Goal: Task Accomplishment & Management: Manage account settings

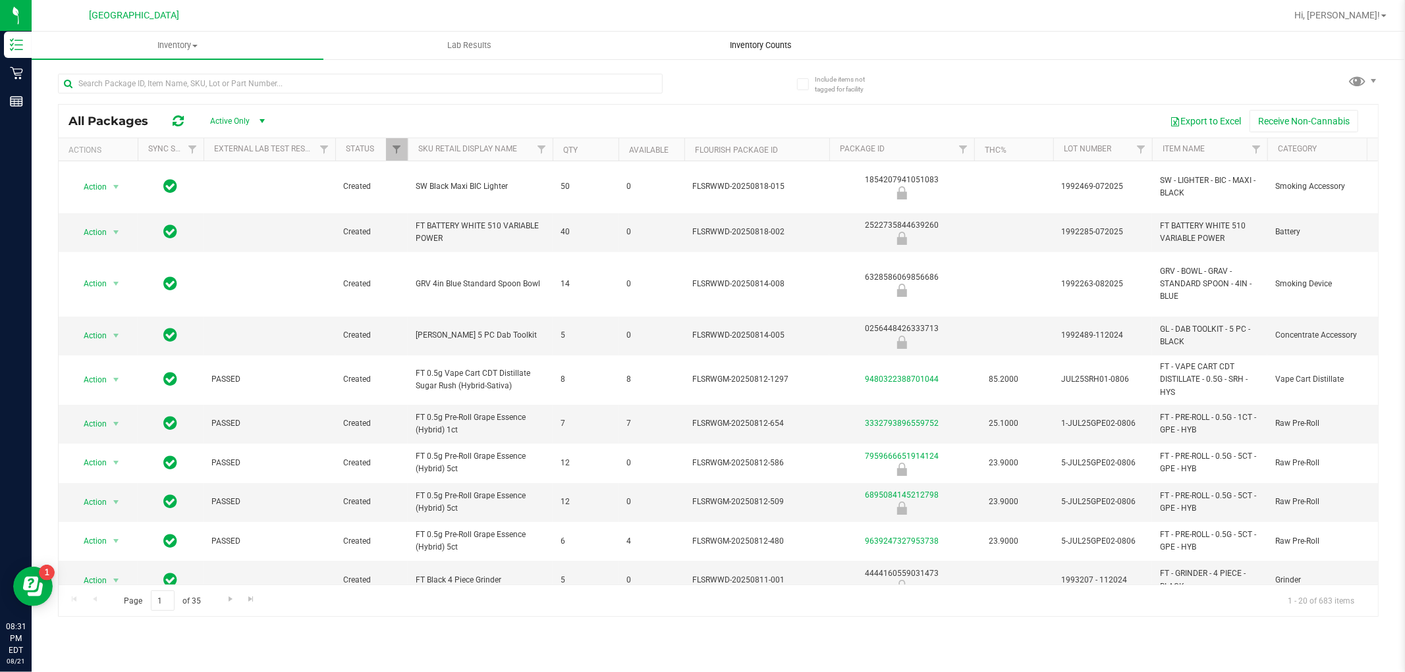
click at [792, 40] on span "Inventory Counts" at bounding box center [761, 46] width 97 height 12
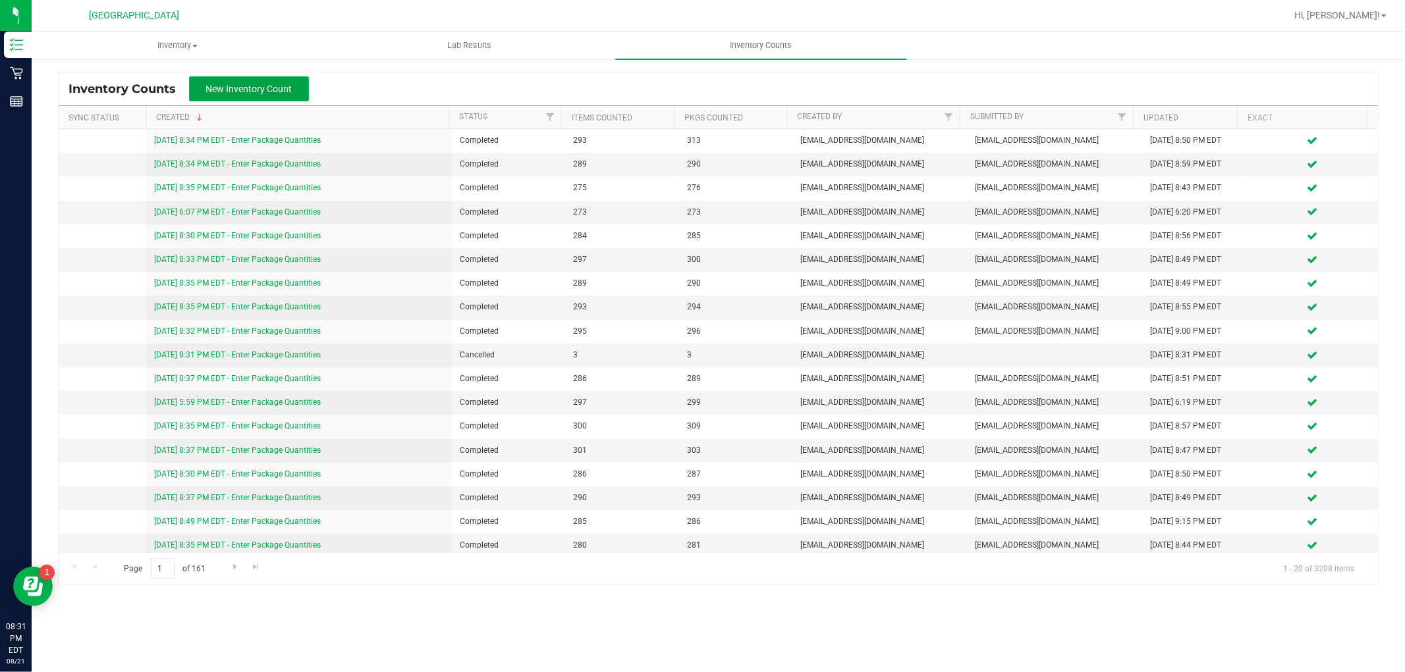
click at [266, 90] on span "New Inventory Count" at bounding box center [249, 89] width 86 height 11
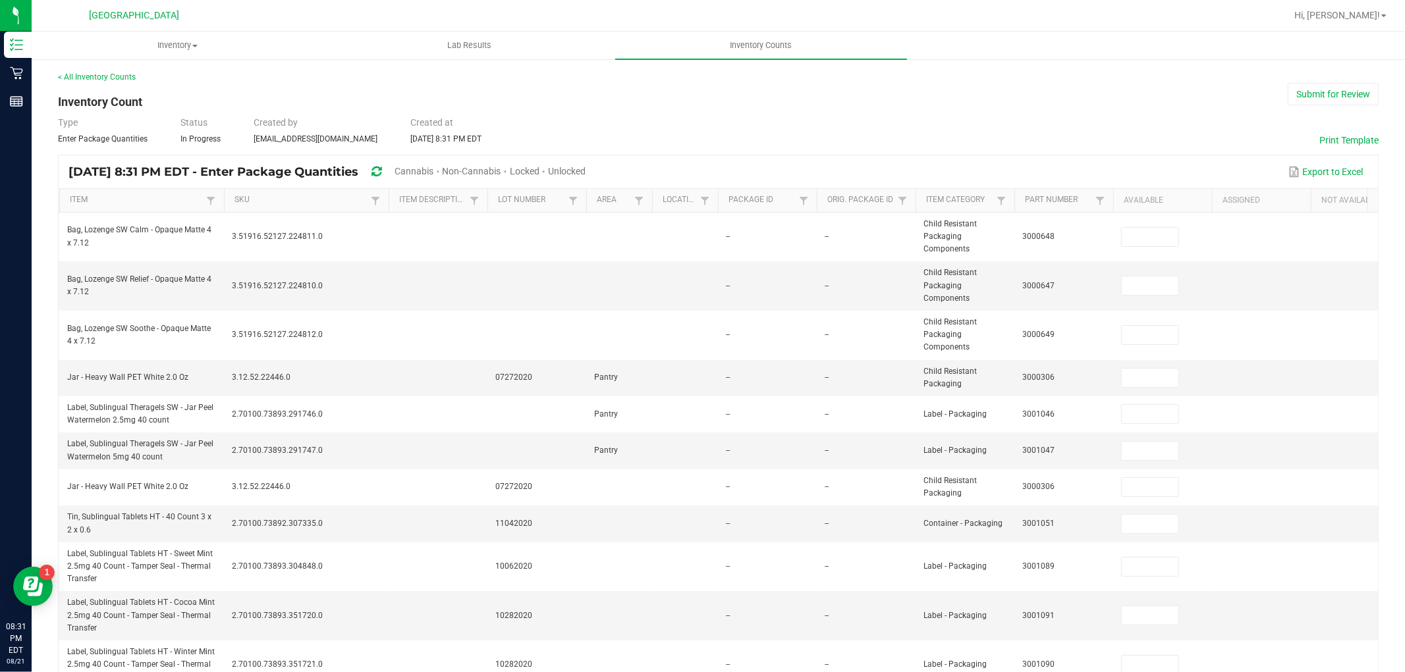
click at [433, 169] on span "Cannabis" at bounding box center [413, 171] width 39 height 11
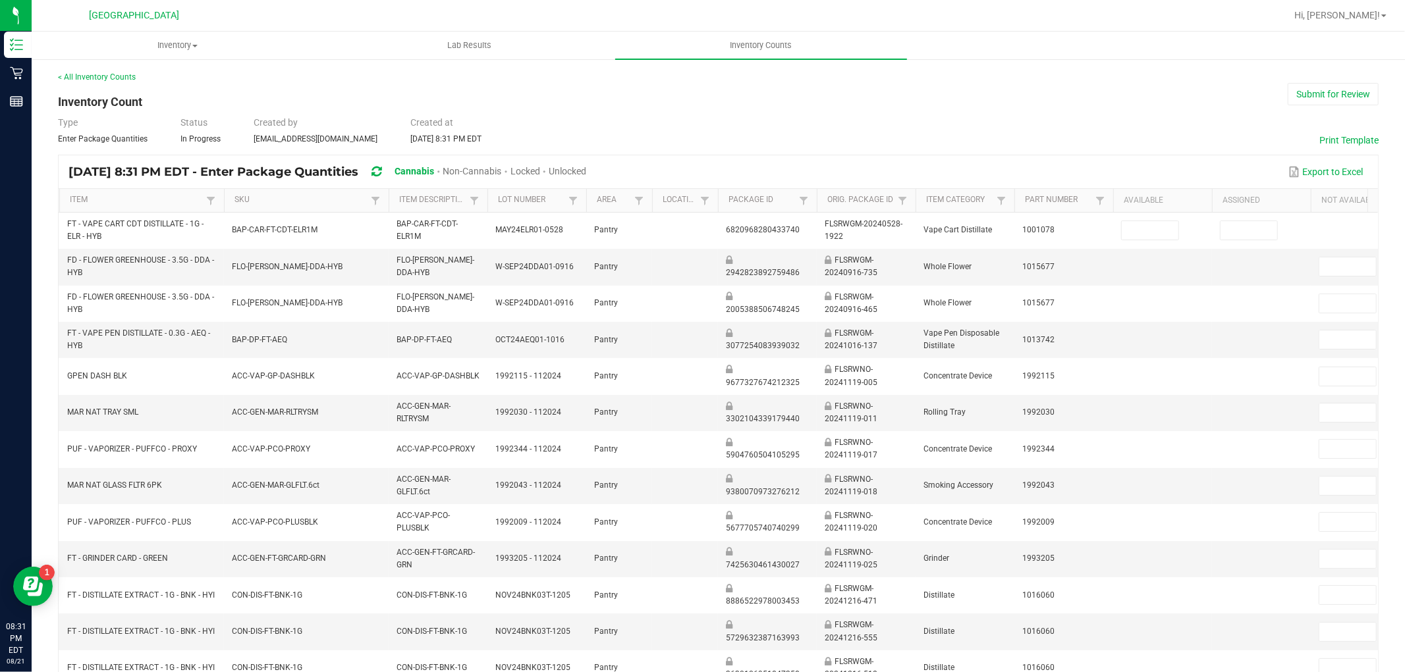
click at [586, 167] on span "Unlocked" at bounding box center [568, 171] width 38 height 11
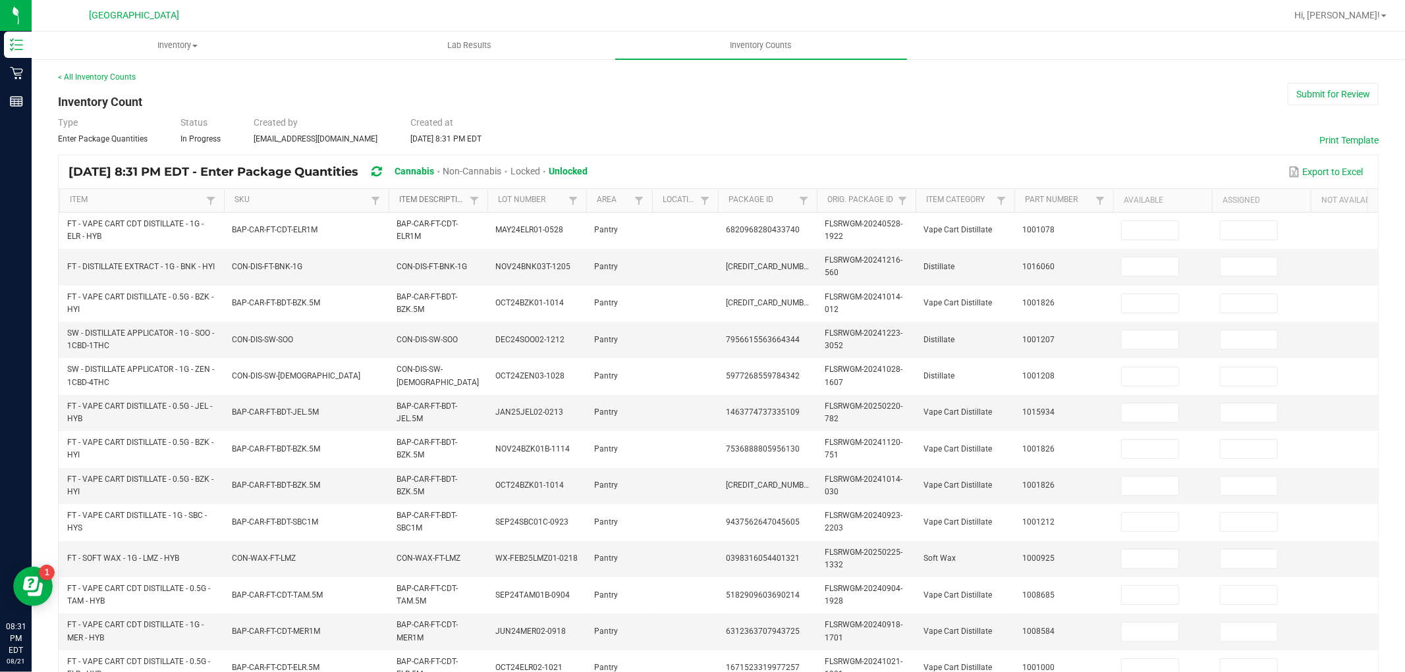
click at [438, 203] on link "Item Description" at bounding box center [432, 200] width 67 height 11
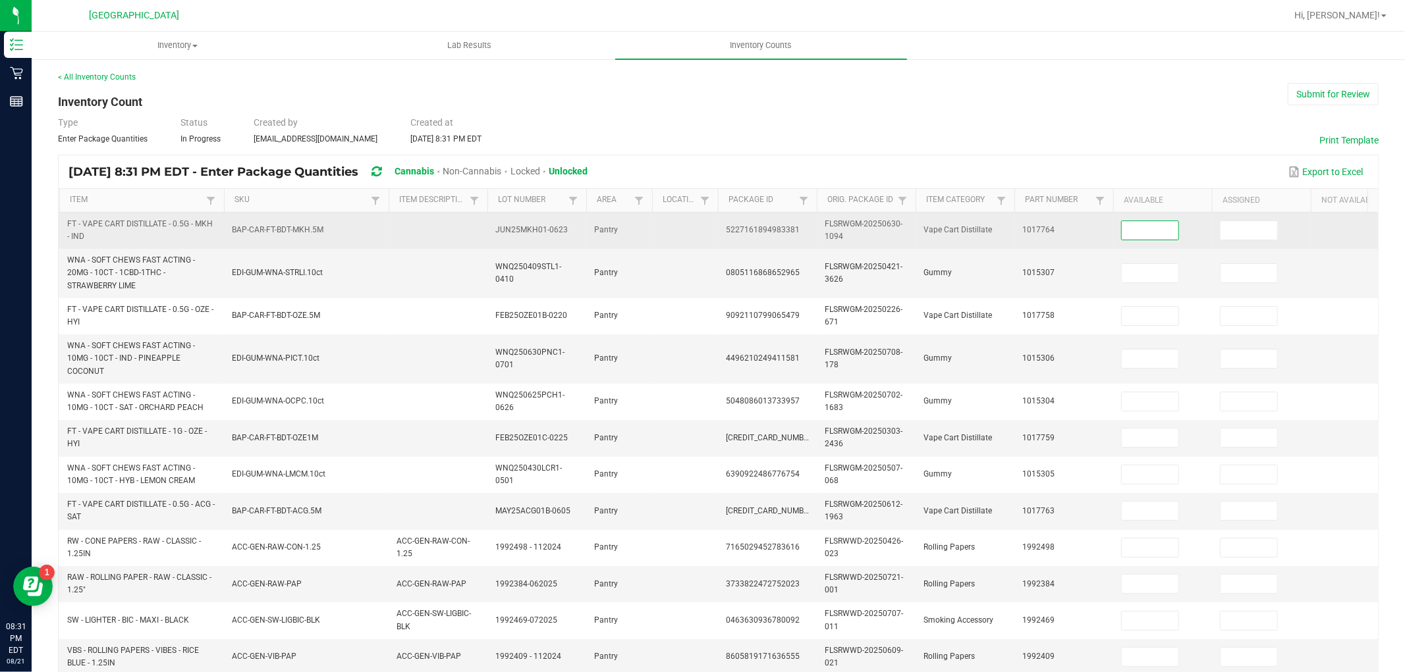
click at [1143, 230] on input at bounding box center [1149, 230] width 57 height 18
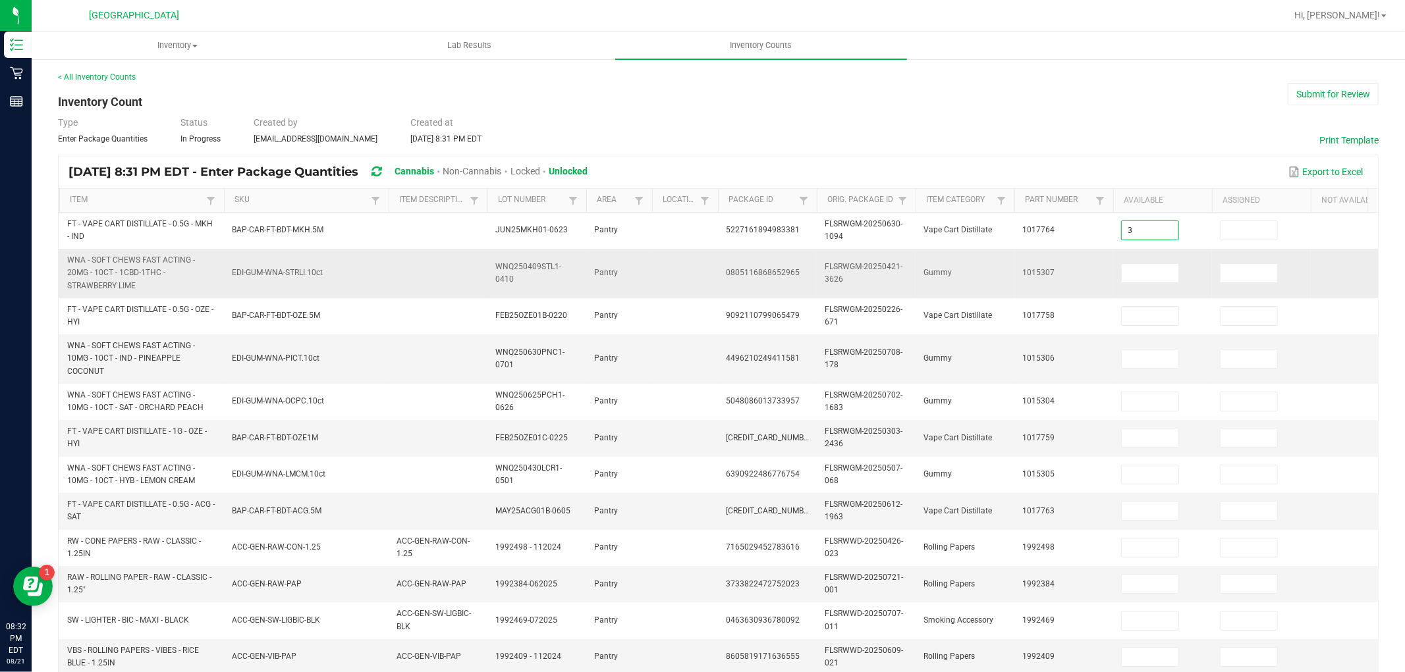
type input "3"
type input "15"
type input "6"
type input "34"
type input "14"
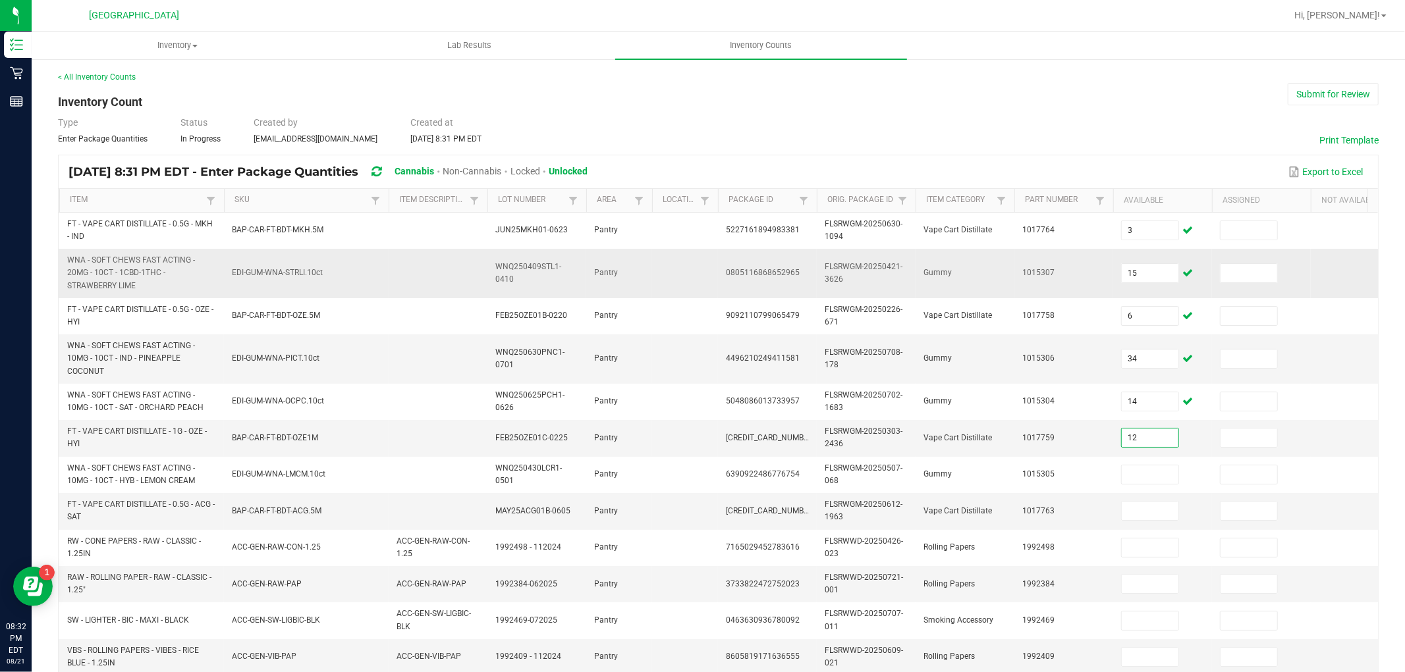
type input "12"
type input "14"
type input "1"
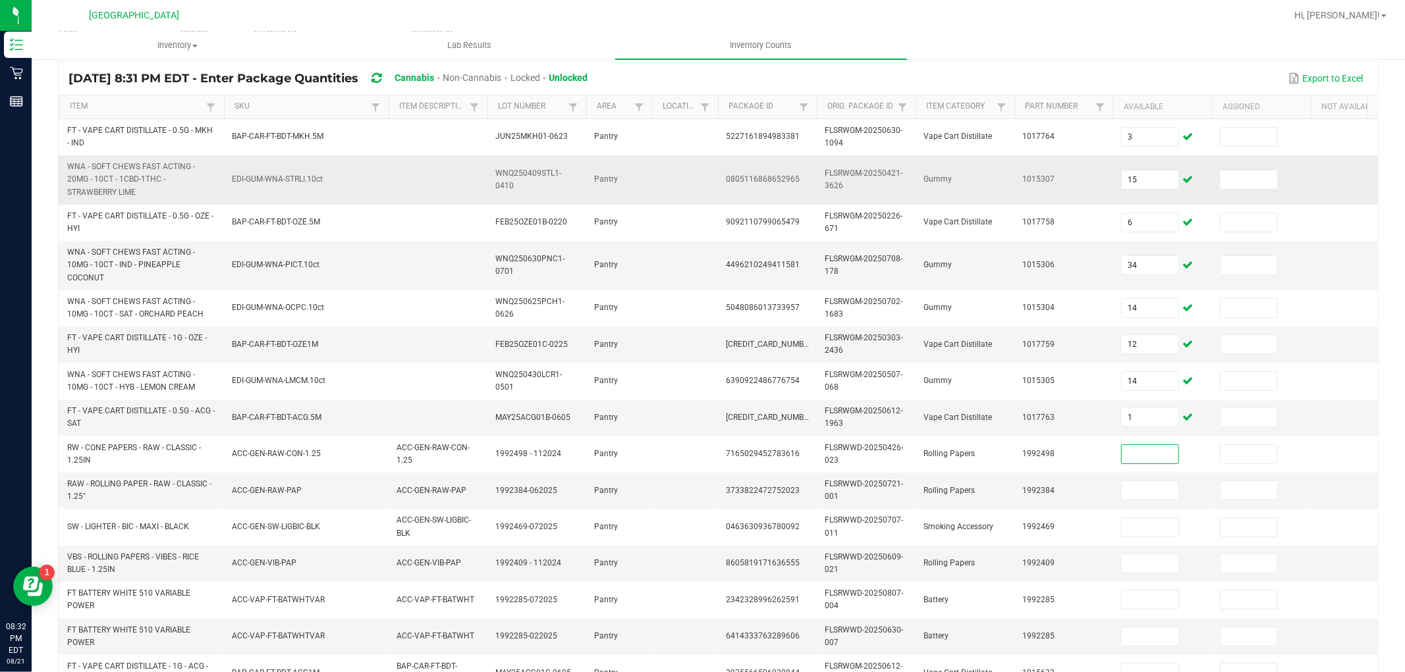
scroll to position [129, 0]
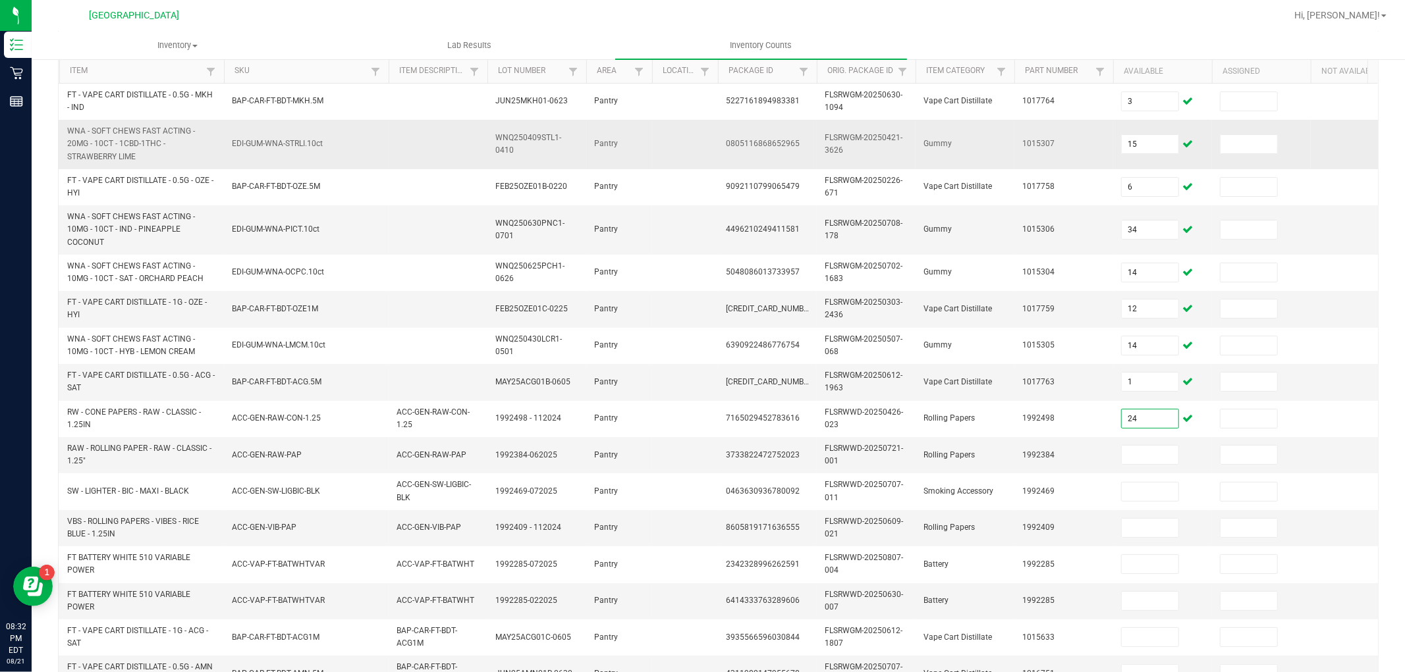
type input "24"
type input "13"
type input "38"
type input "31"
type input "16"
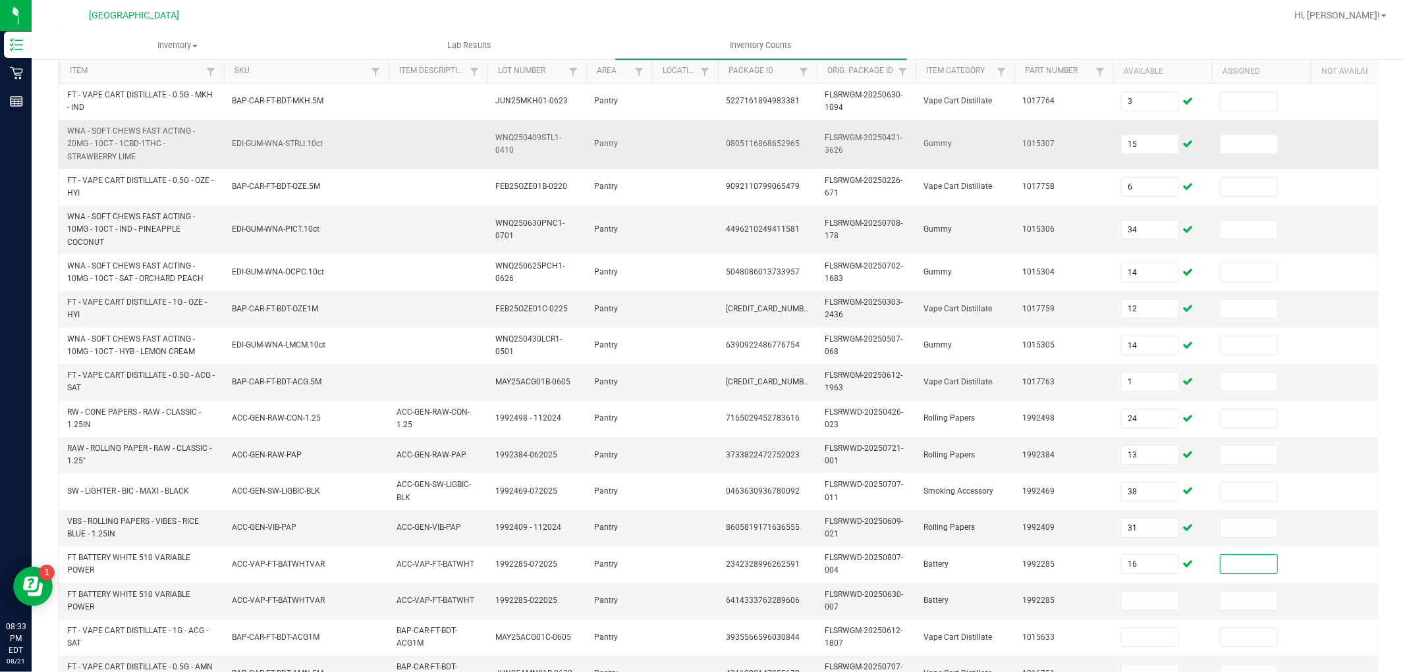
scroll to position [128, 0]
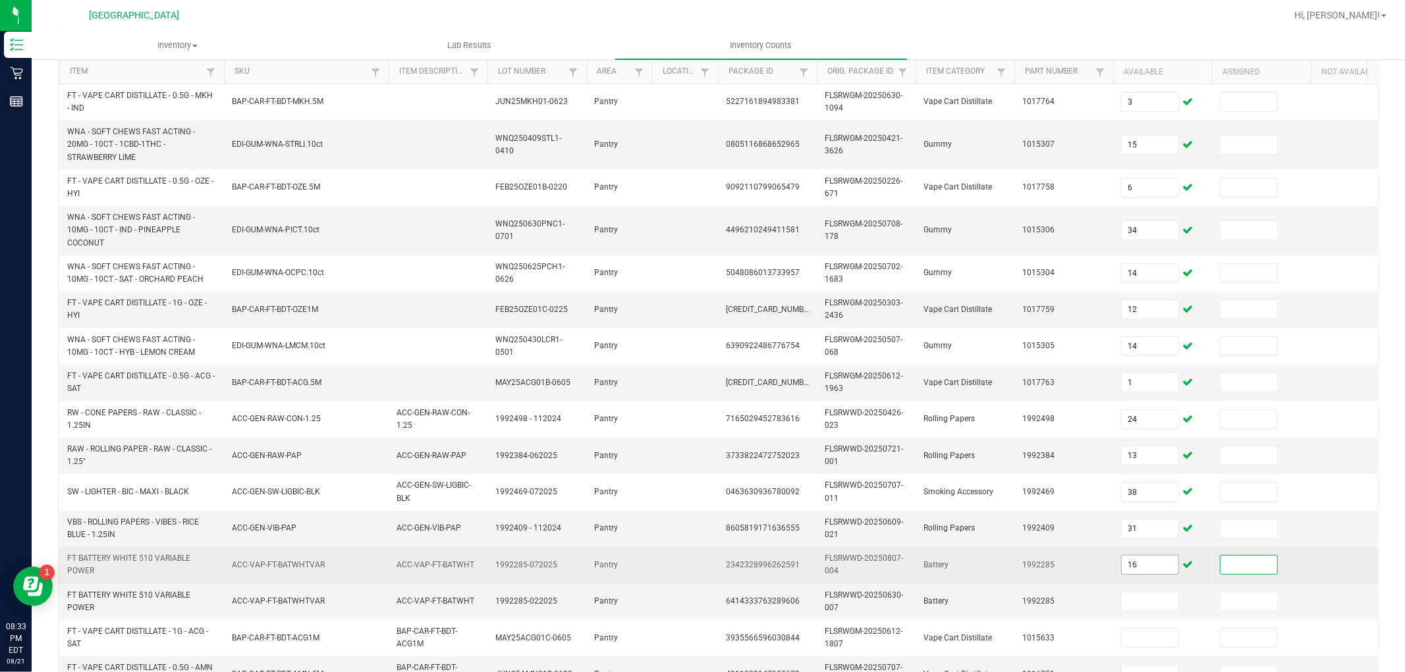
click at [1147, 565] on input "16" at bounding box center [1149, 565] width 57 height 18
type input "15"
type input "1"
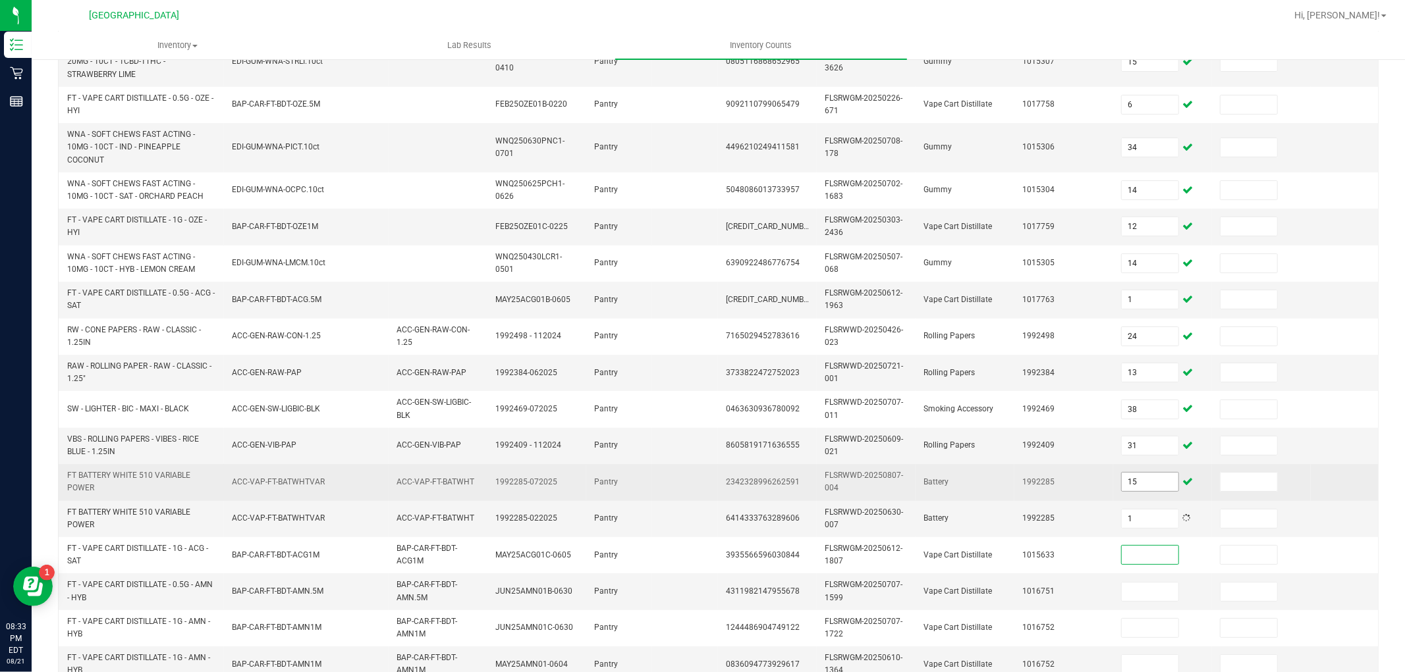
scroll to position [211, 0]
type input "2"
type input "3"
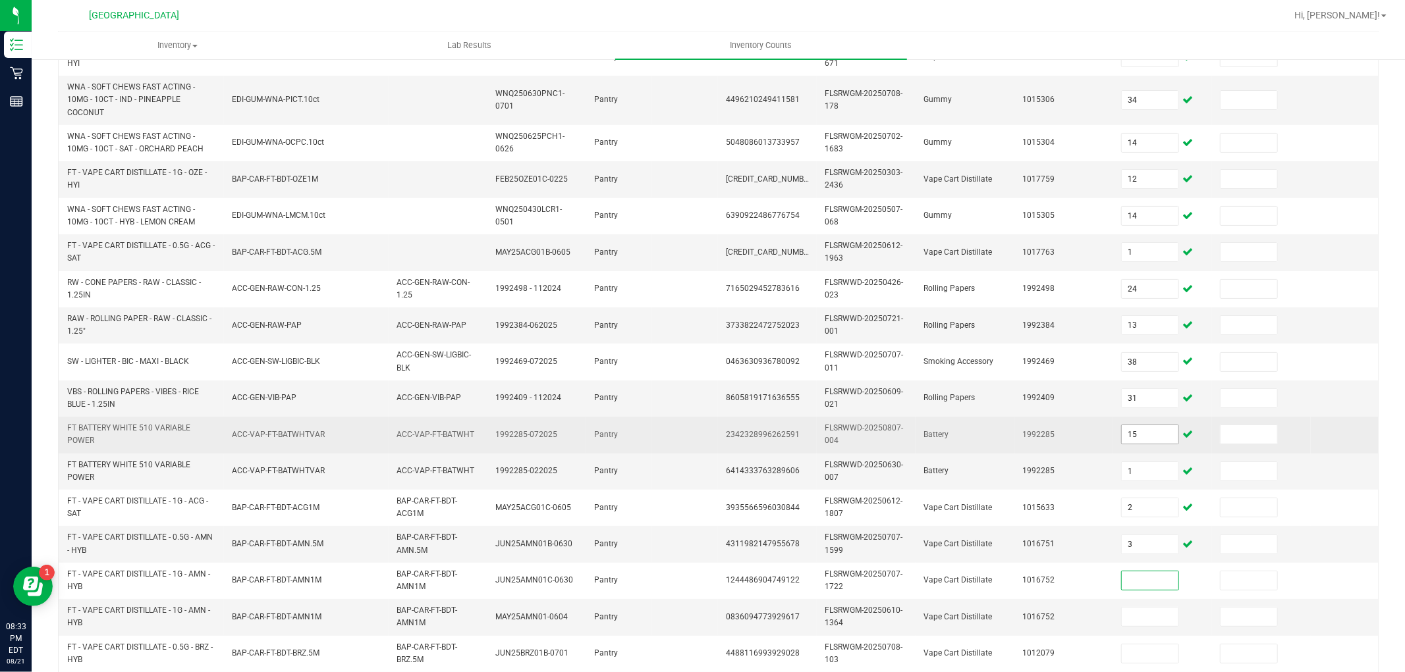
scroll to position [270, 0]
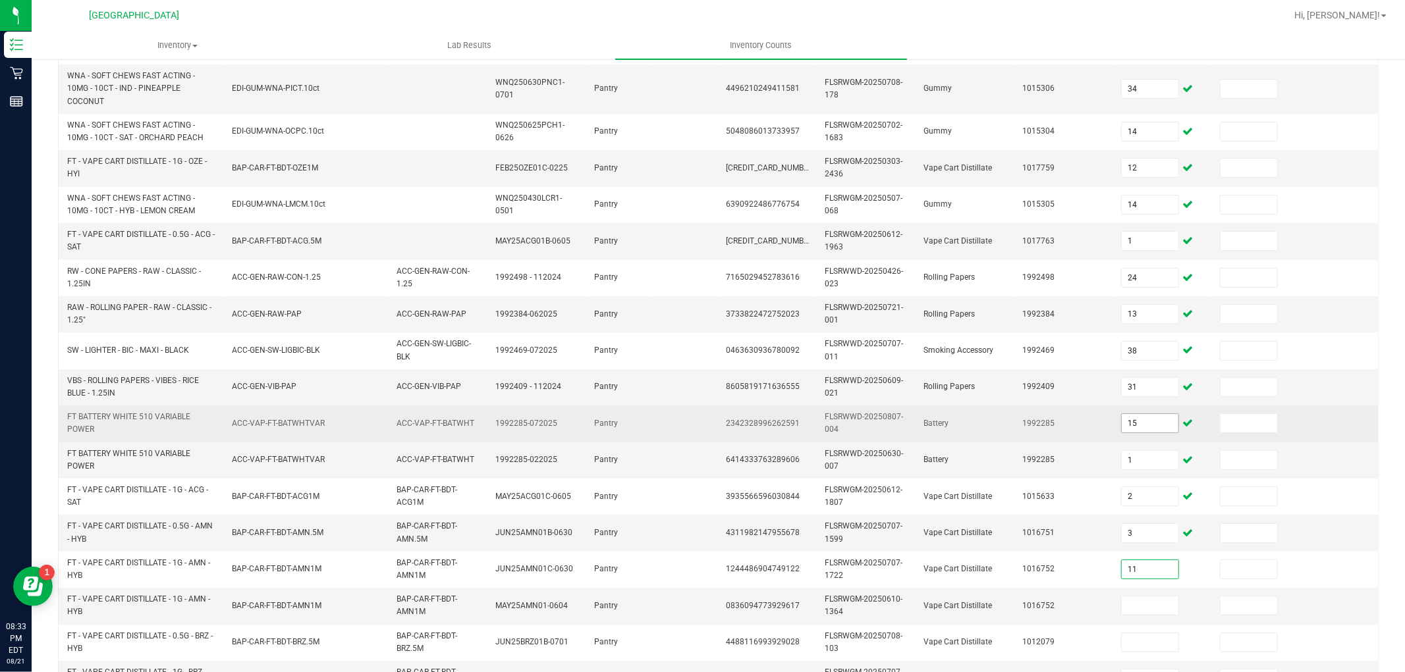
type input "11"
type input "0"
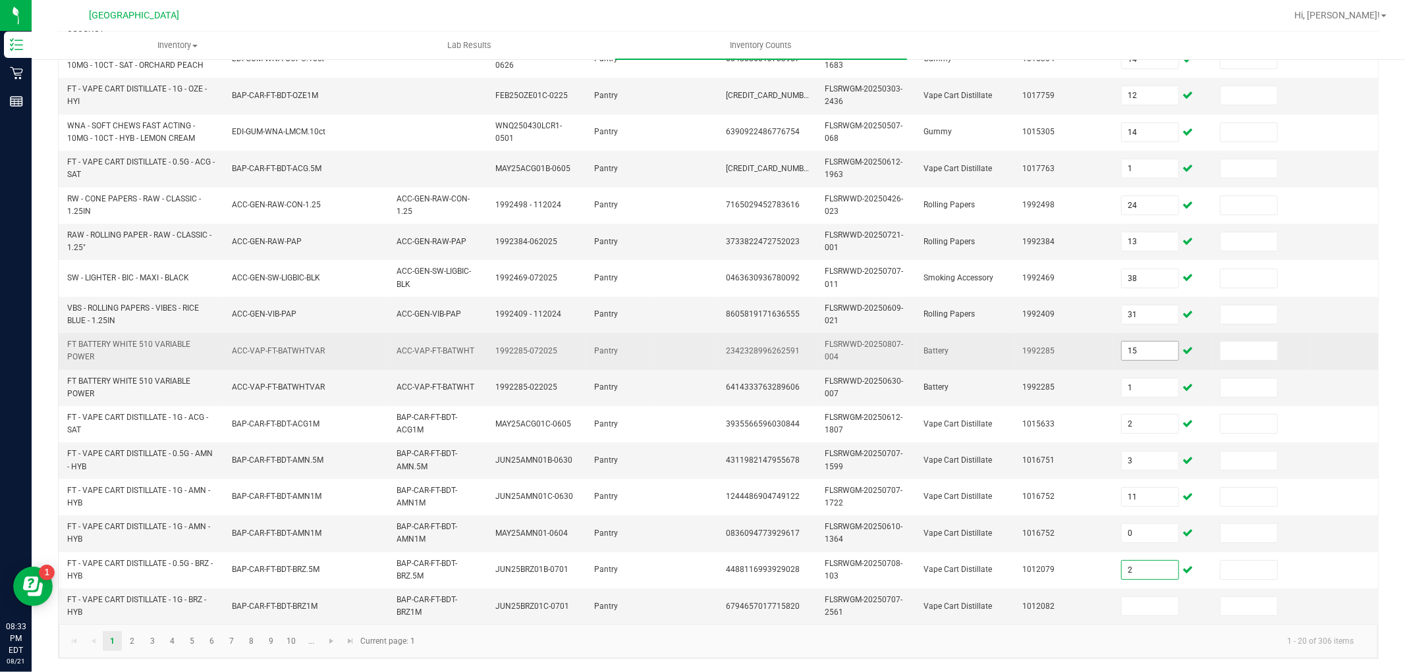
type input "2"
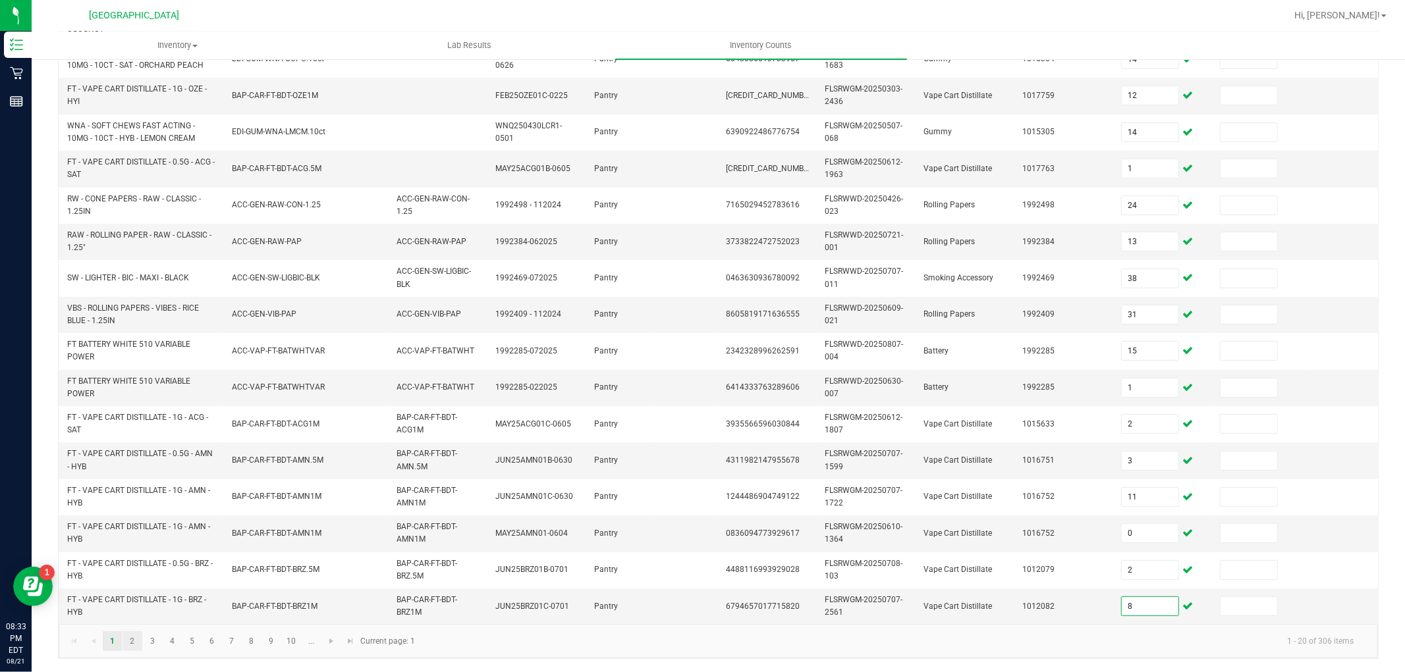
type input "8"
click at [130, 640] on link "2" at bounding box center [131, 642] width 19 height 20
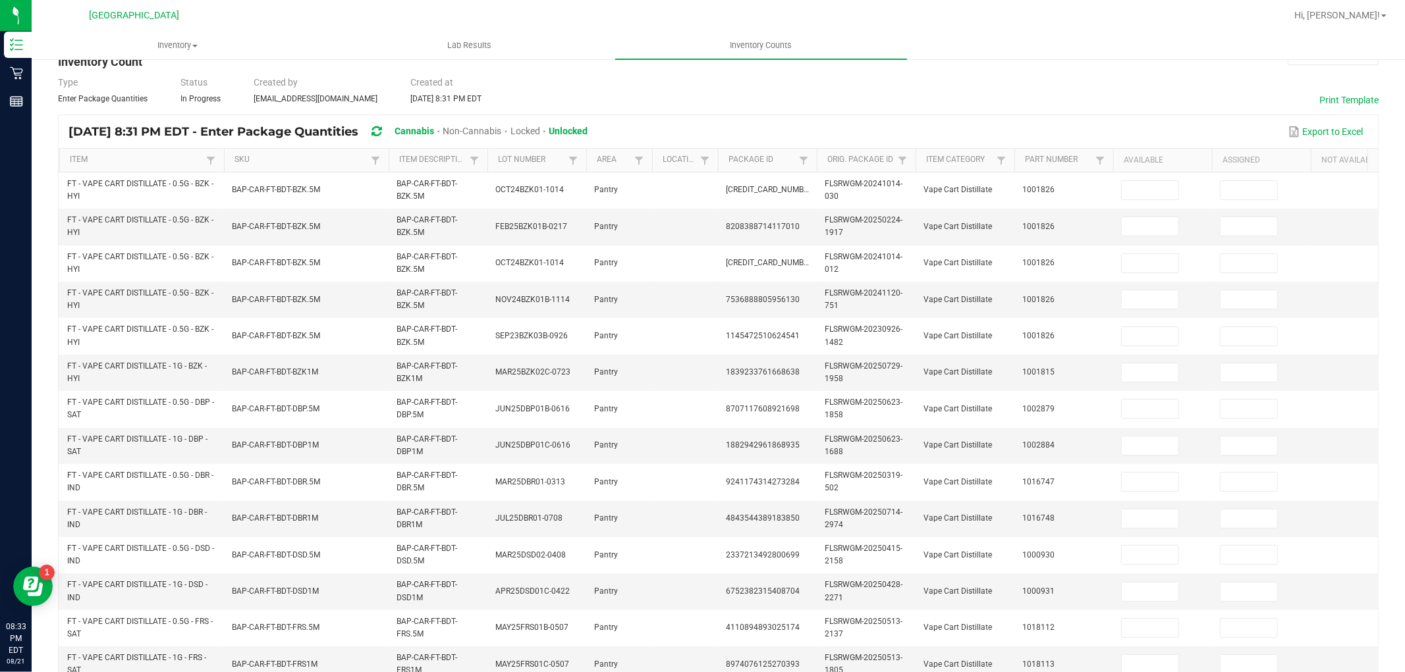
scroll to position [0, 0]
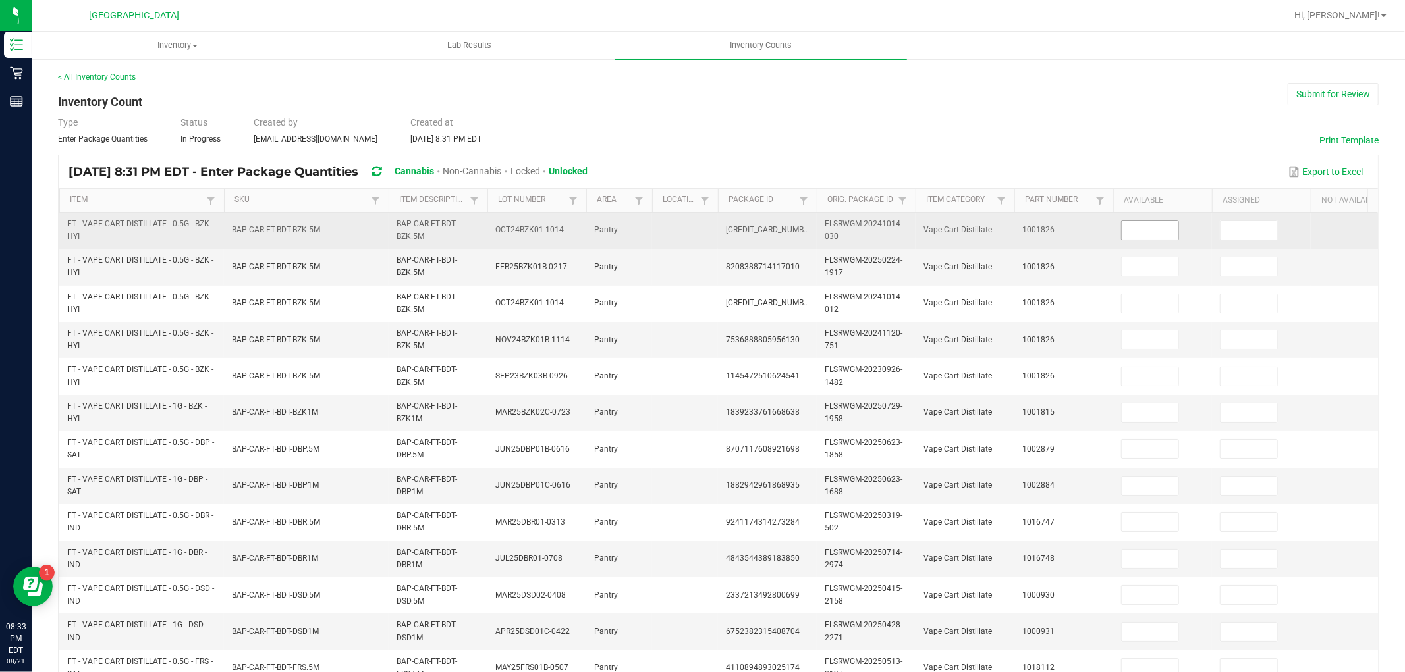
click at [1166, 234] on input at bounding box center [1149, 230] width 57 height 18
type input "6"
click at [1249, 231] on input at bounding box center [1248, 230] width 57 height 18
type input "6"
type input "12"
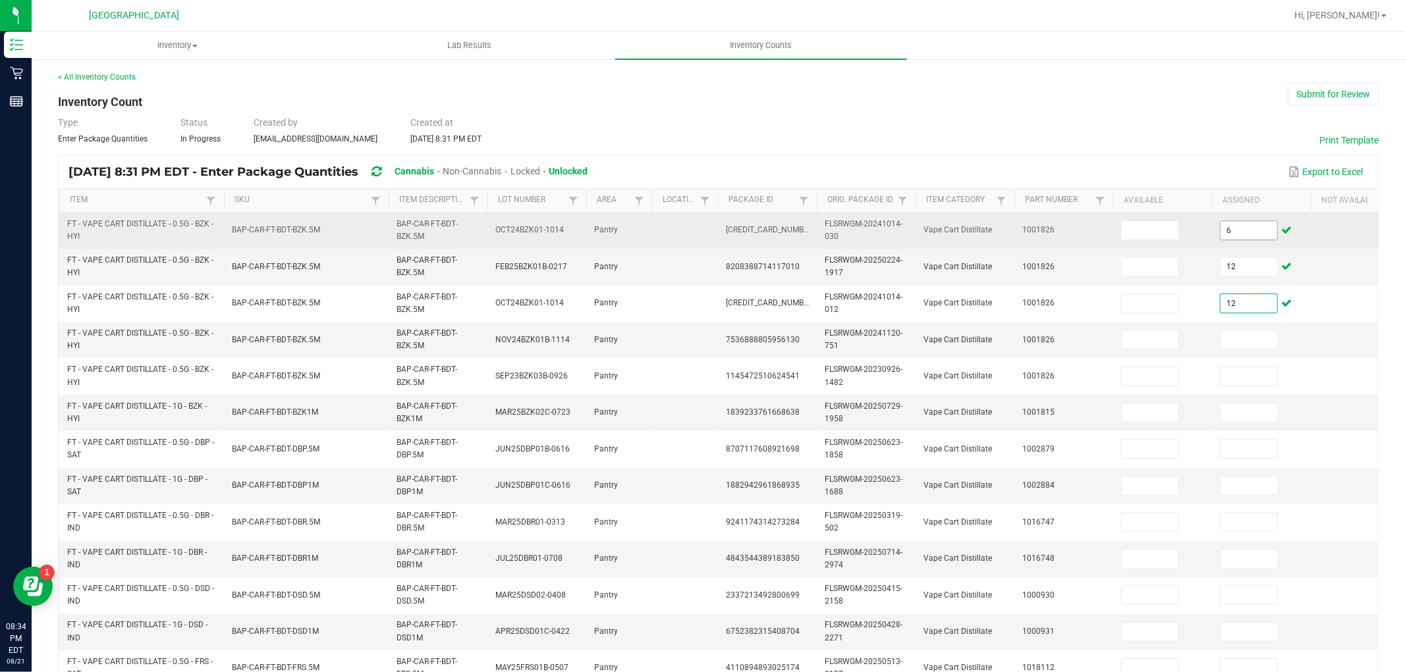
type input "12"
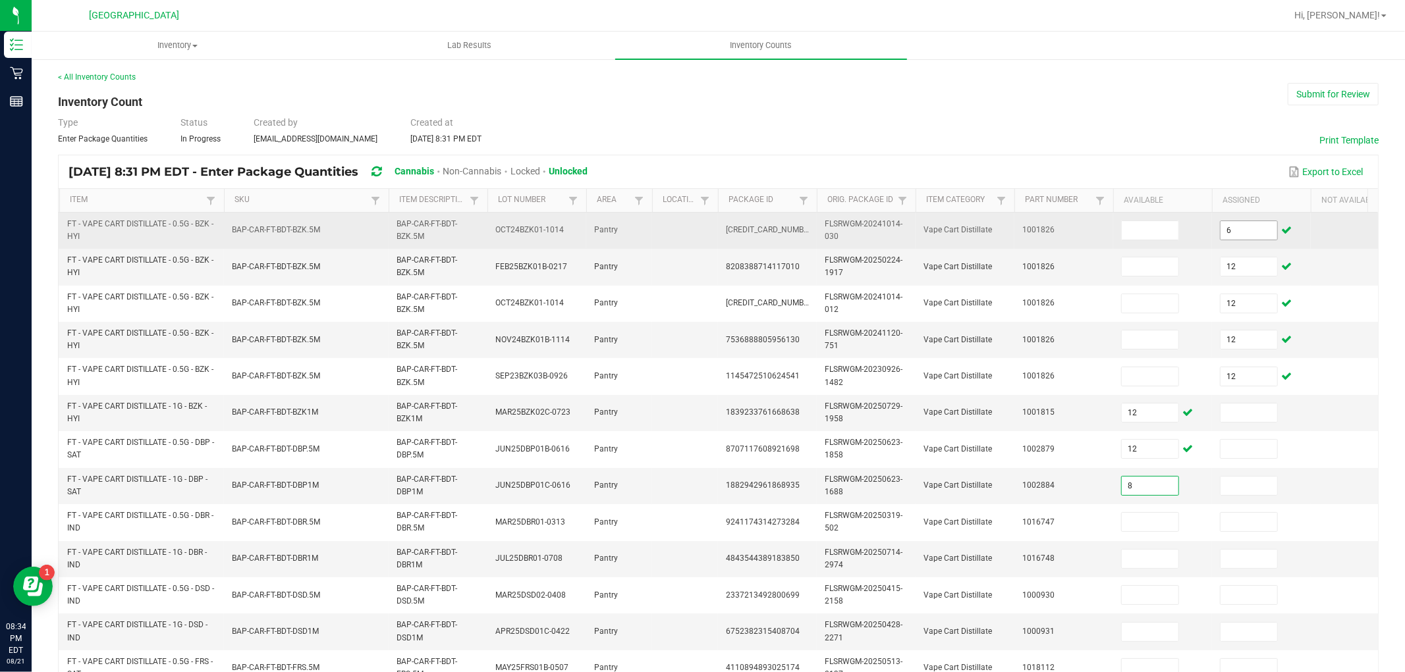
type input "8"
type input "1"
type input "7"
type input "11"
type input "1"
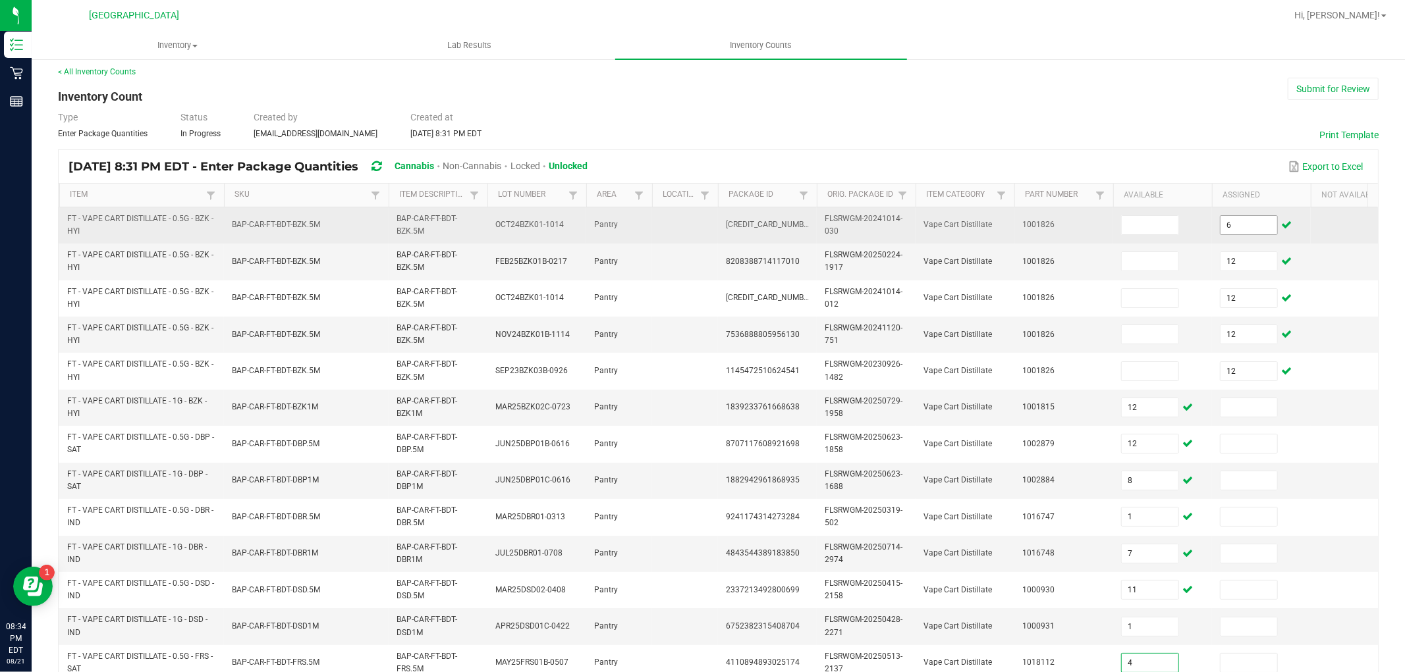
type input "4"
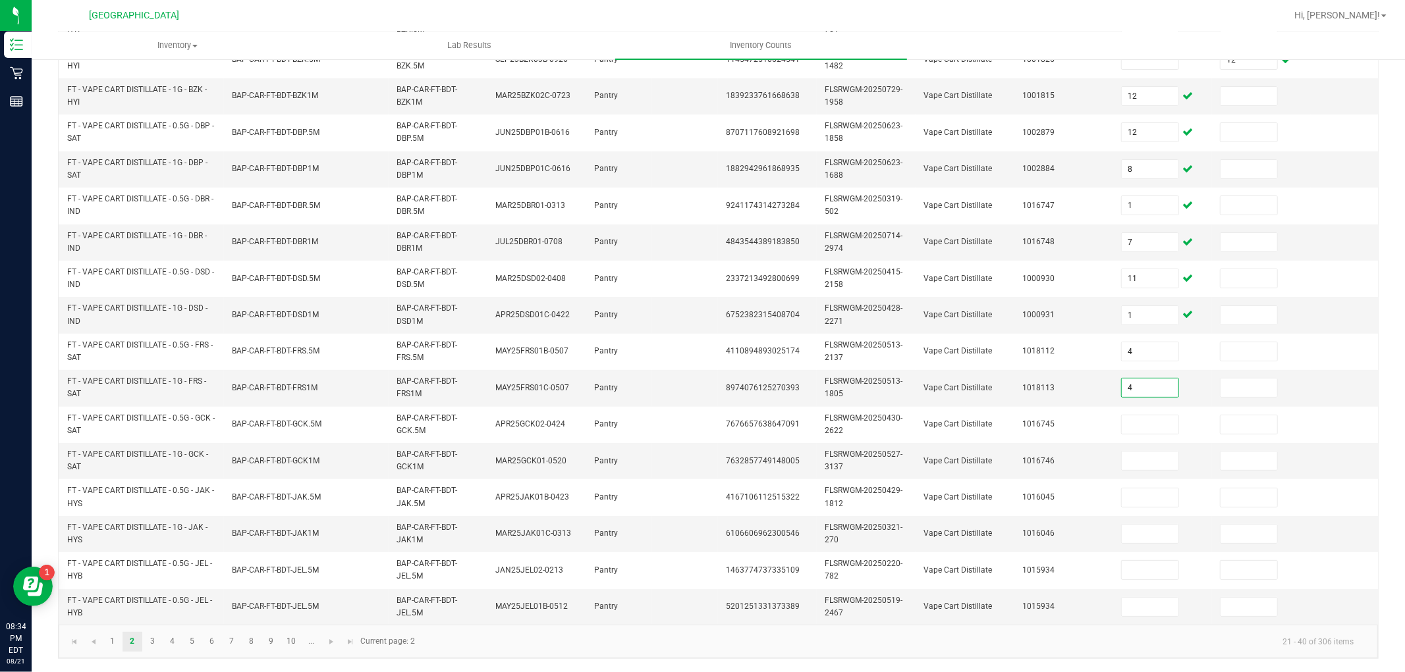
type input "4"
type input "7"
type input "12"
type input "5"
type input "4"
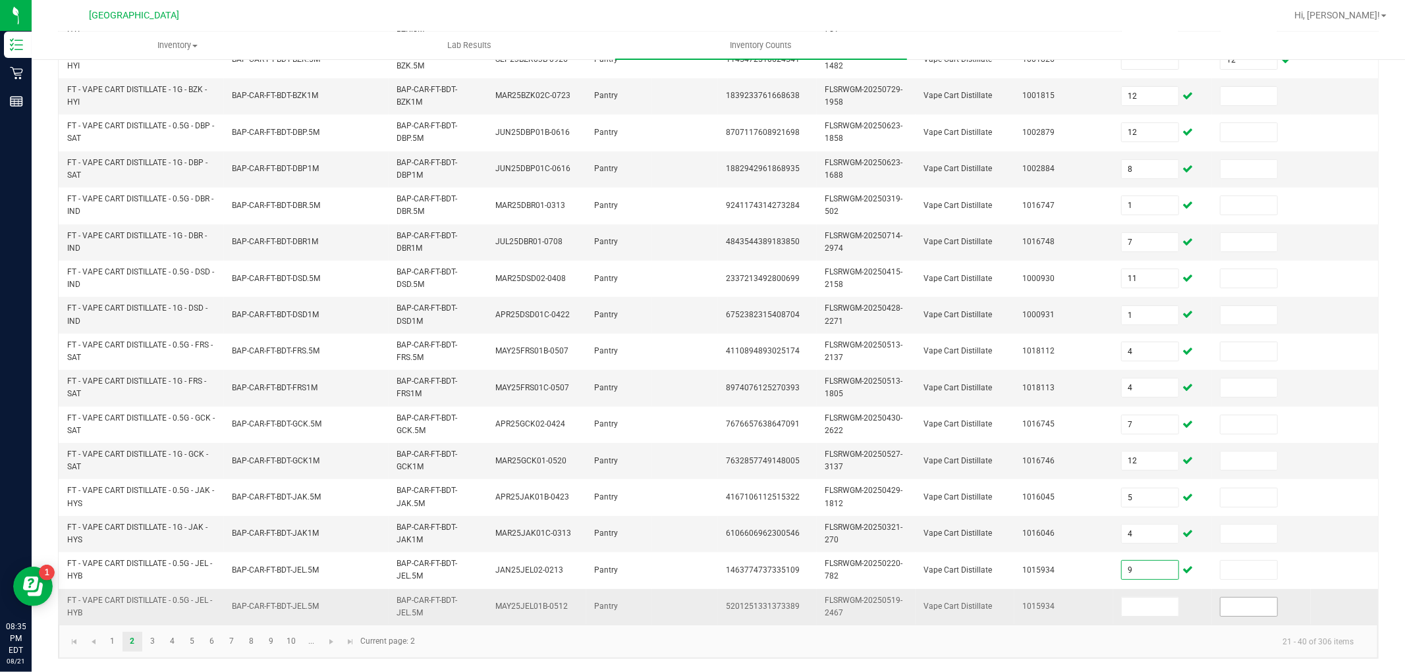
type input "9"
click at [1245, 598] on input at bounding box center [1248, 607] width 57 height 18
type input "1"
click at [156, 635] on link "3" at bounding box center [152, 642] width 19 height 20
click at [126, 639] on link "2" at bounding box center [131, 642] width 19 height 20
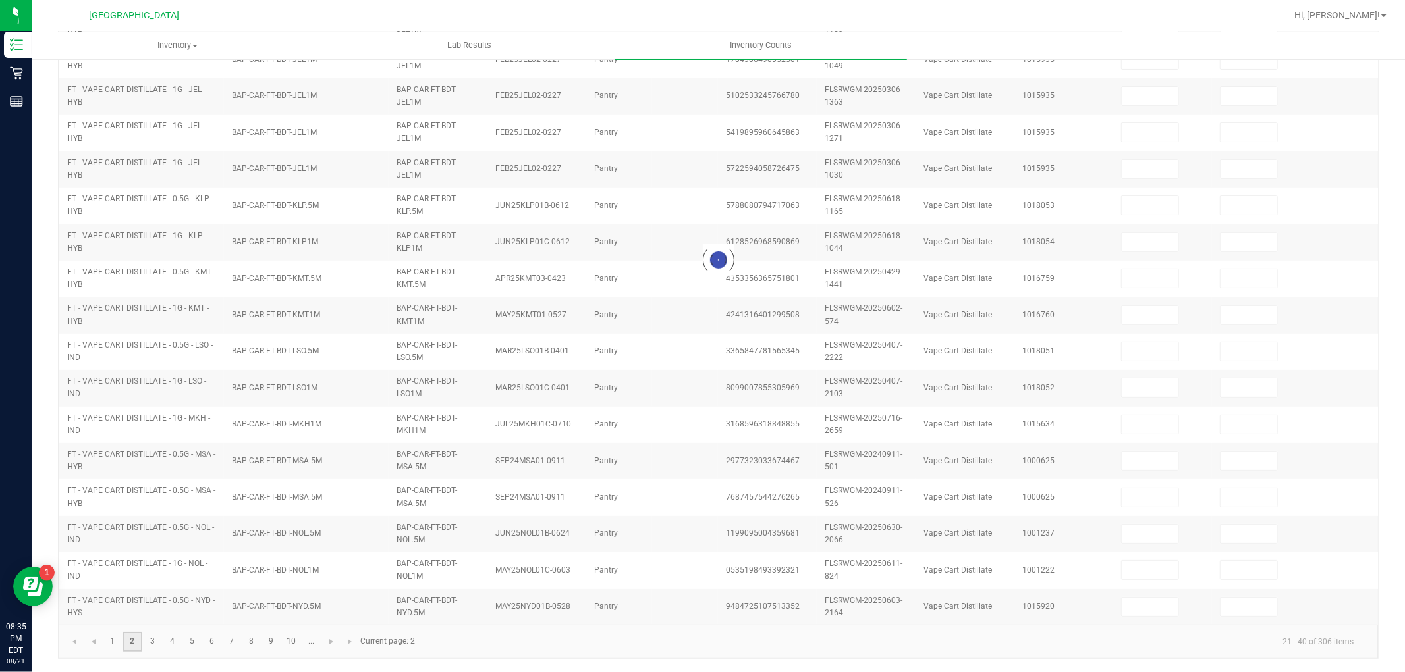
type input "4"
type input "7"
type input "5"
type input "4"
type input "6"
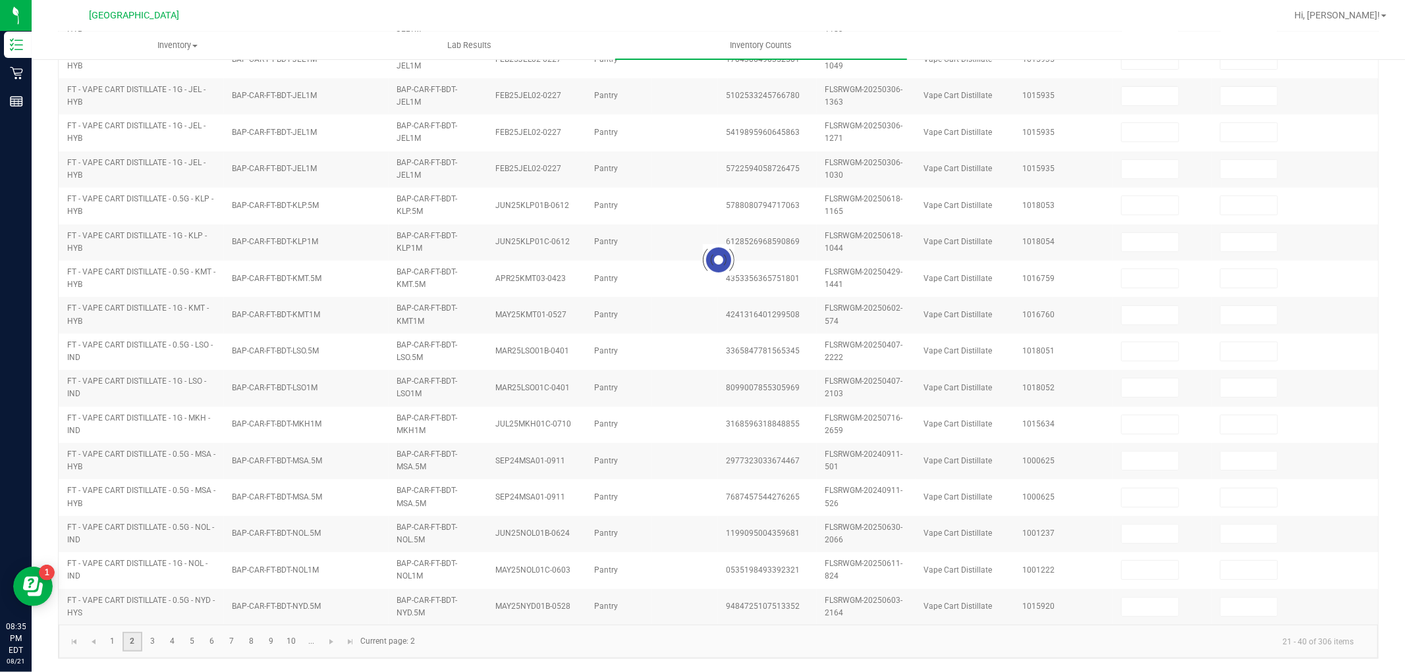
type input "12"
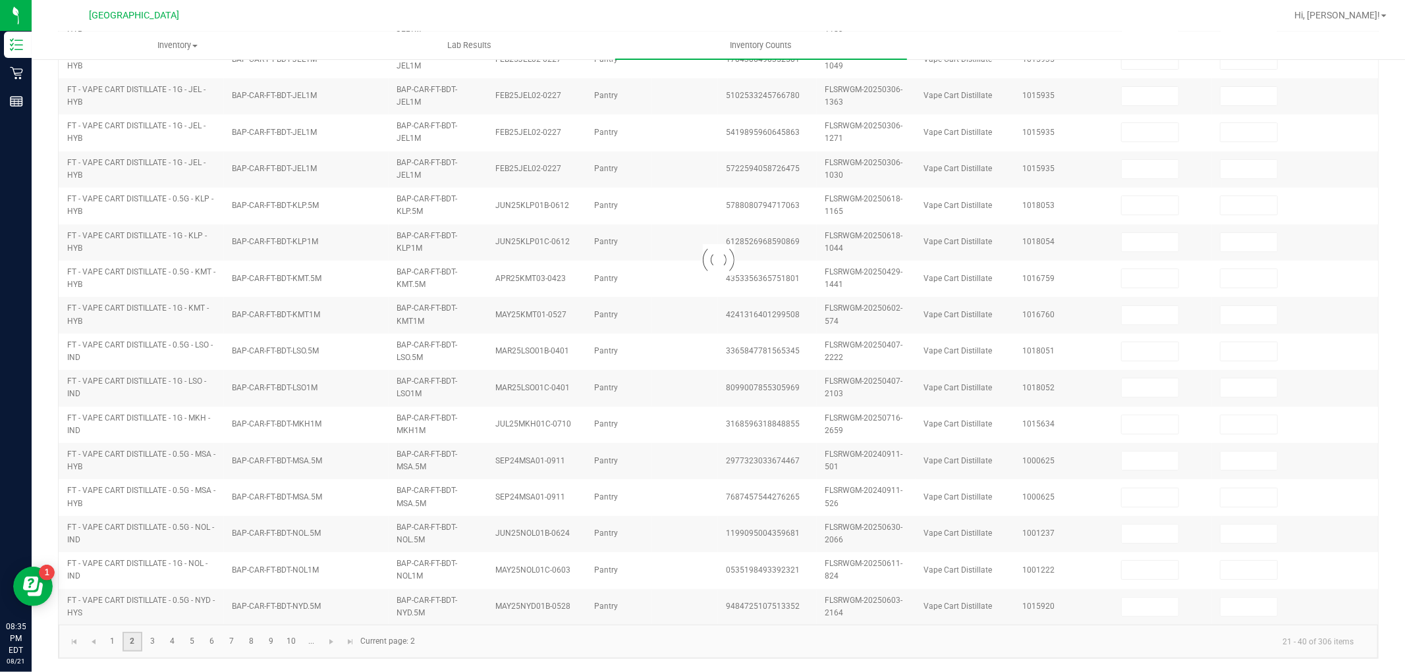
type input "12"
type input "8"
type input "1"
type input "7"
type input "11"
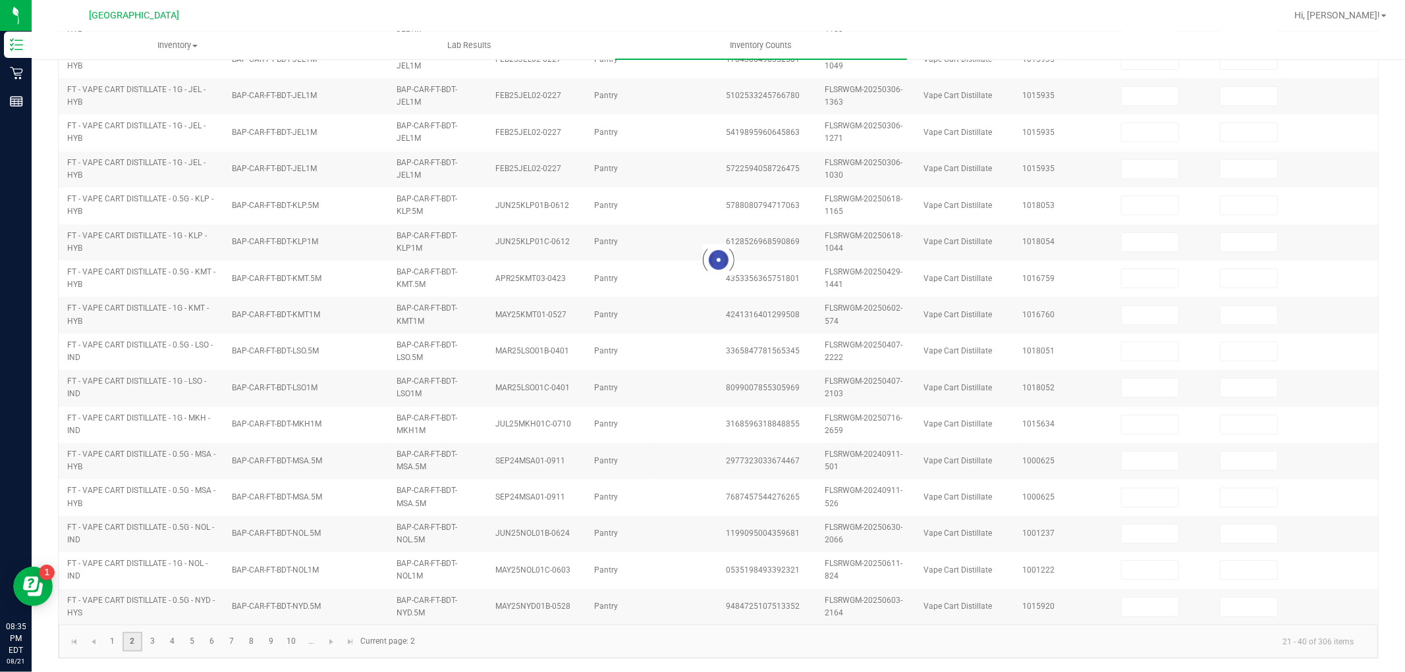
type input "1"
type input "4"
type input "12"
type input "9"
type input "1"
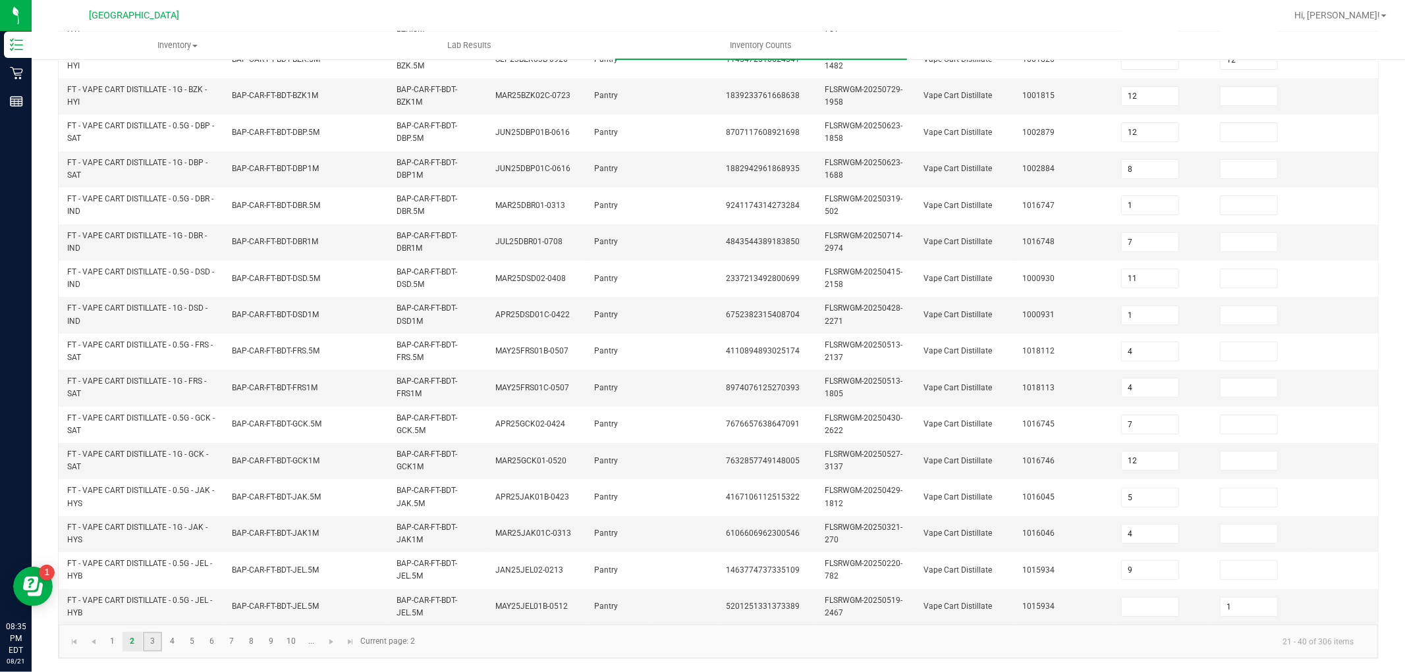
click at [150, 640] on link "3" at bounding box center [152, 642] width 19 height 20
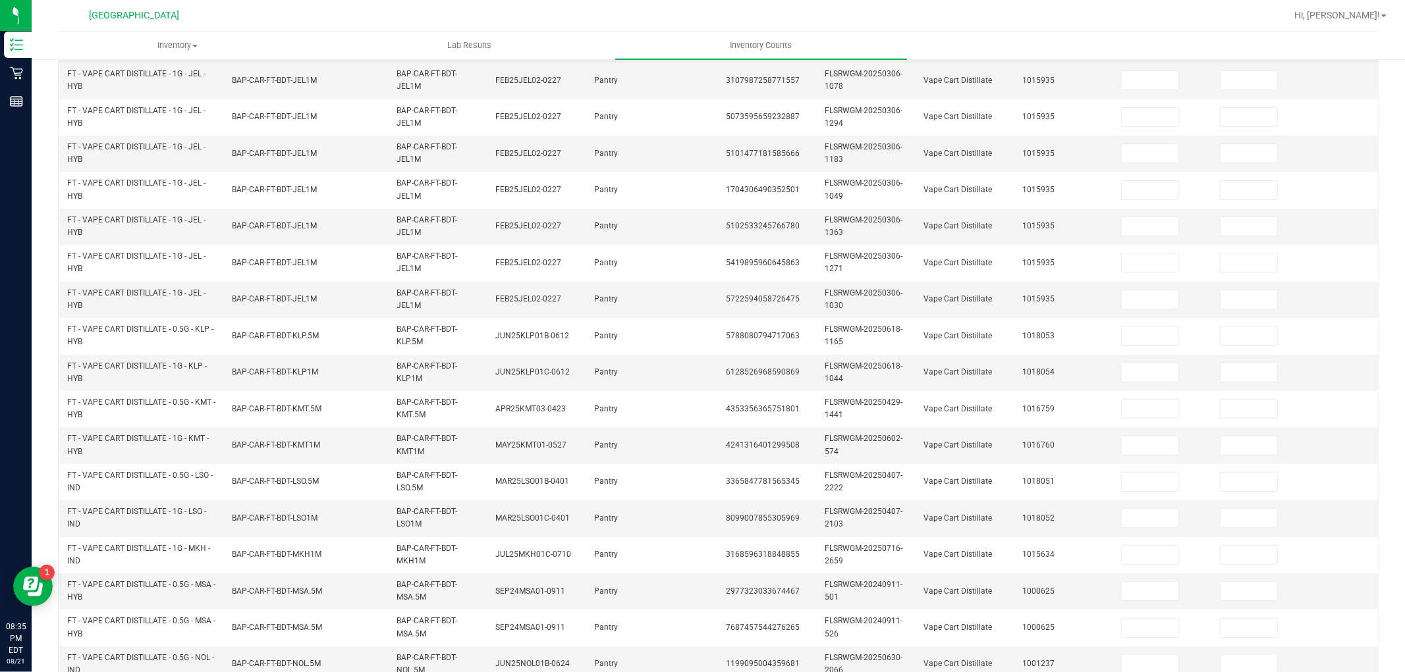
scroll to position [0, 0]
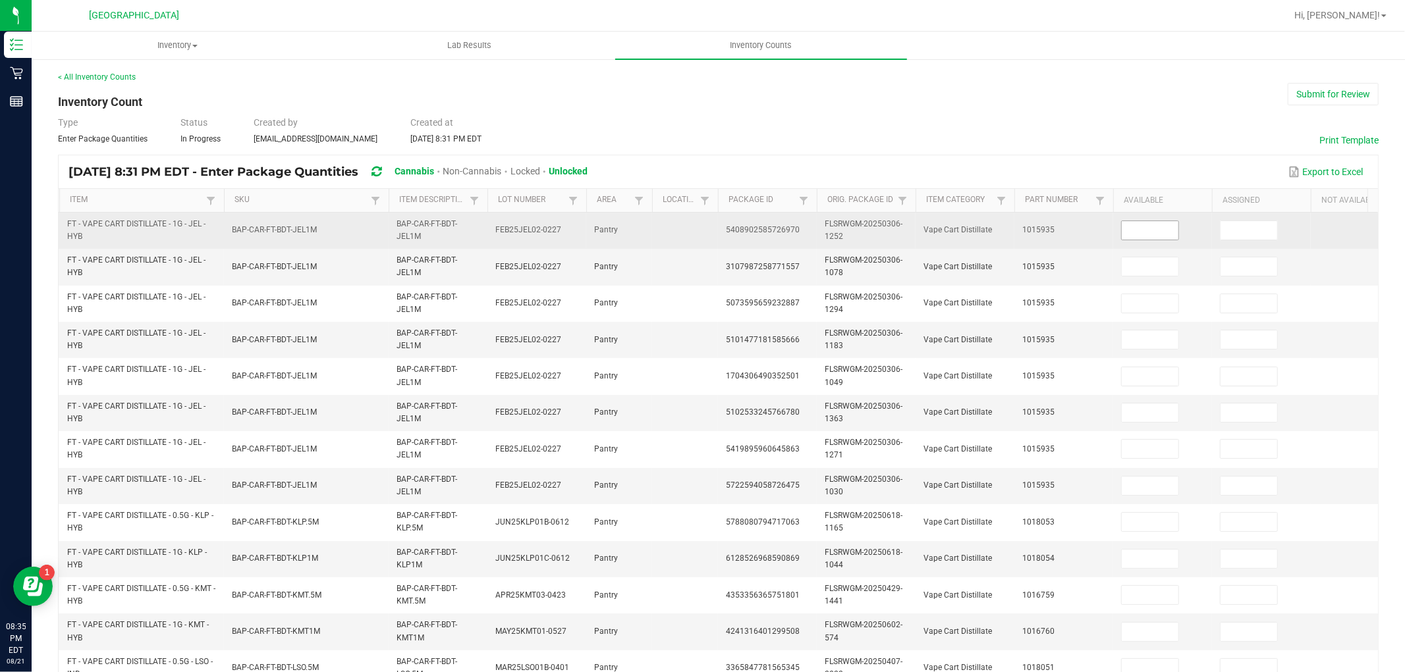
click at [1141, 231] on input at bounding box center [1149, 230] width 57 height 18
type input "3"
type input "12"
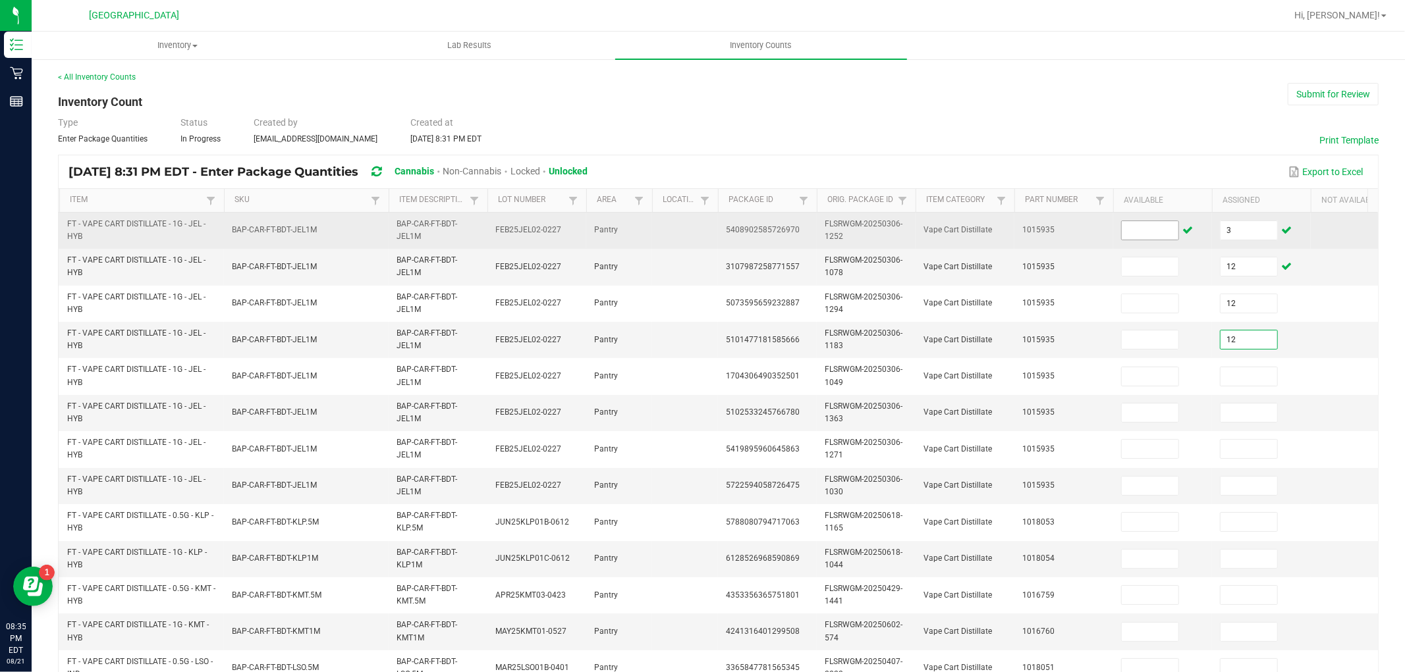
type input "12"
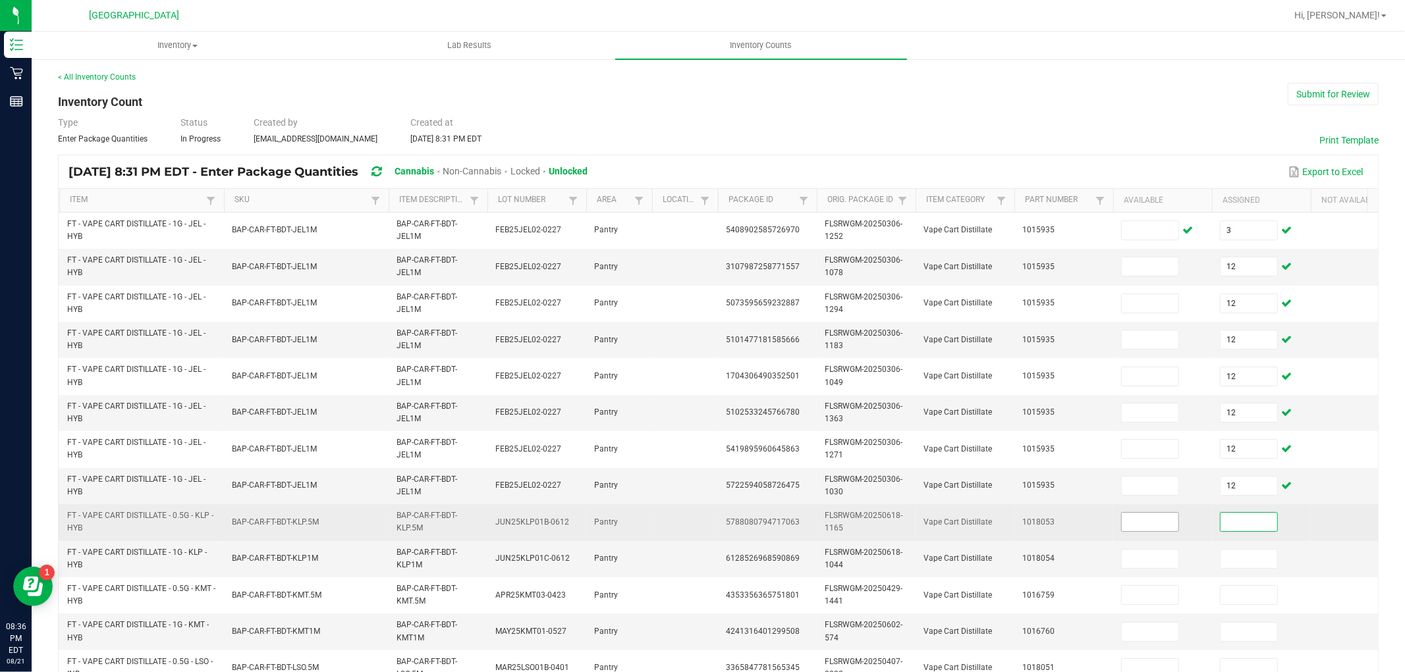
click at [1156, 527] on input at bounding box center [1149, 522] width 57 height 18
type input "8"
type input "5"
type input "8"
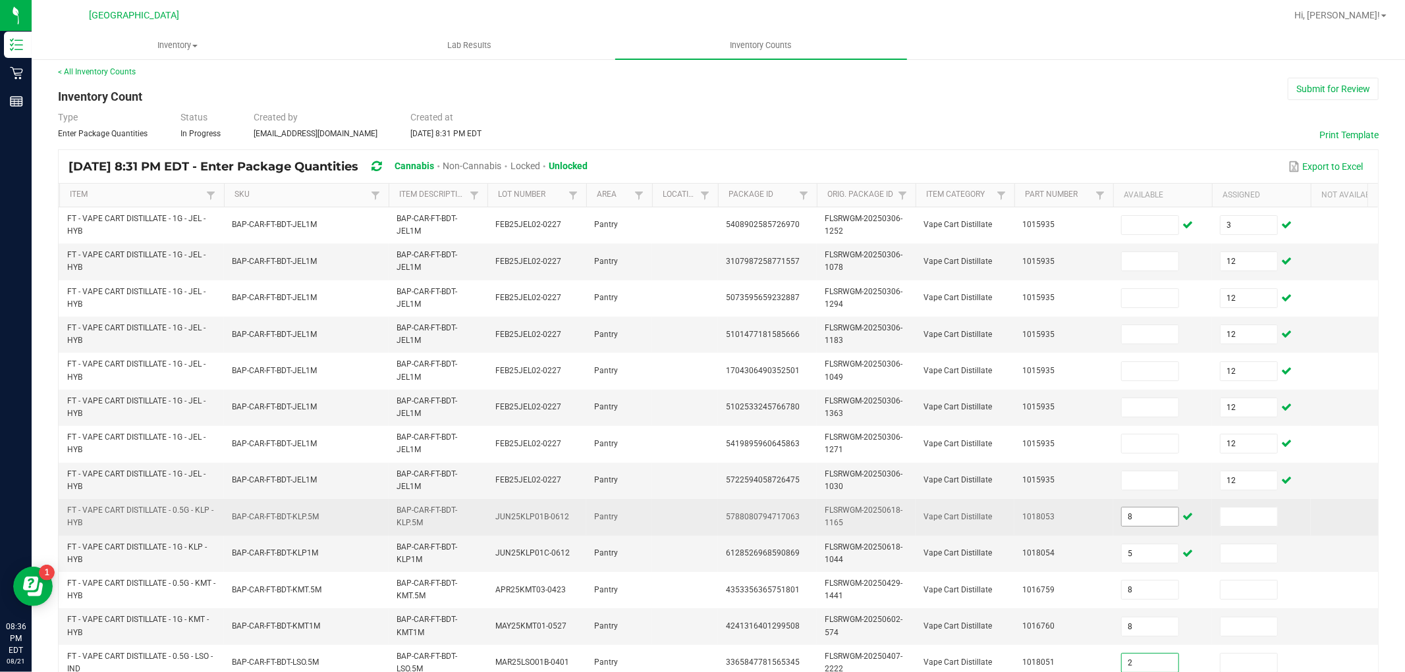
type input "2"
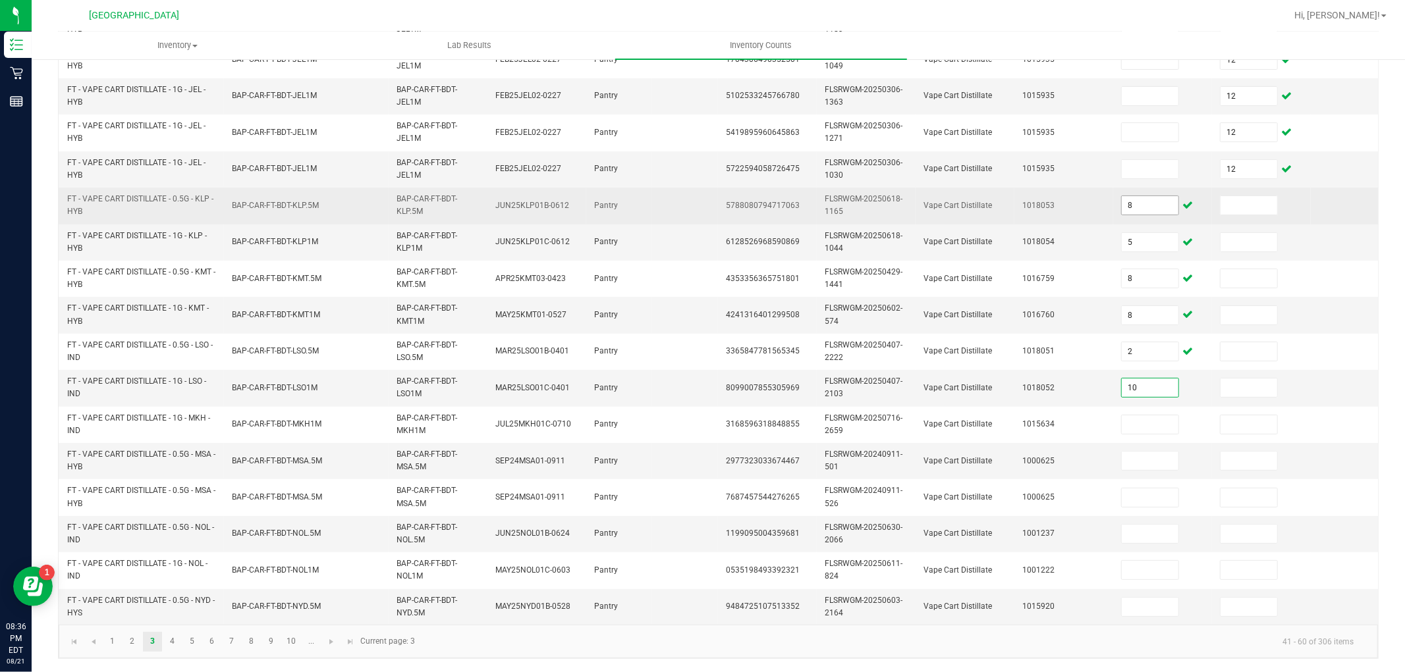
type input "10"
type input "12"
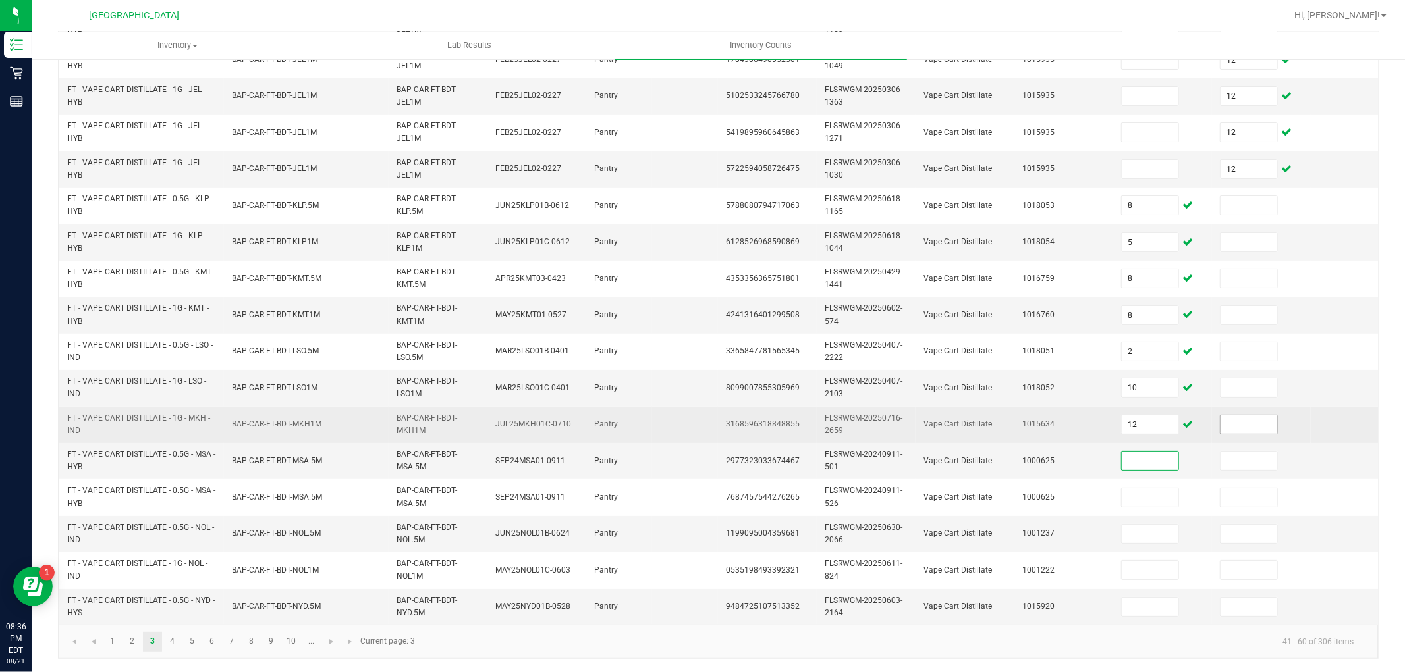
click at [1237, 416] on input at bounding box center [1248, 425] width 57 height 18
click at [1162, 416] on input "12" at bounding box center [1149, 425] width 57 height 18
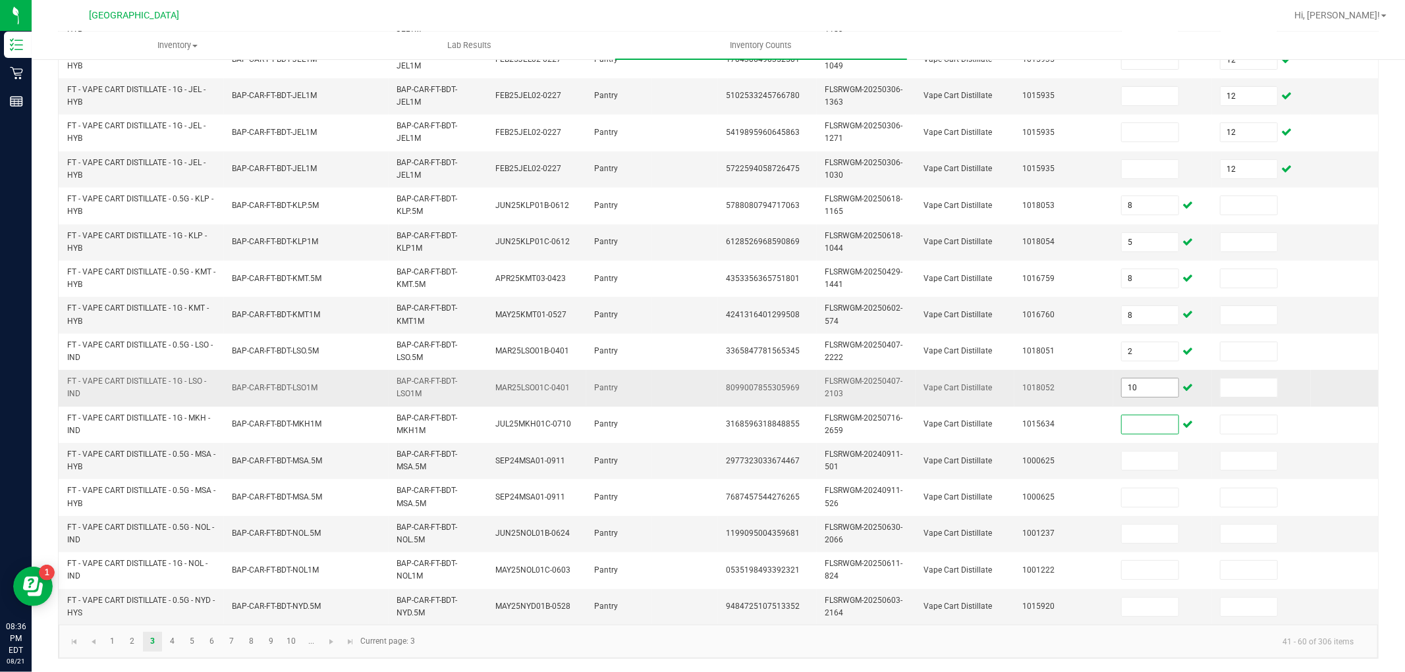
click at [1163, 380] on input "10" at bounding box center [1149, 388] width 57 height 18
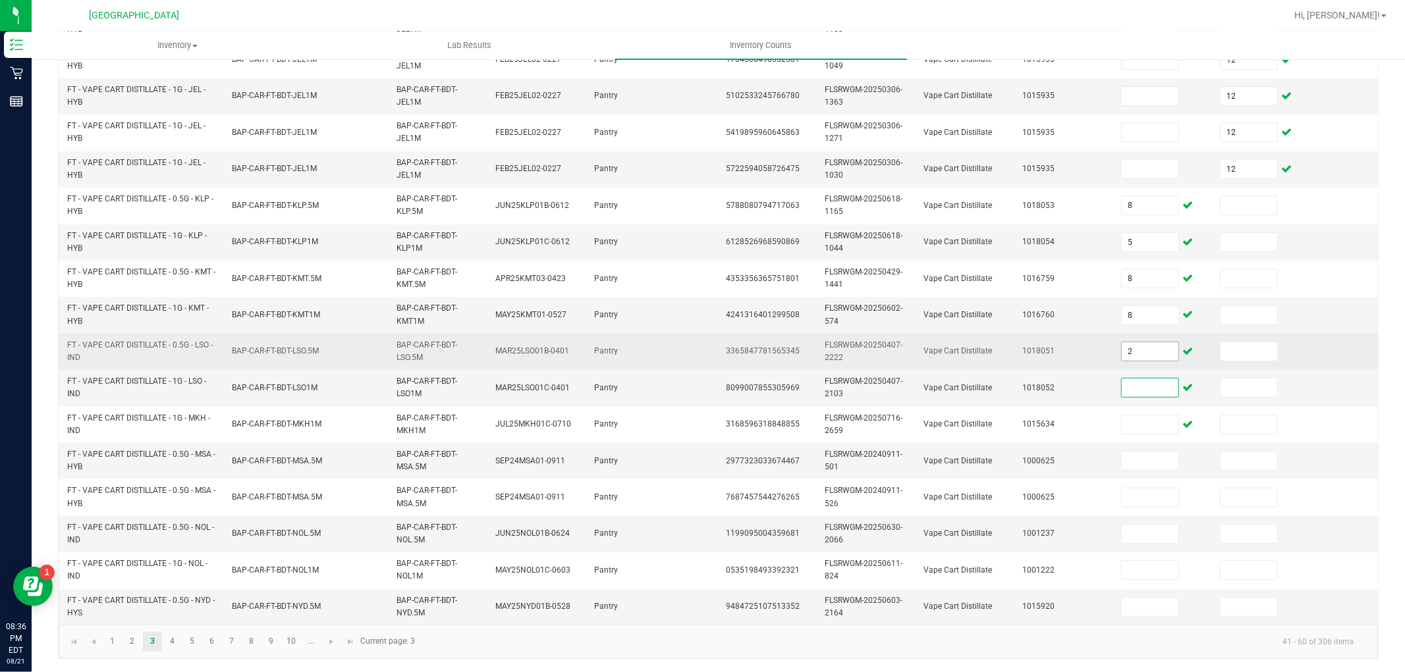
click at [1160, 342] on input "2" at bounding box center [1149, 351] width 57 height 18
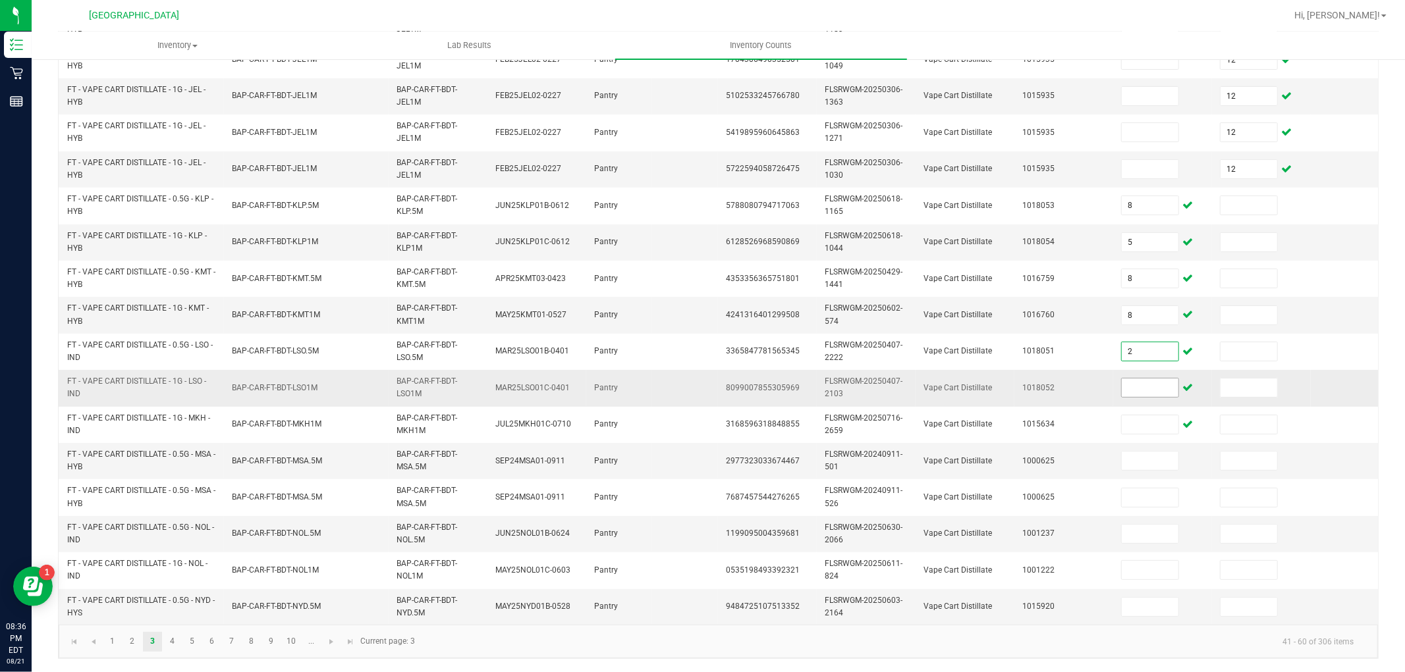
click at [1160, 379] on input at bounding box center [1149, 388] width 57 height 18
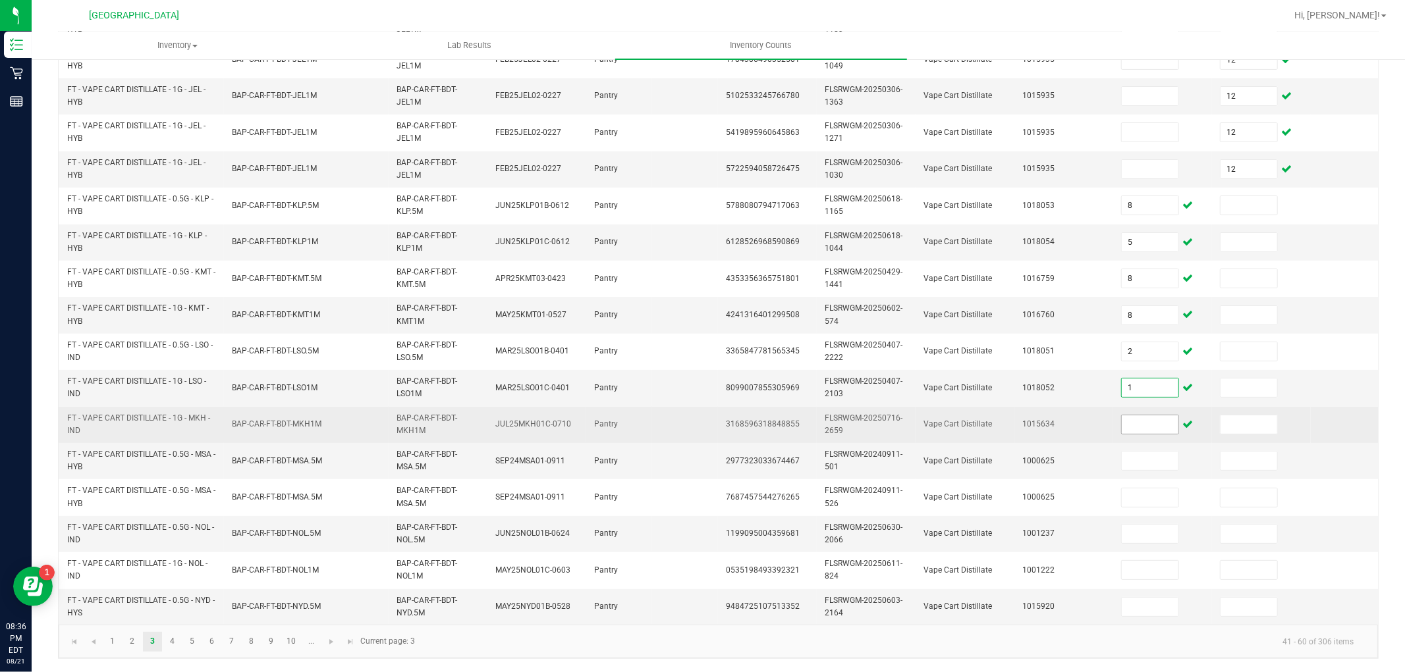
type input "1"
click at [1164, 416] on input at bounding box center [1149, 425] width 57 height 18
type input "10"
type input "12"
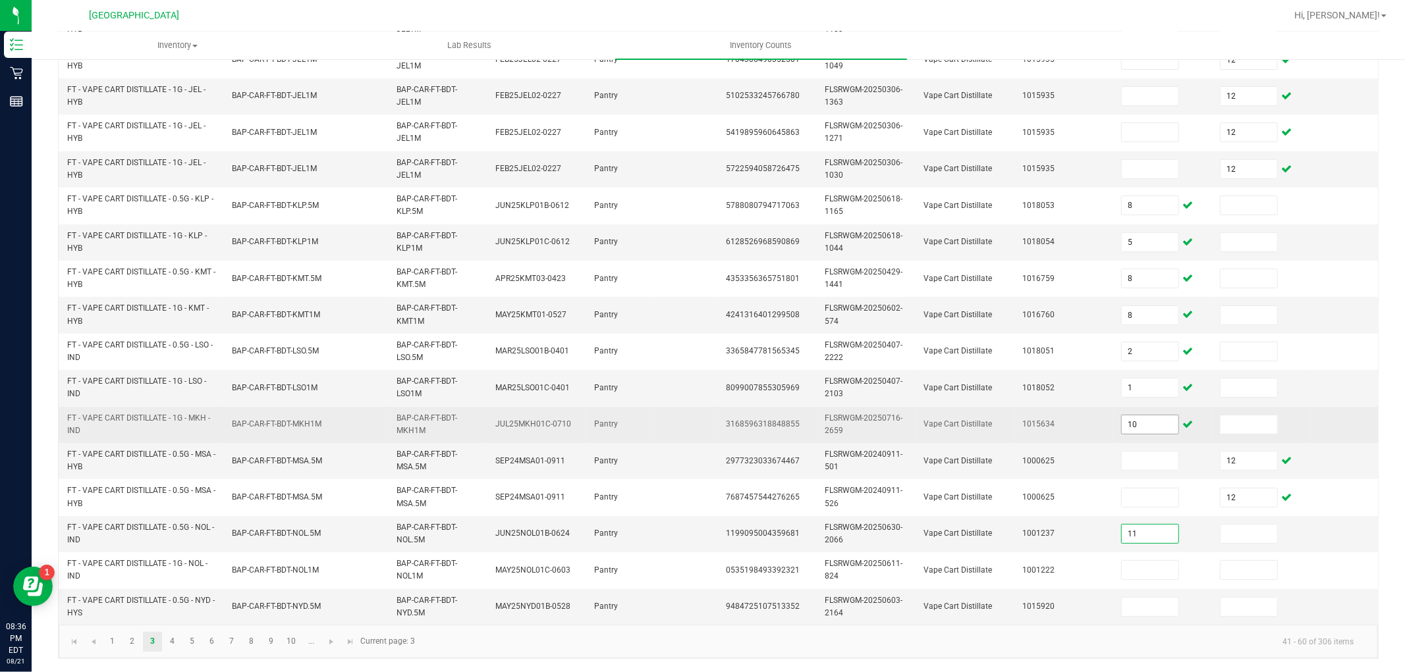
type input "11"
type input "6"
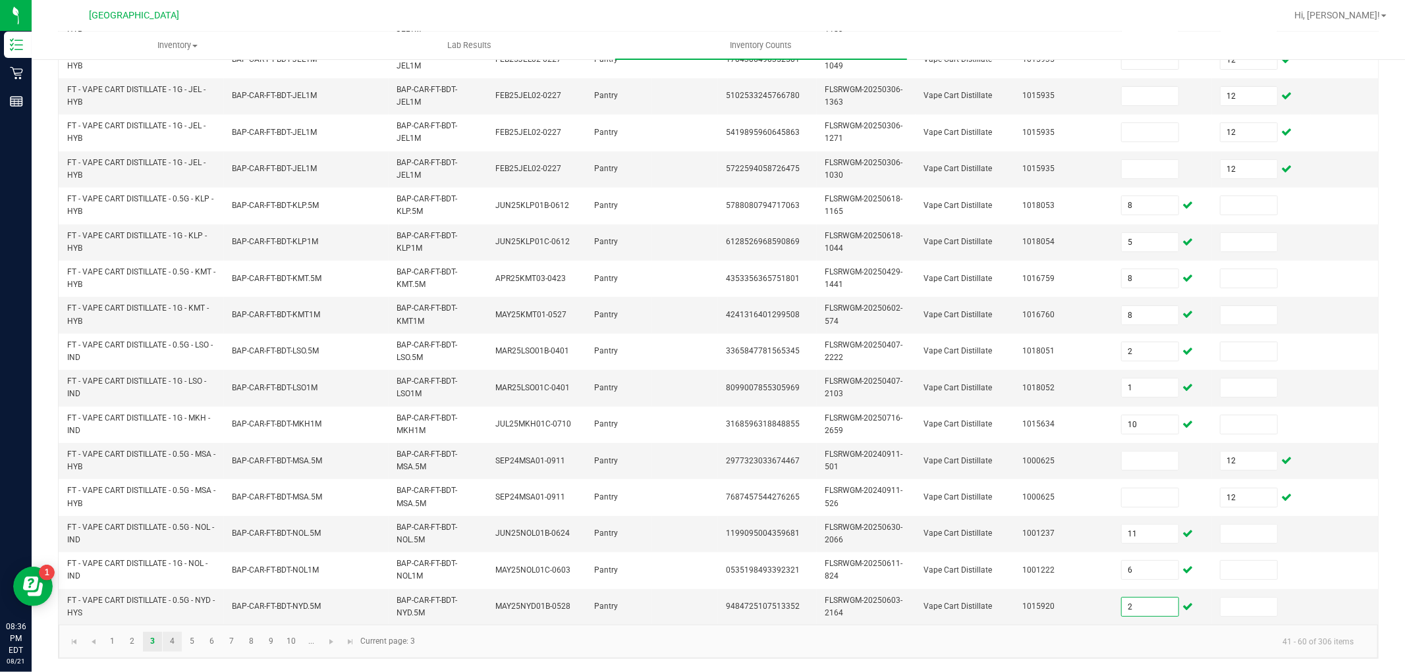
type input "2"
click at [175, 640] on link "4" at bounding box center [172, 642] width 19 height 20
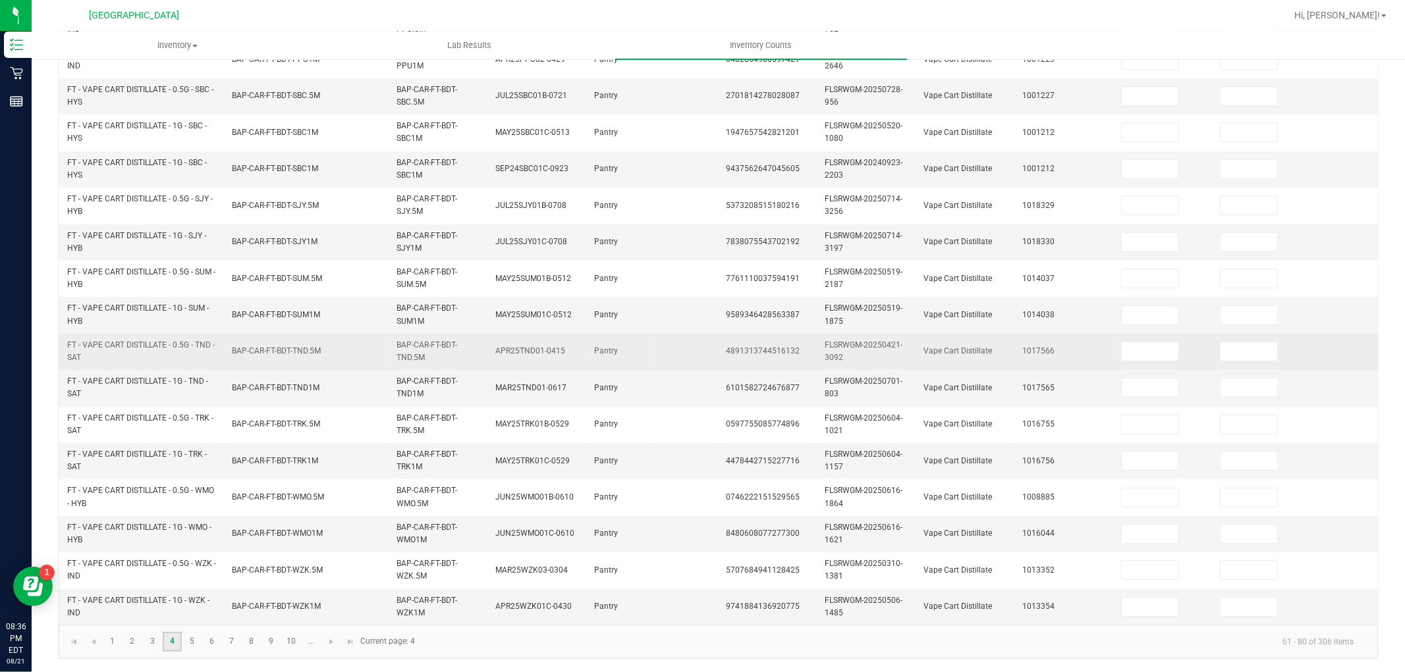
scroll to position [36, 0]
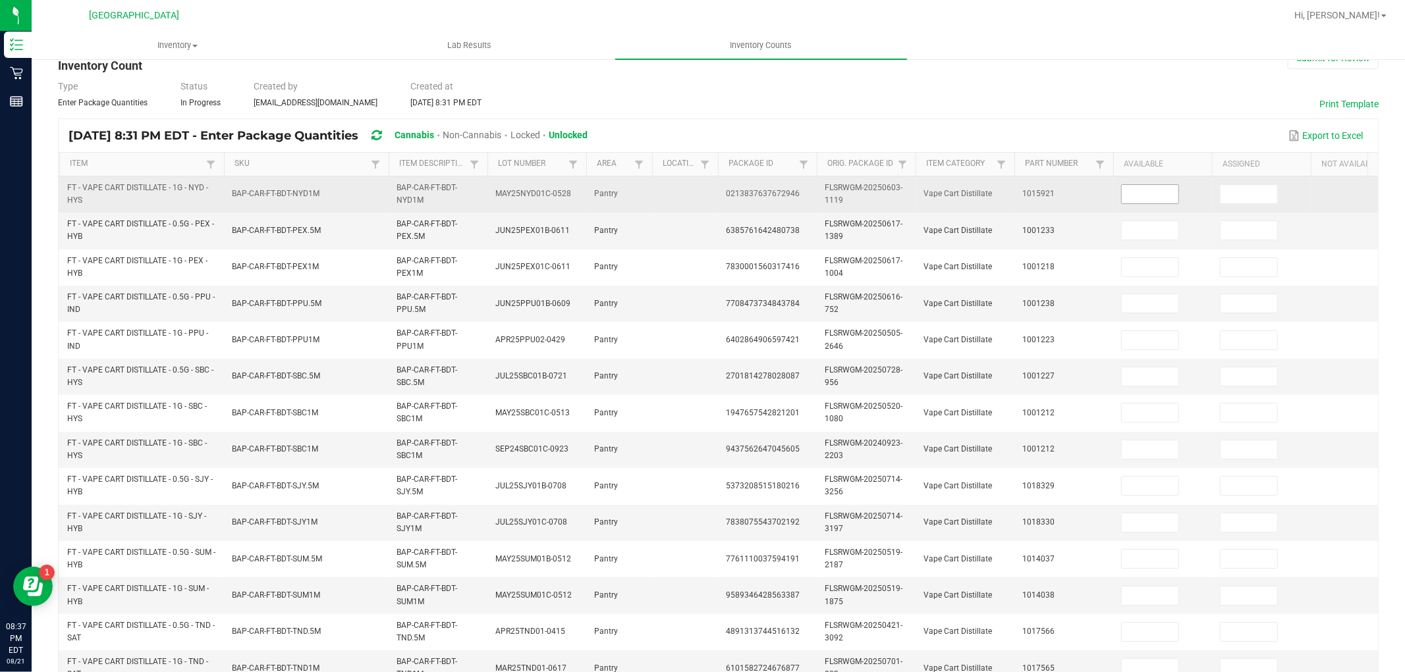
click at [1166, 196] on input at bounding box center [1149, 194] width 57 height 18
type input "8"
type input "10"
type input "12"
type input "11"
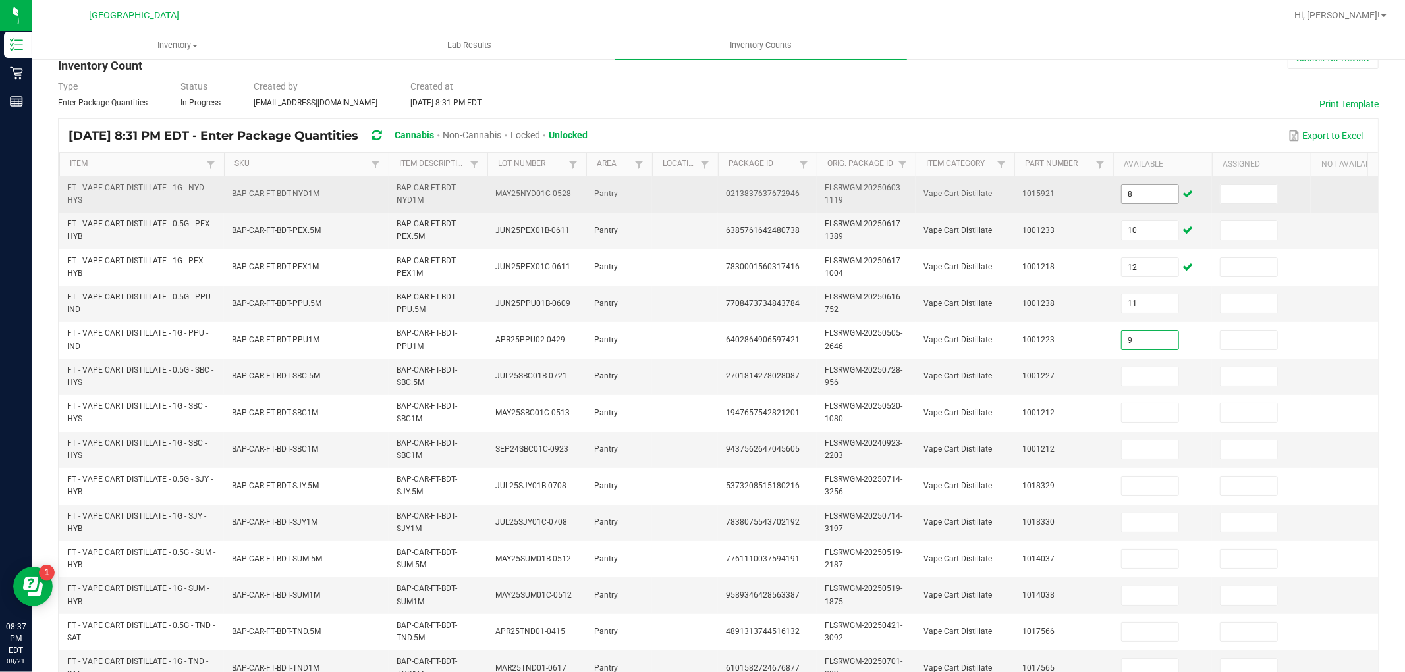
type input "9"
type input "11"
type input "3"
type input "2"
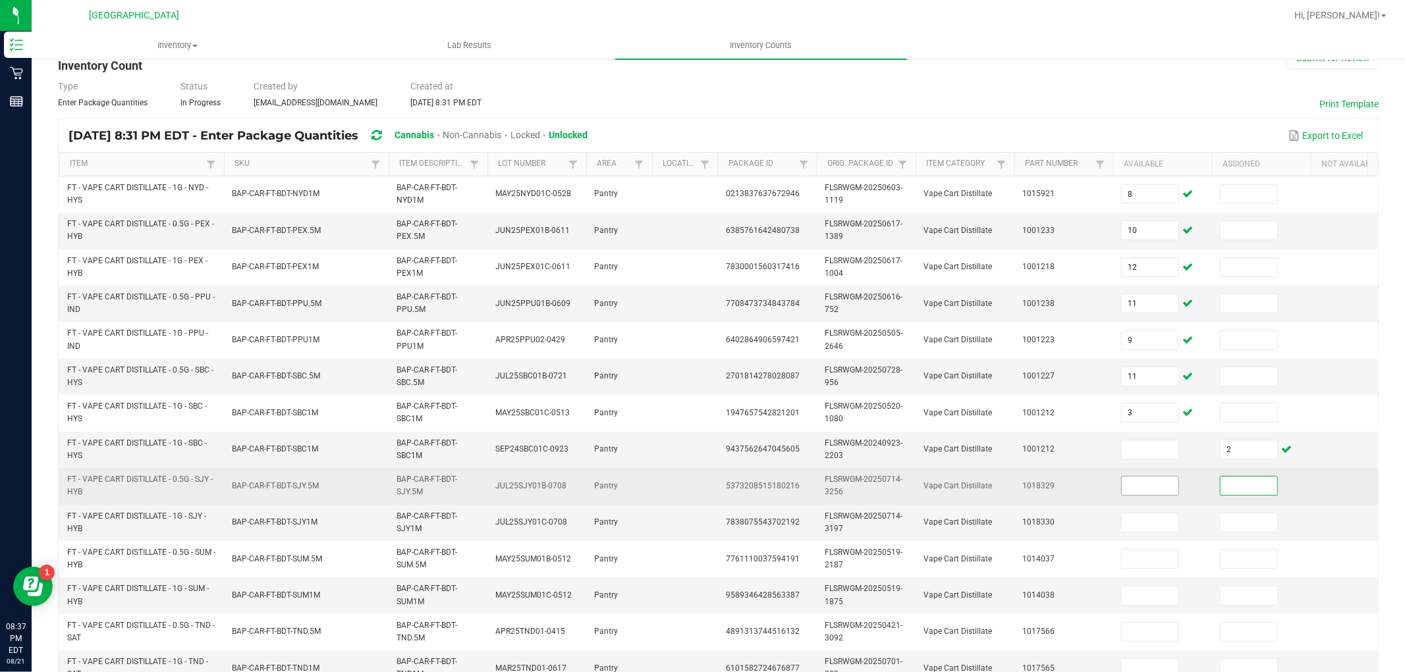
click at [1147, 483] on input at bounding box center [1149, 486] width 57 height 18
type input "9"
type input "1"
type input "11"
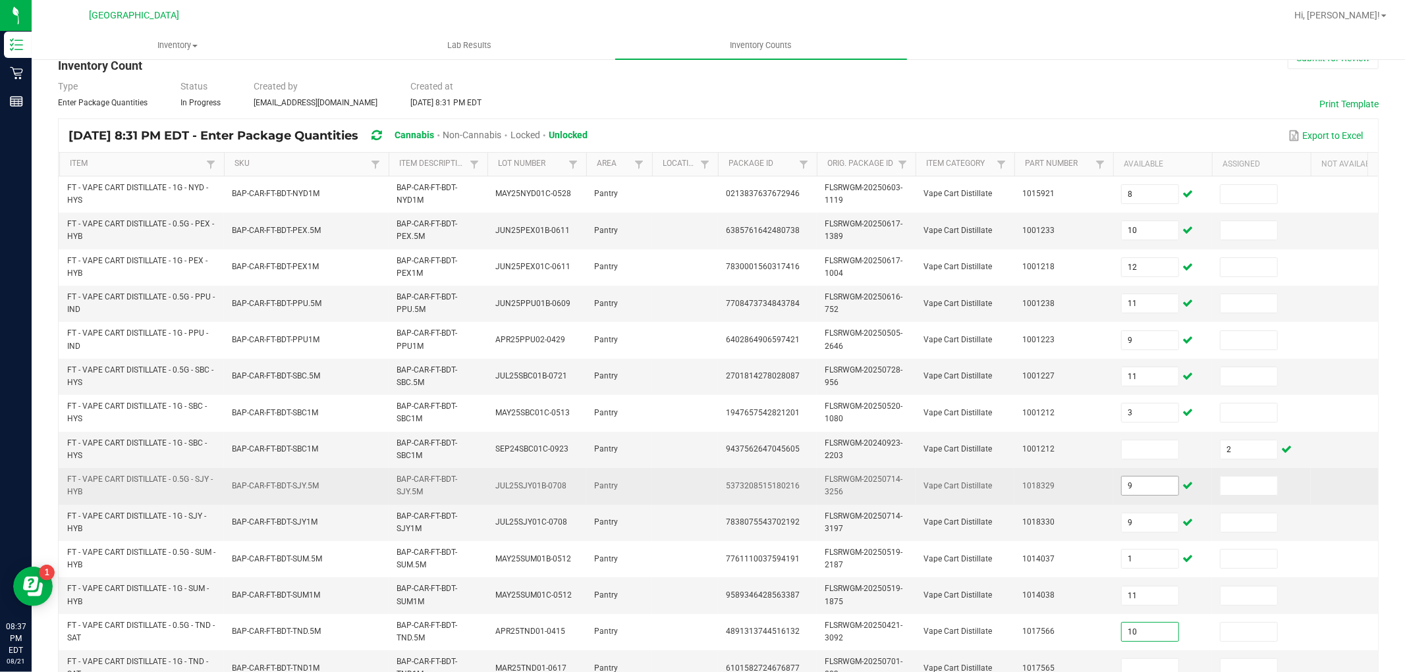
type input "10"
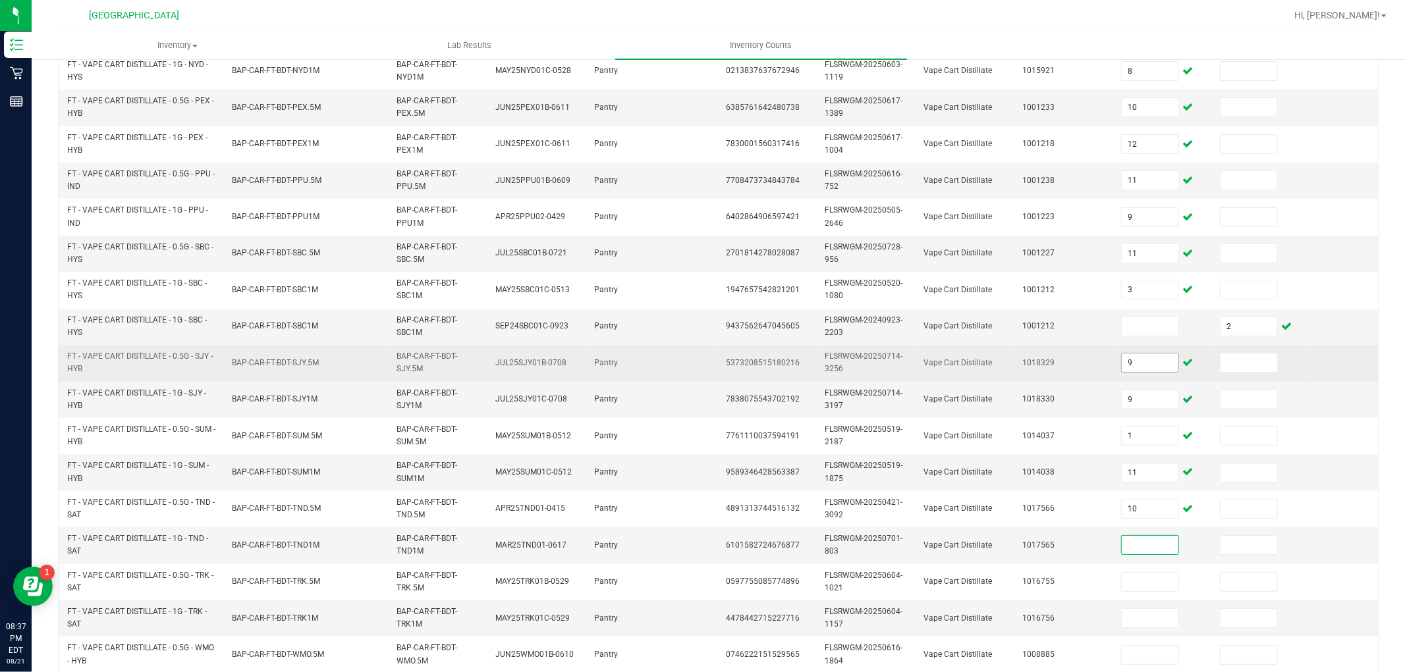
scroll to position [181, 0]
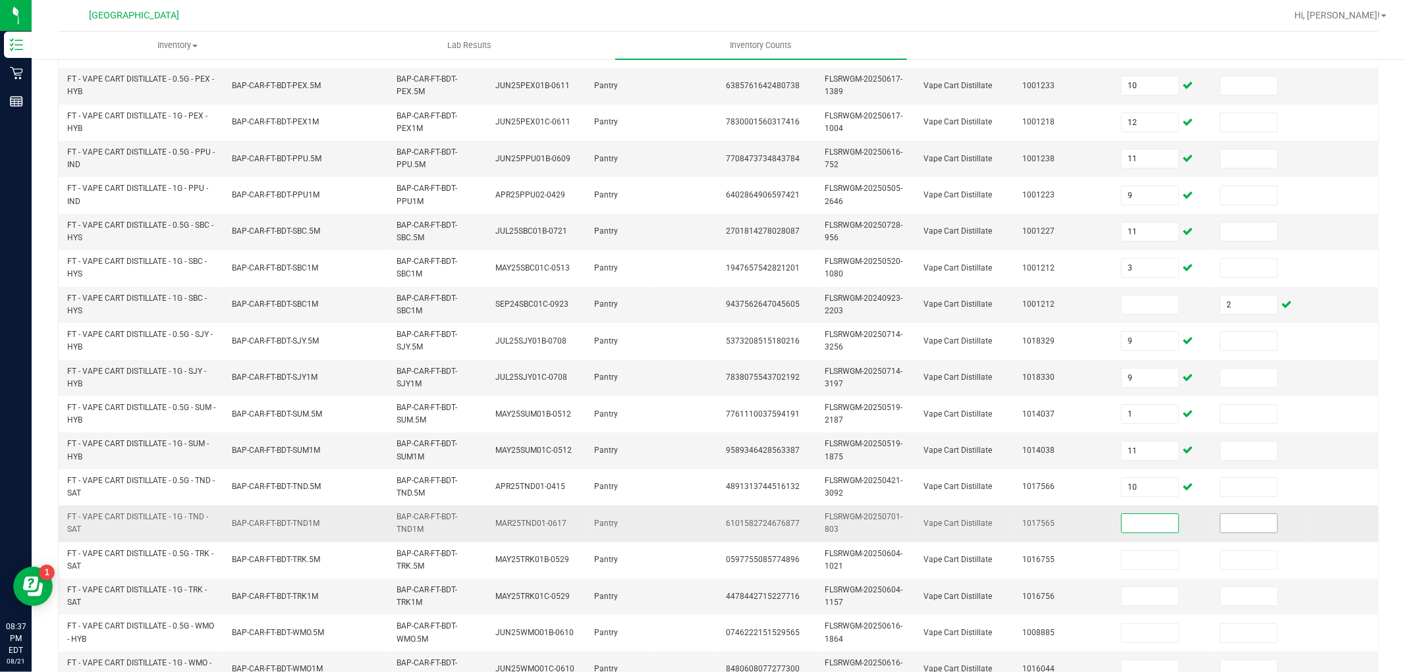
click at [1239, 529] on input at bounding box center [1248, 523] width 57 height 18
type input "12"
click at [1142, 518] on input at bounding box center [1149, 523] width 57 height 18
type input "12"
click at [1254, 525] on input "12" at bounding box center [1248, 523] width 57 height 18
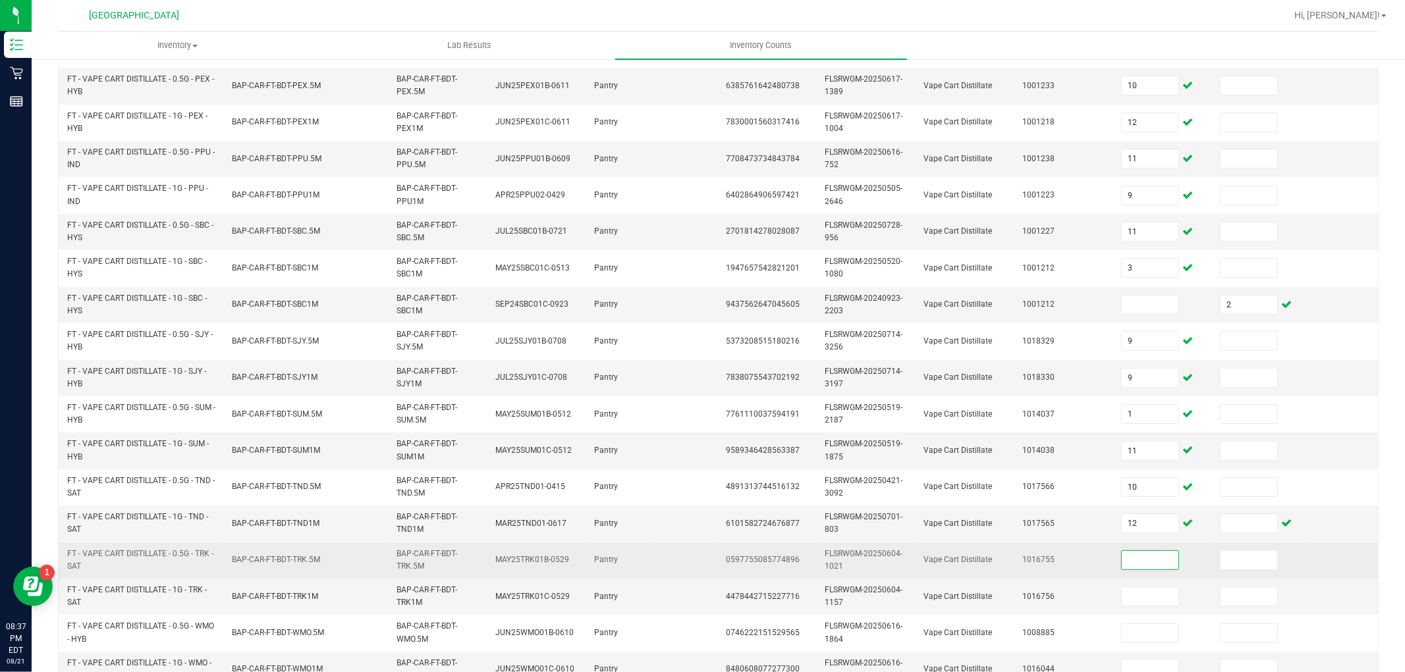
click at [1146, 558] on input at bounding box center [1149, 560] width 57 height 18
type input "11"
type input "6"
type input "10"
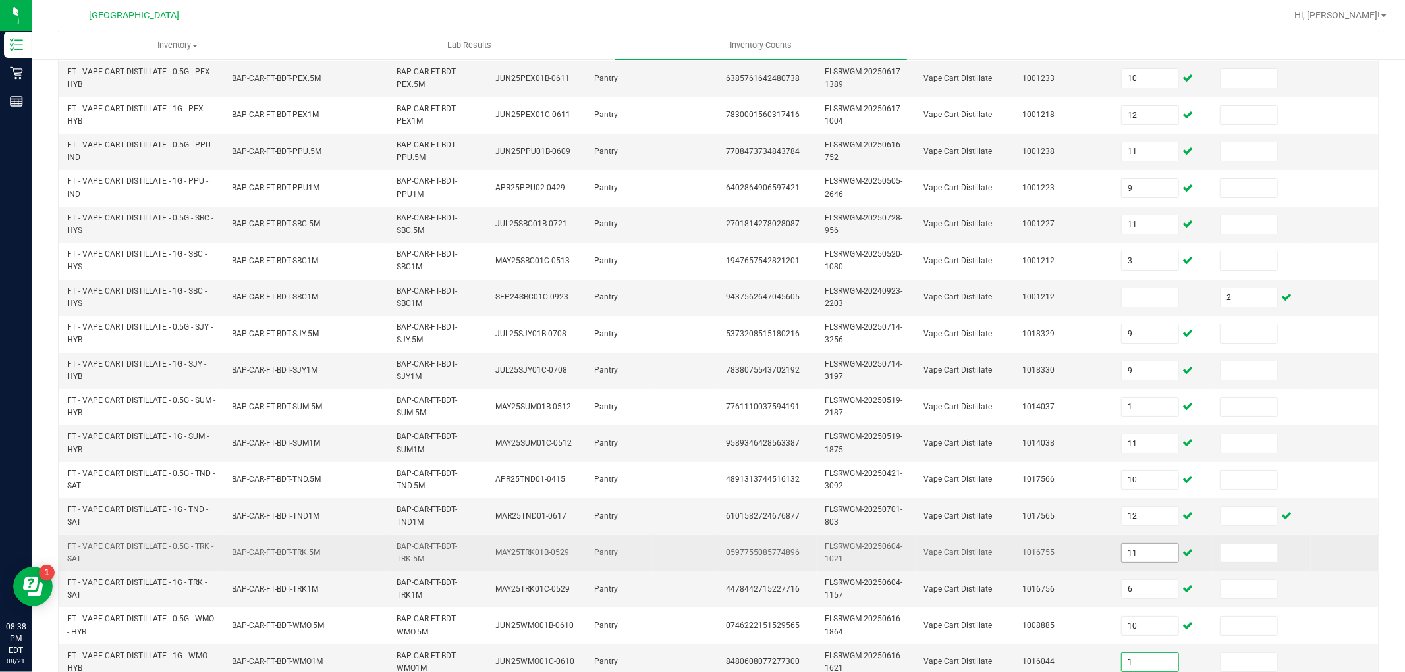
scroll to position [329, 0]
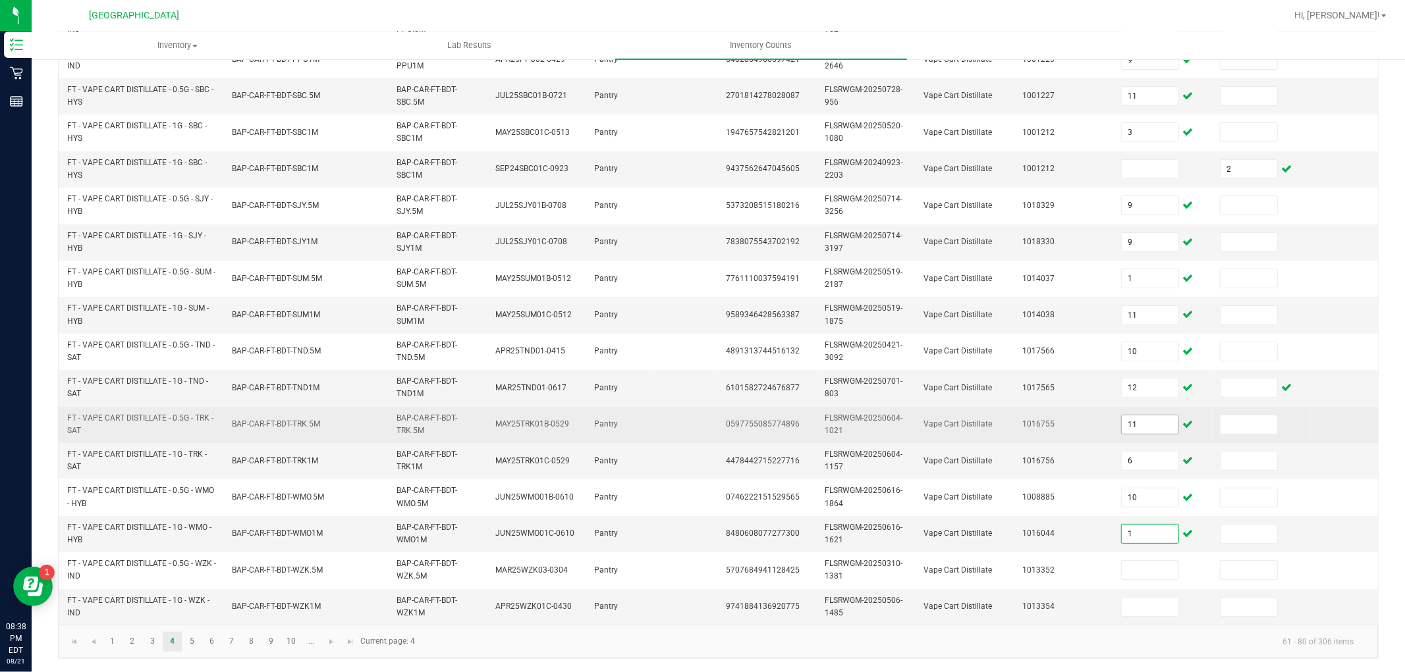
type input "1"
type input "2"
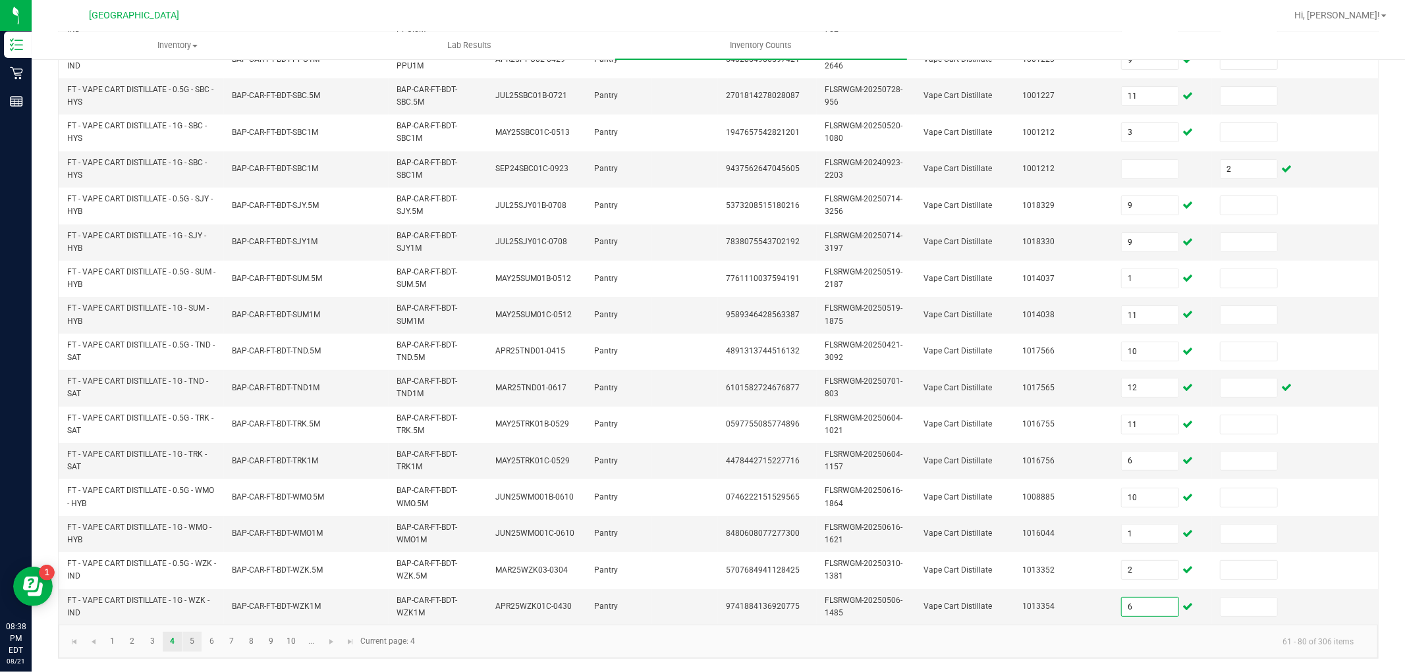
type input "6"
click at [193, 637] on link "5" at bounding box center [191, 642] width 19 height 20
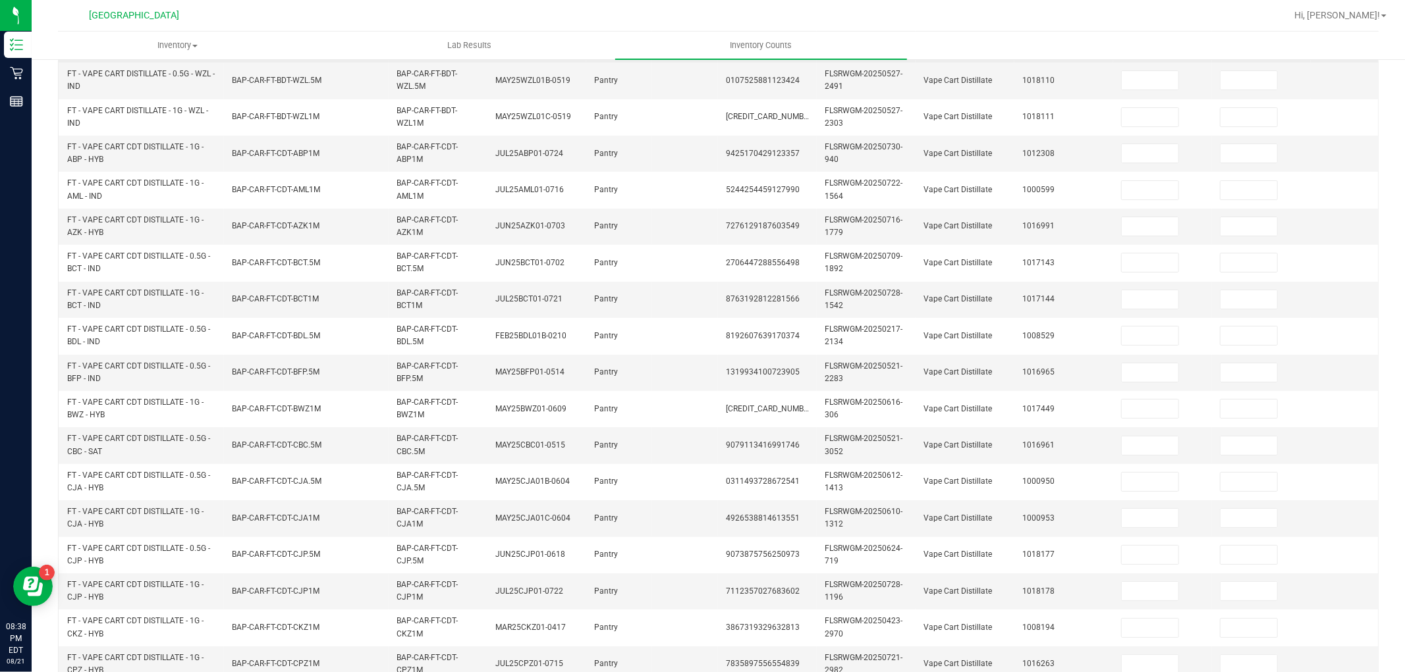
scroll to position [36, 0]
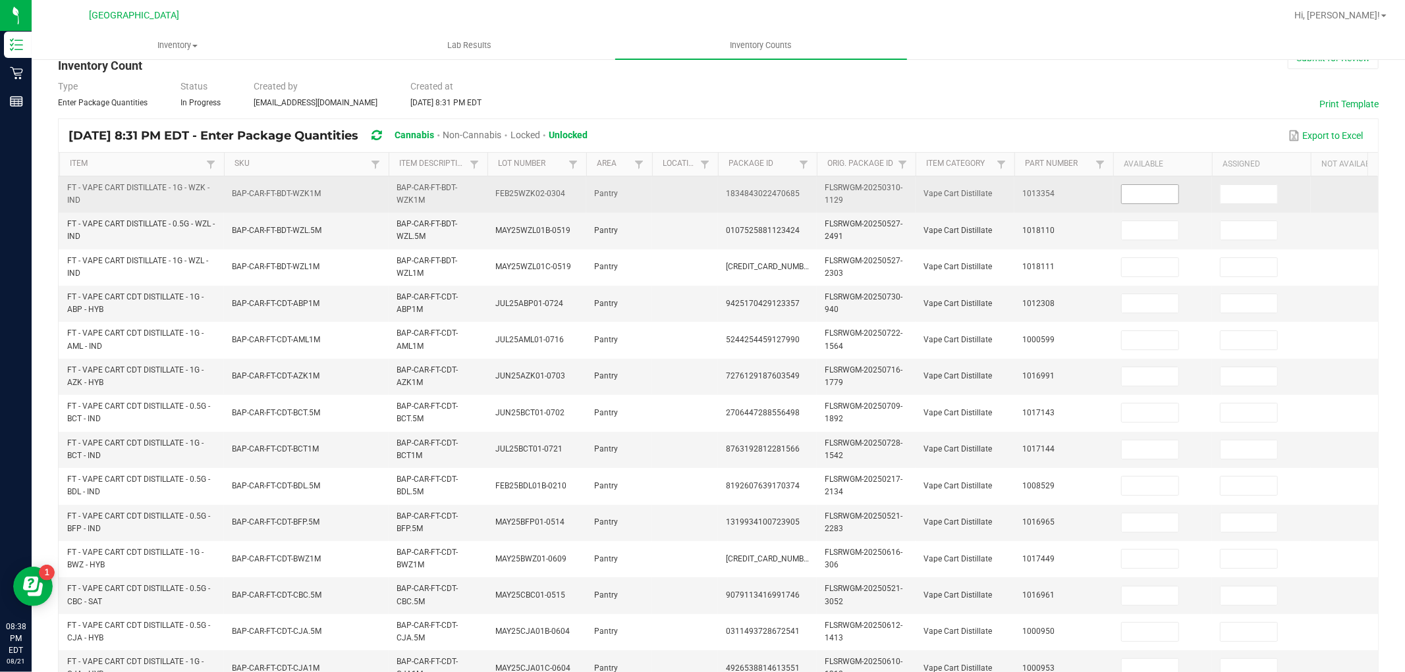
click at [1129, 198] on input at bounding box center [1149, 194] width 57 height 18
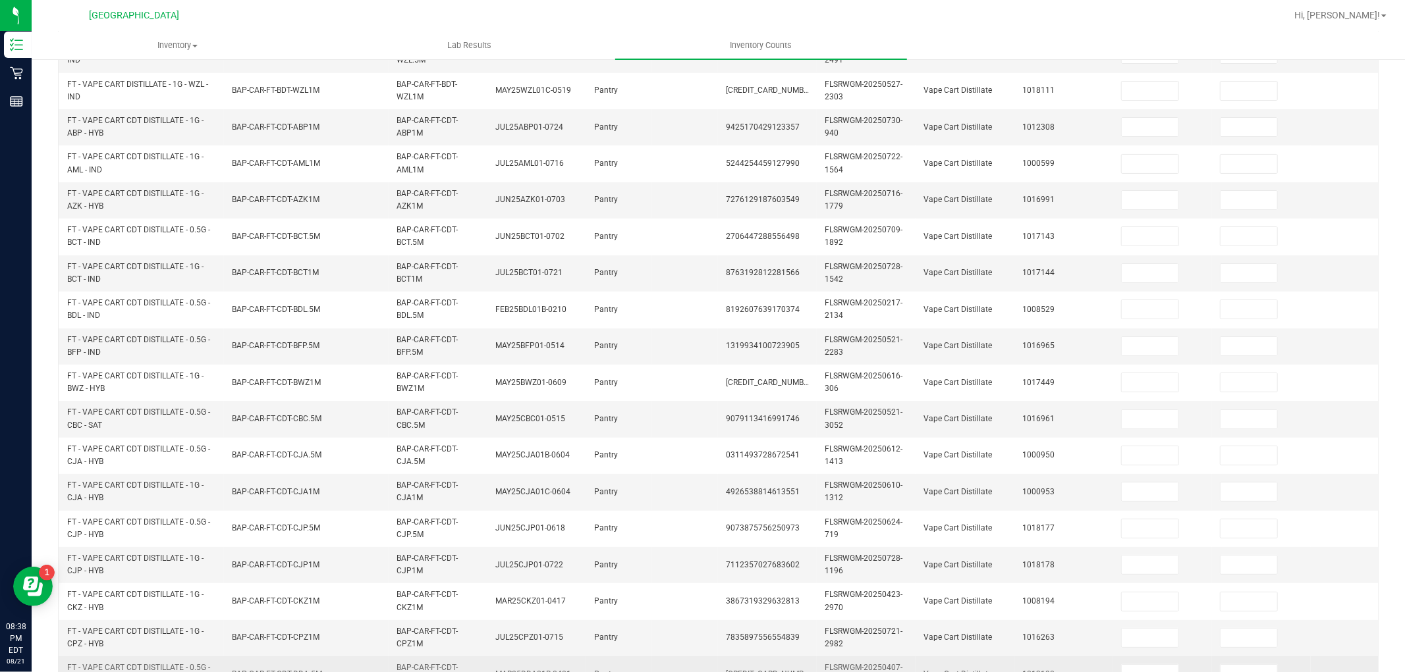
scroll to position [329, 0]
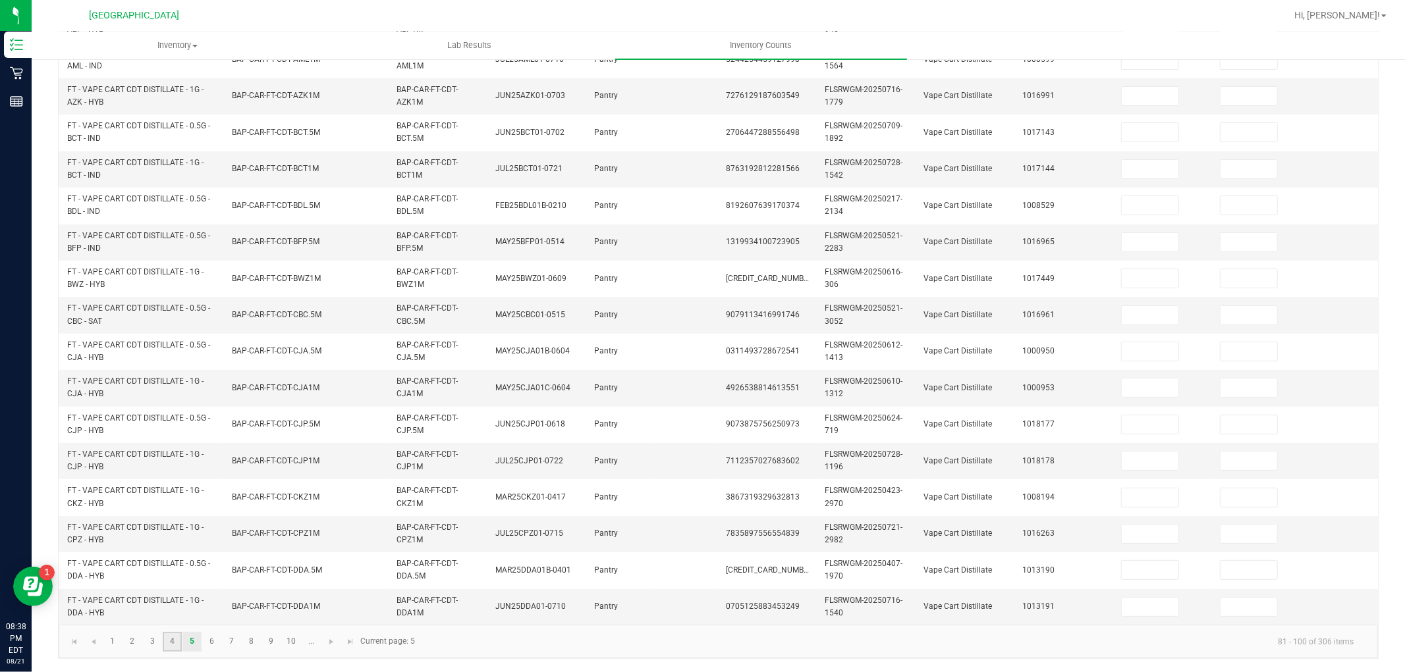
click at [170, 639] on link "4" at bounding box center [172, 642] width 19 height 20
click at [196, 643] on link "5" at bounding box center [191, 642] width 19 height 20
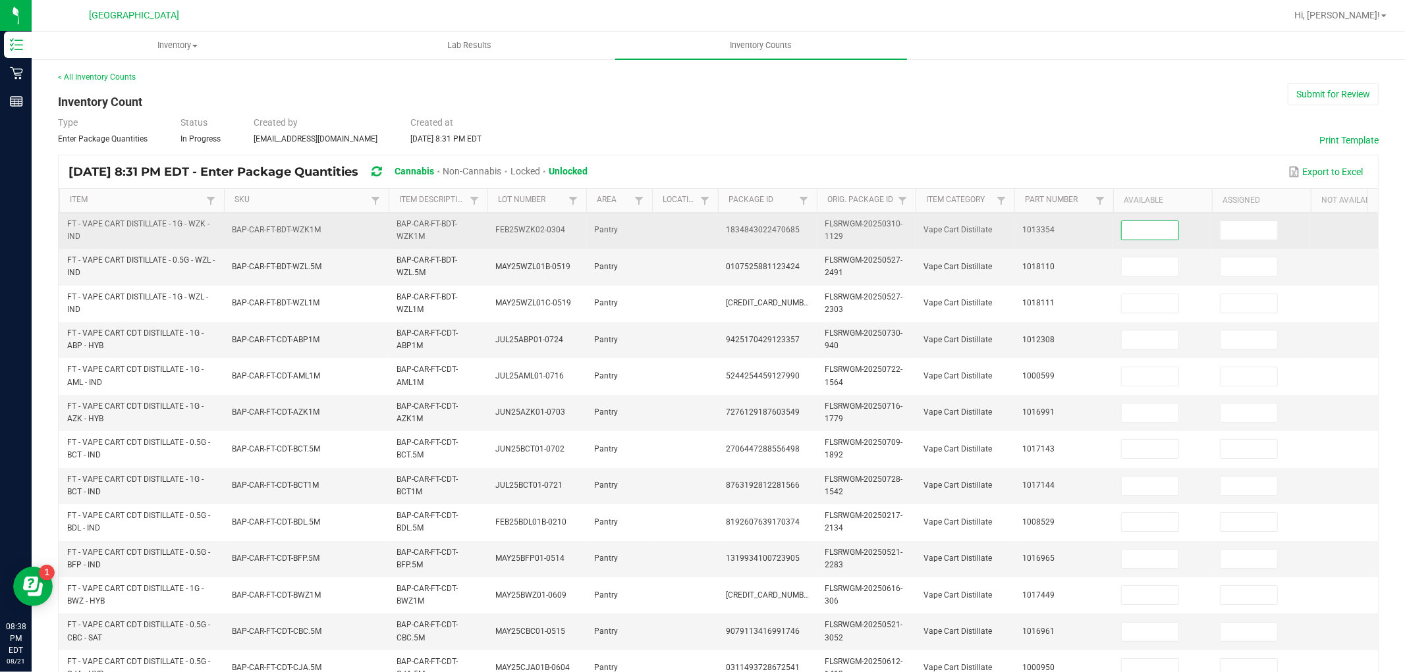
click at [1137, 224] on input at bounding box center [1149, 230] width 57 height 18
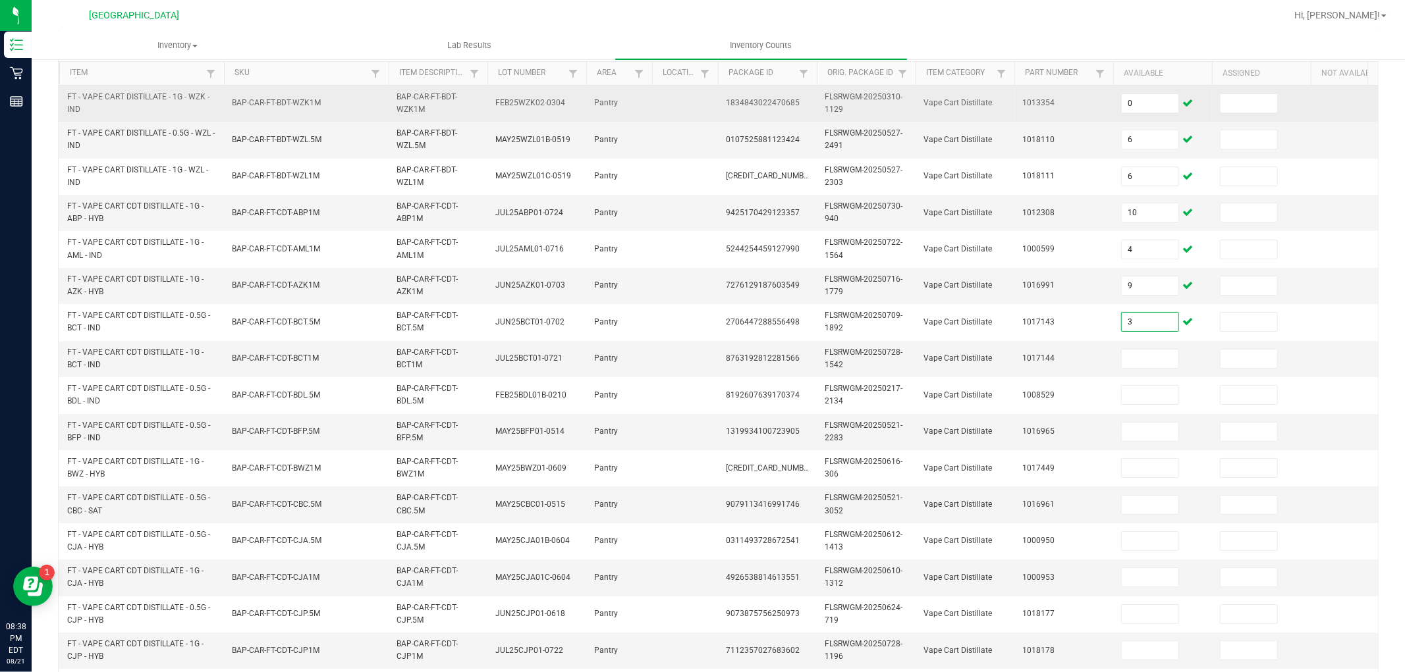
scroll to position [148, 0]
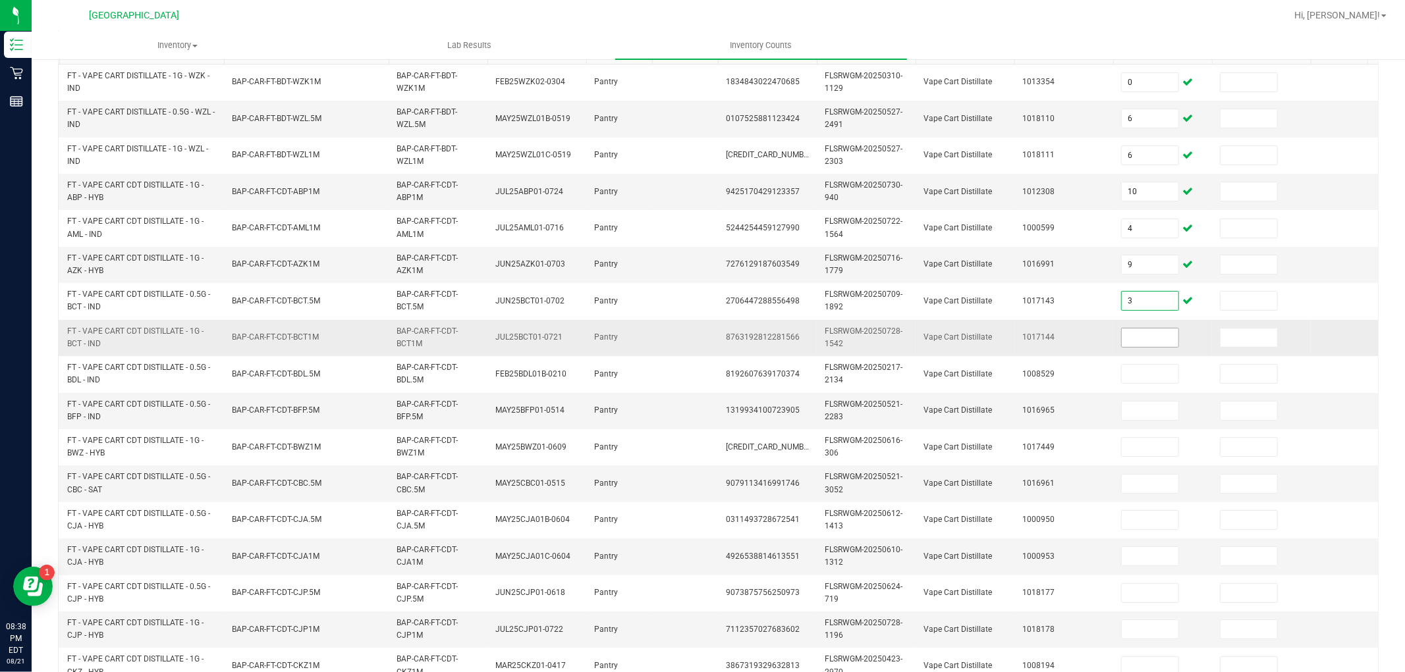
click at [1158, 336] on input at bounding box center [1149, 338] width 57 height 18
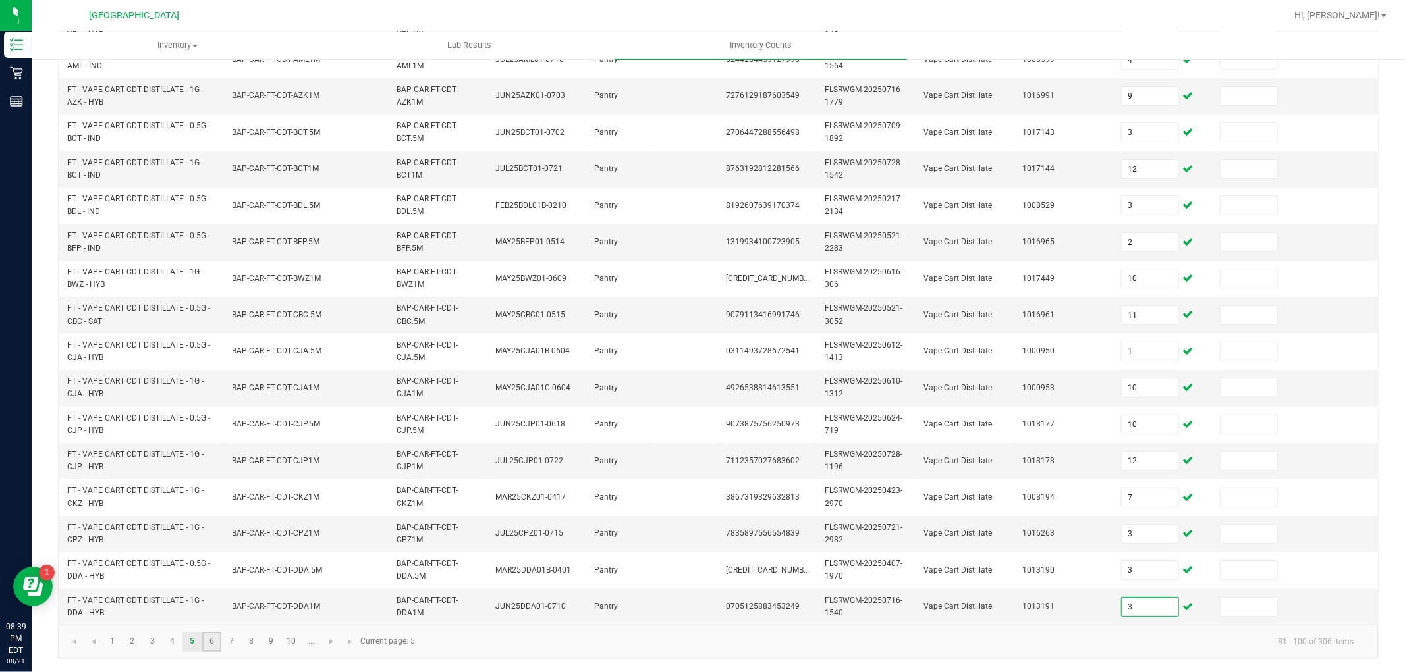
click at [211, 641] on link "6" at bounding box center [211, 642] width 19 height 20
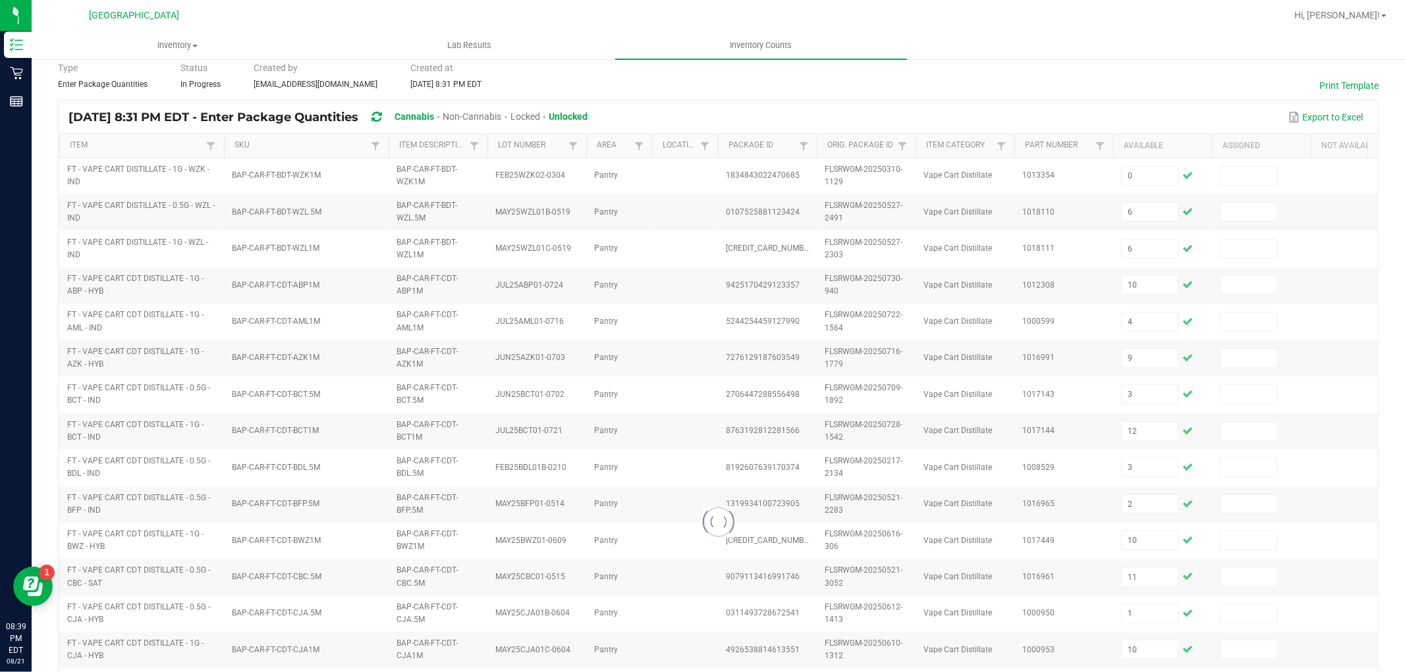
scroll to position [43, 0]
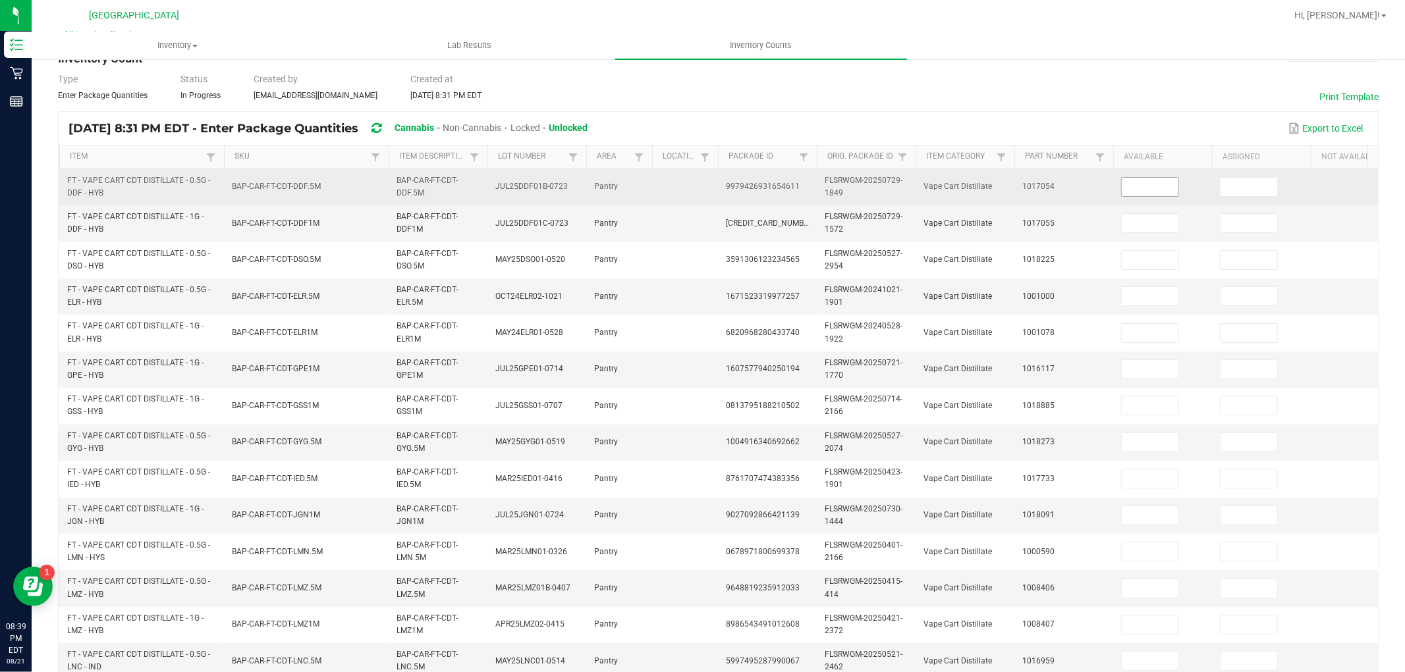
click at [1150, 186] on input at bounding box center [1149, 187] width 57 height 18
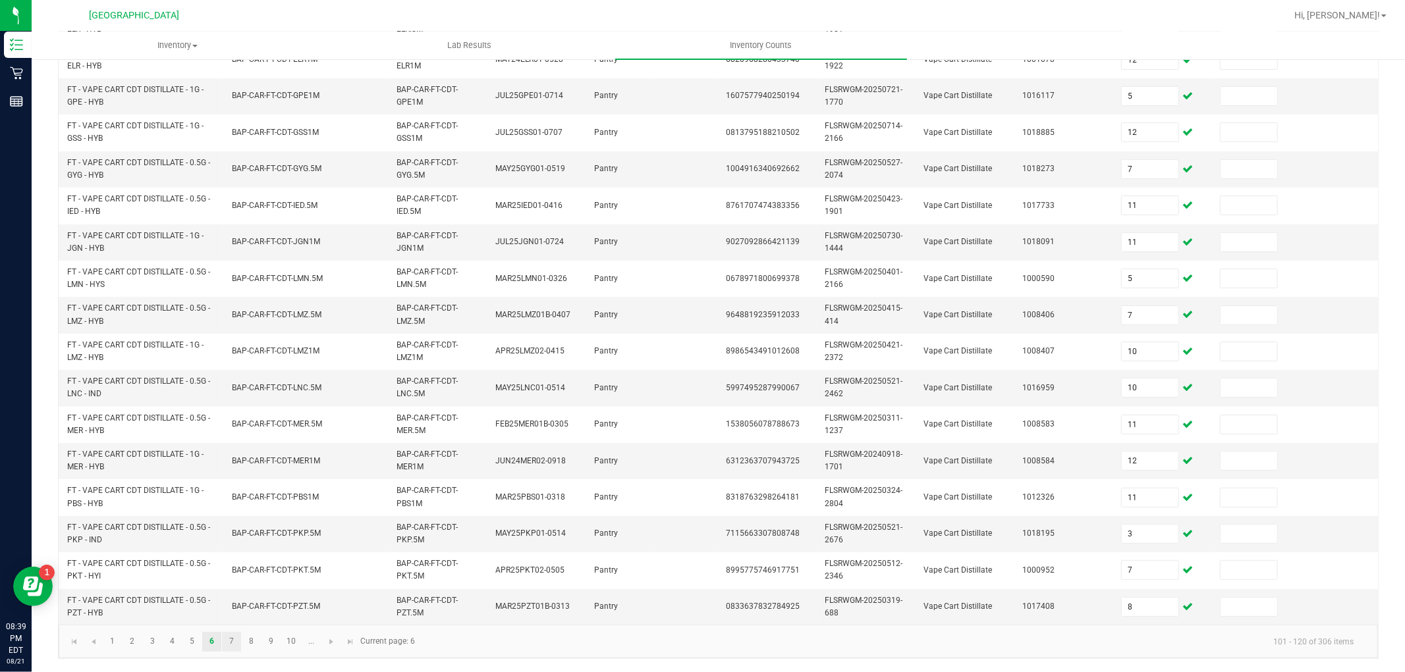
click at [231, 640] on link "7" at bounding box center [231, 642] width 19 height 20
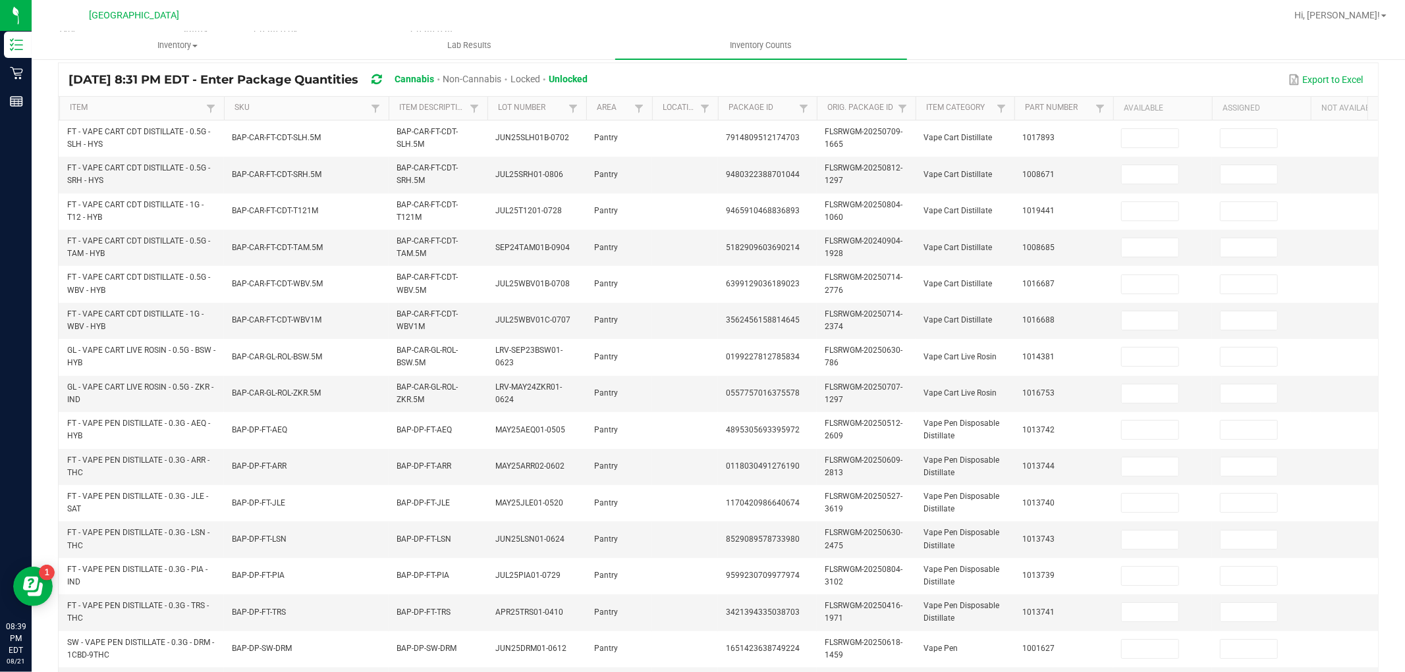
scroll to position [0, 0]
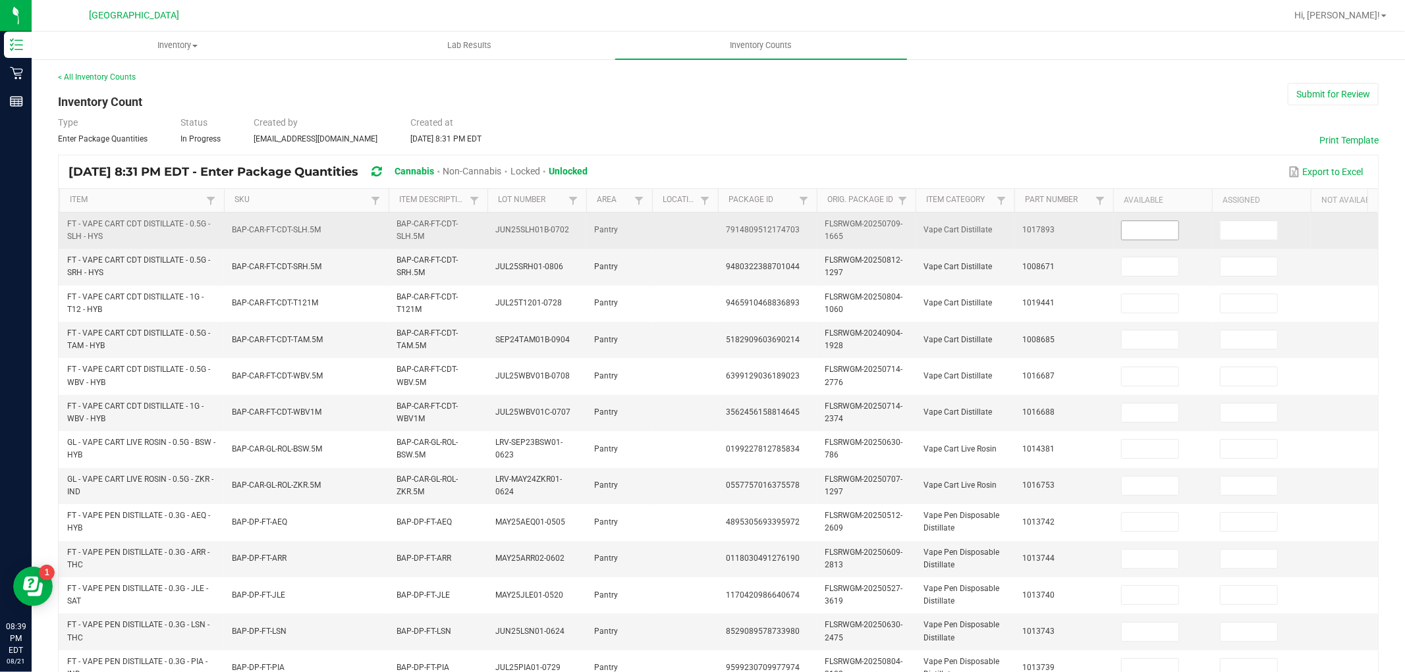
click at [1153, 231] on input at bounding box center [1149, 230] width 57 height 18
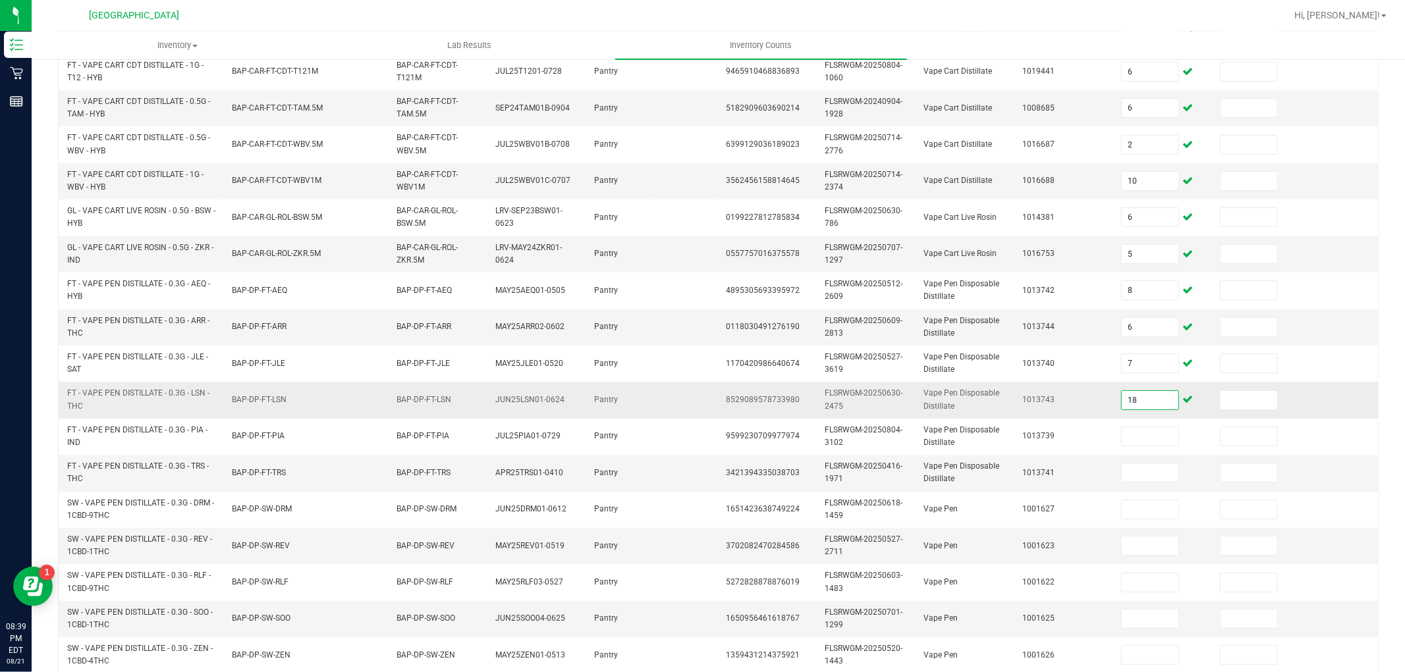
scroll to position [329, 0]
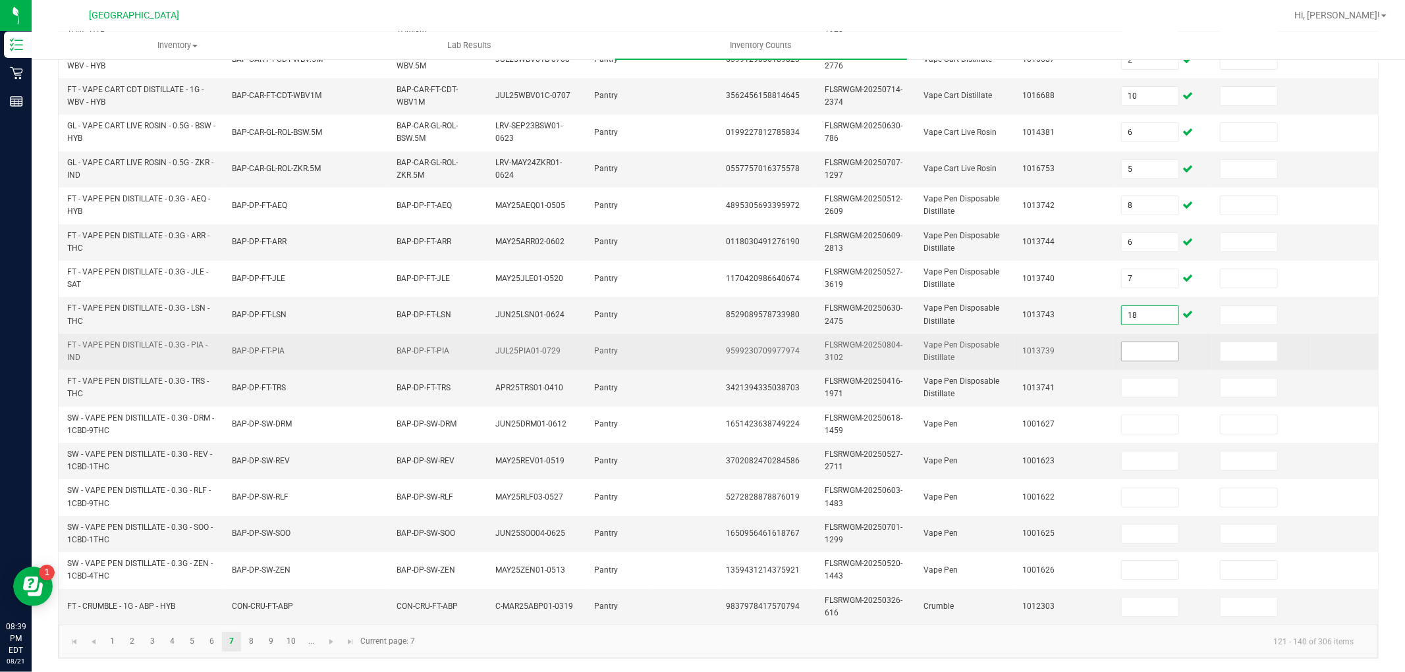
click at [1152, 342] on input at bounding box center [1149, 351] width 57 height 18
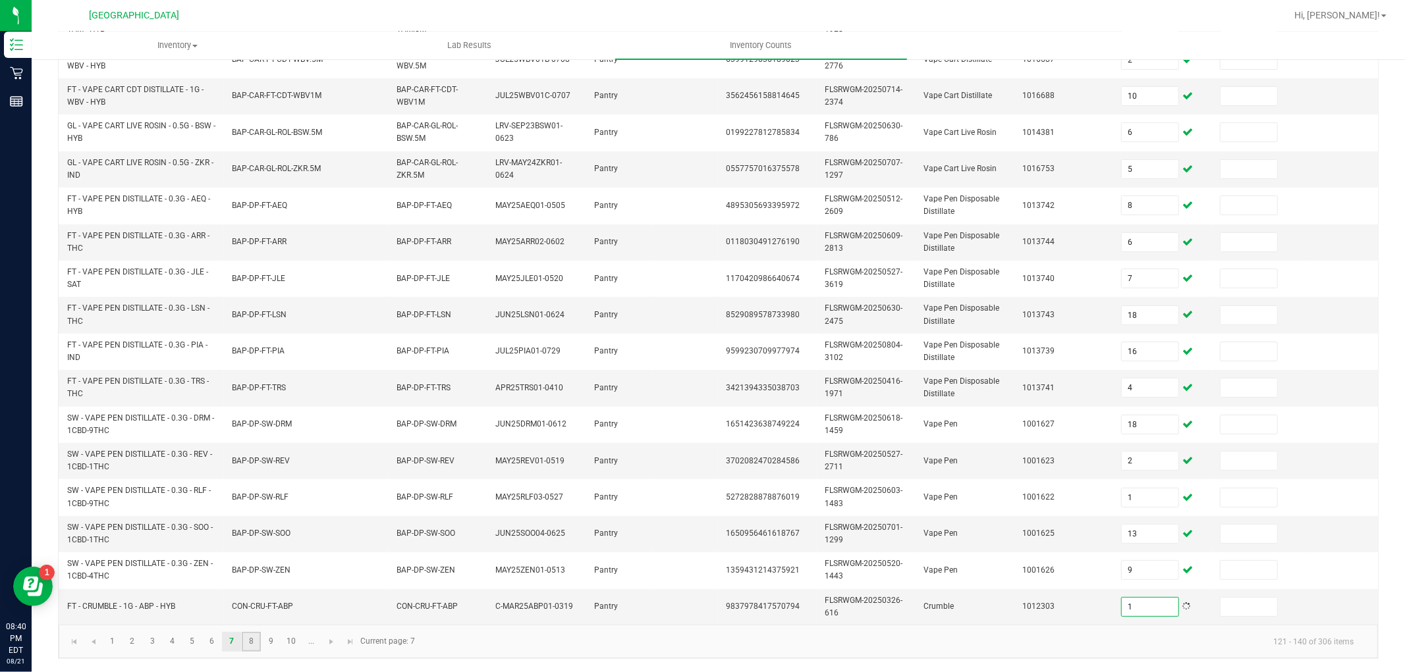
click at [246, 639] on link "8" at bounding box center [251, 642] width 19 height 20
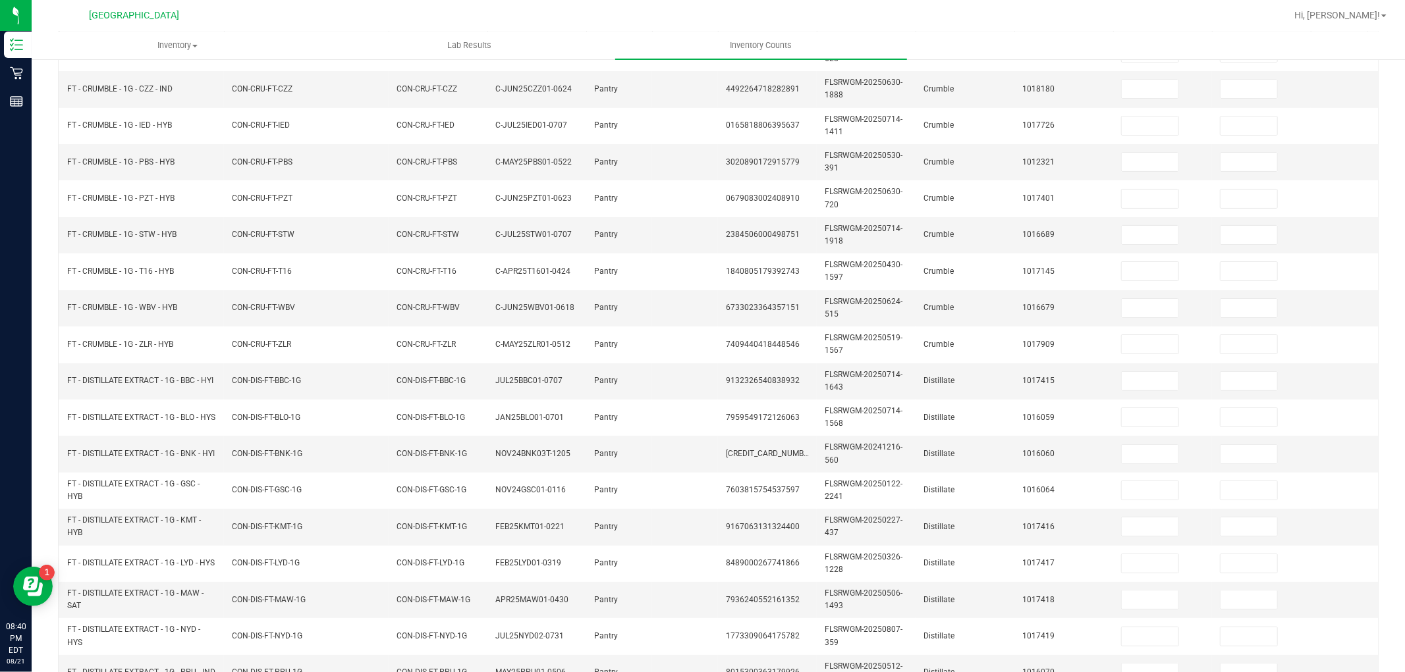
scroll to position [0, 0]
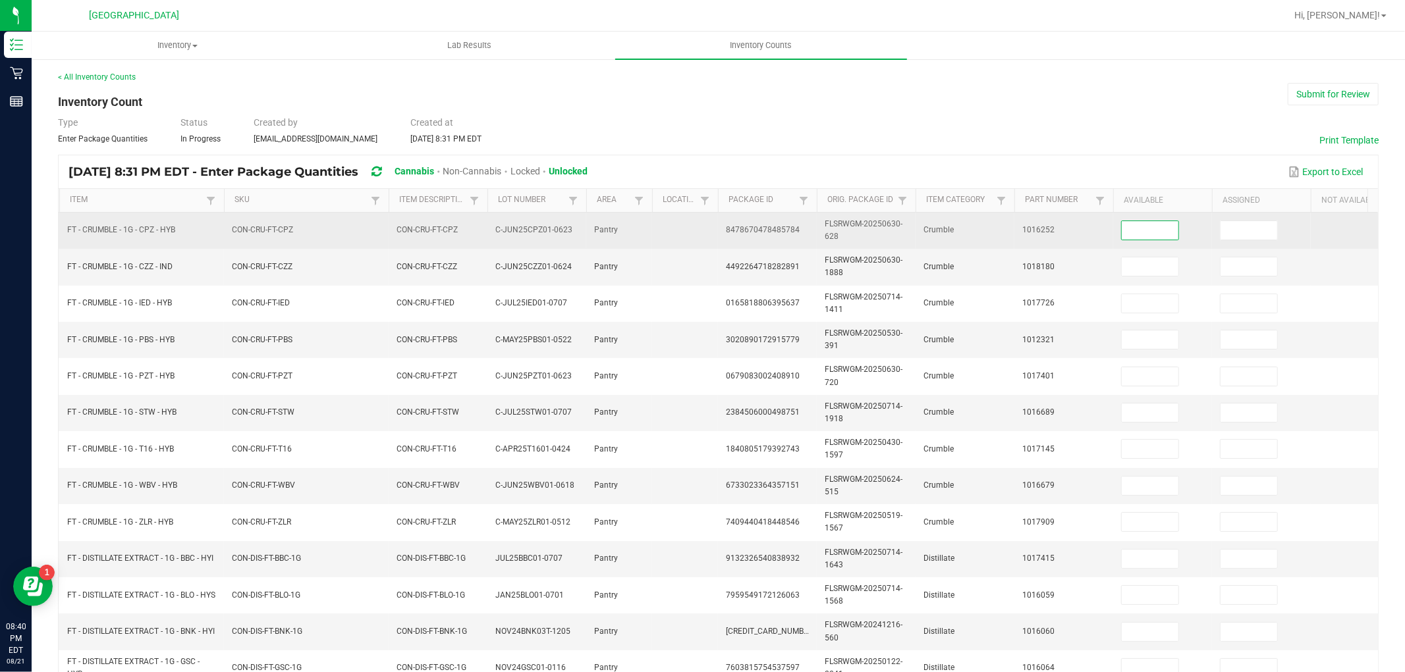
click at [1146, 234] on input at bounding box center [1149, 230] width 57 height 18
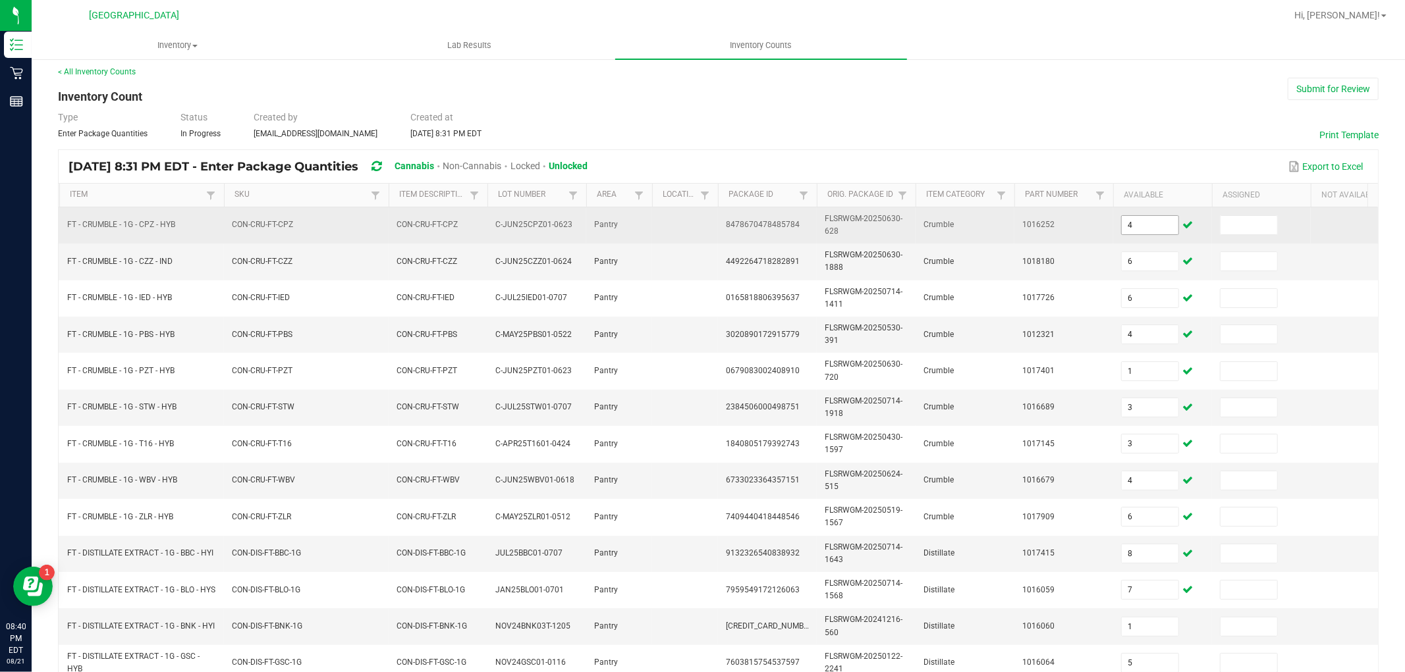
scroll to position [329, 0]
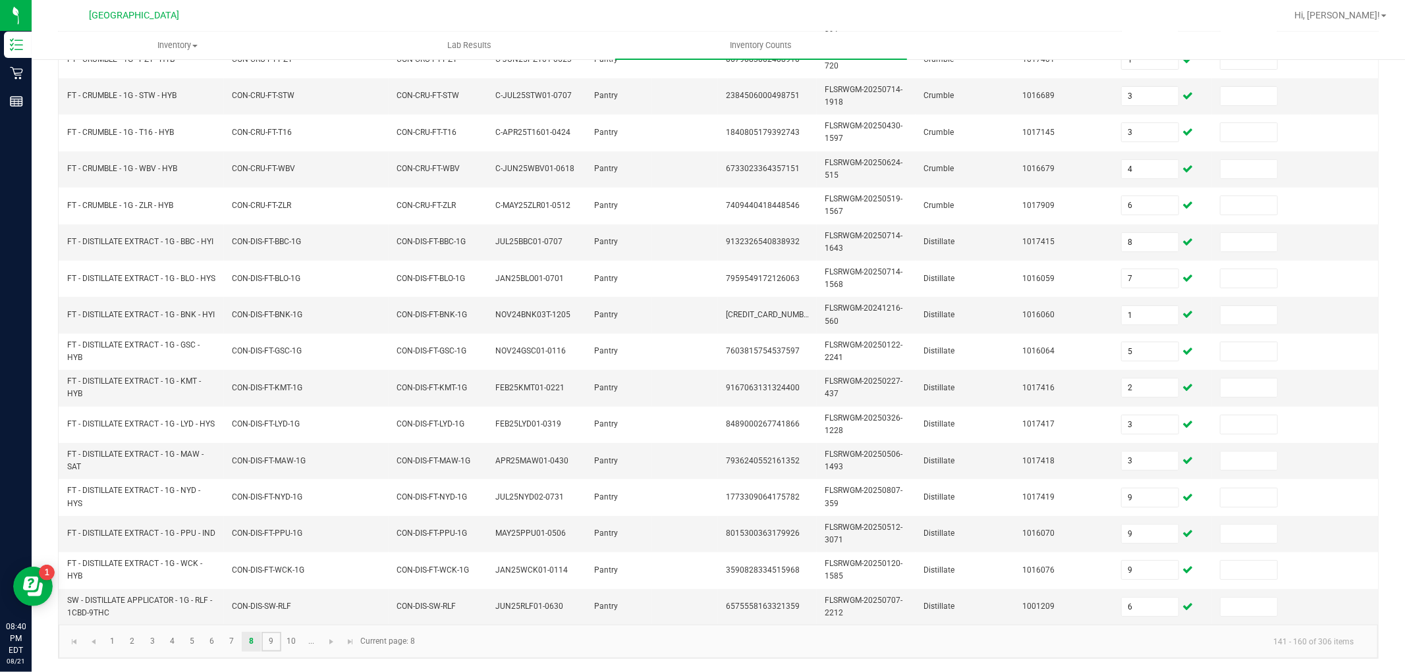
drag, startPoint x: 271, startPoint y: 639, endPoint x: 287, endPoint y: 626, distance: 20.7
click at [271, 636] on link "9" at bounding box center [270, 642] width 19 height 20
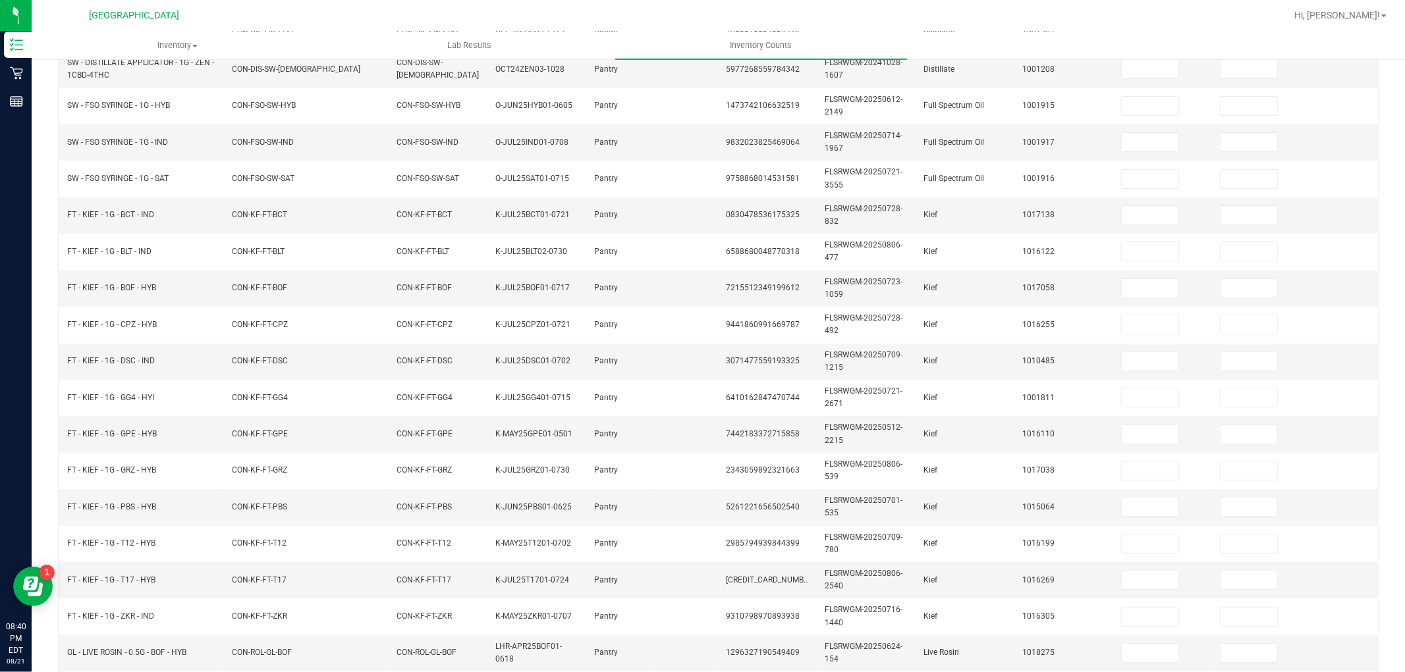
scroll to position [0, 0]
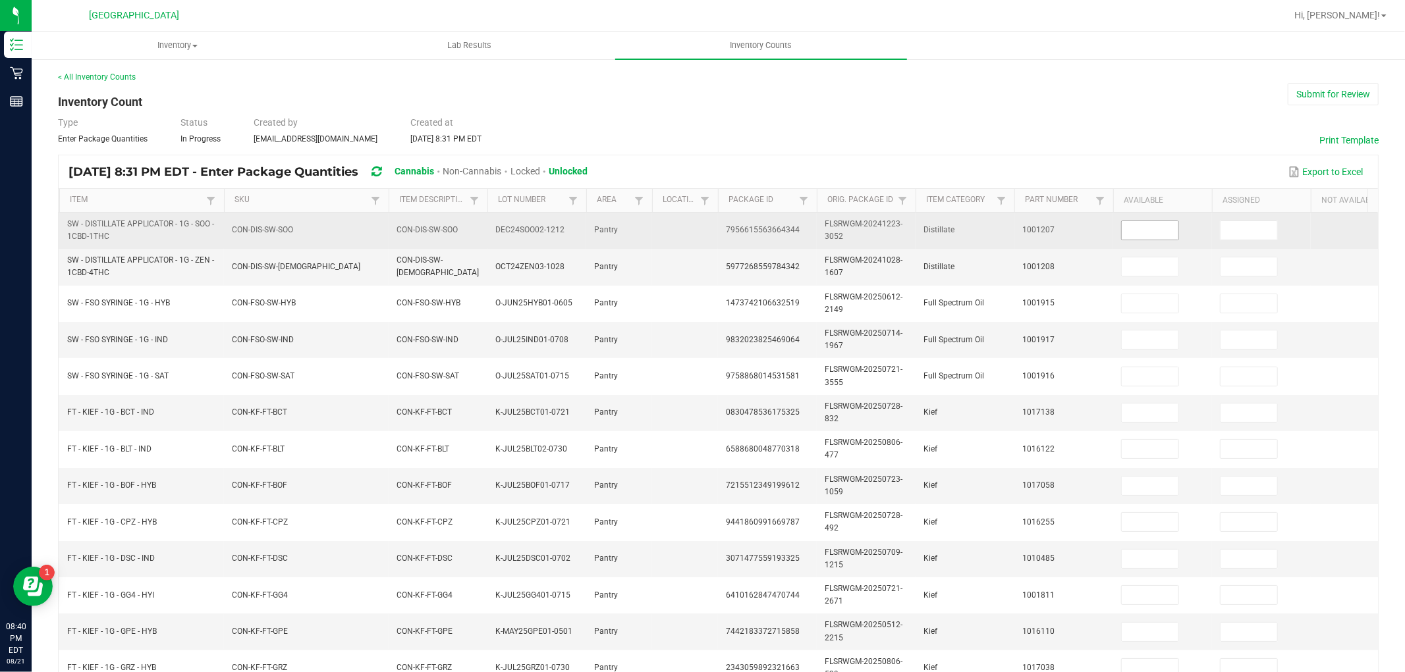
click at [1156, 225] on input at bounding box center [1149, 230] width 57 height 18
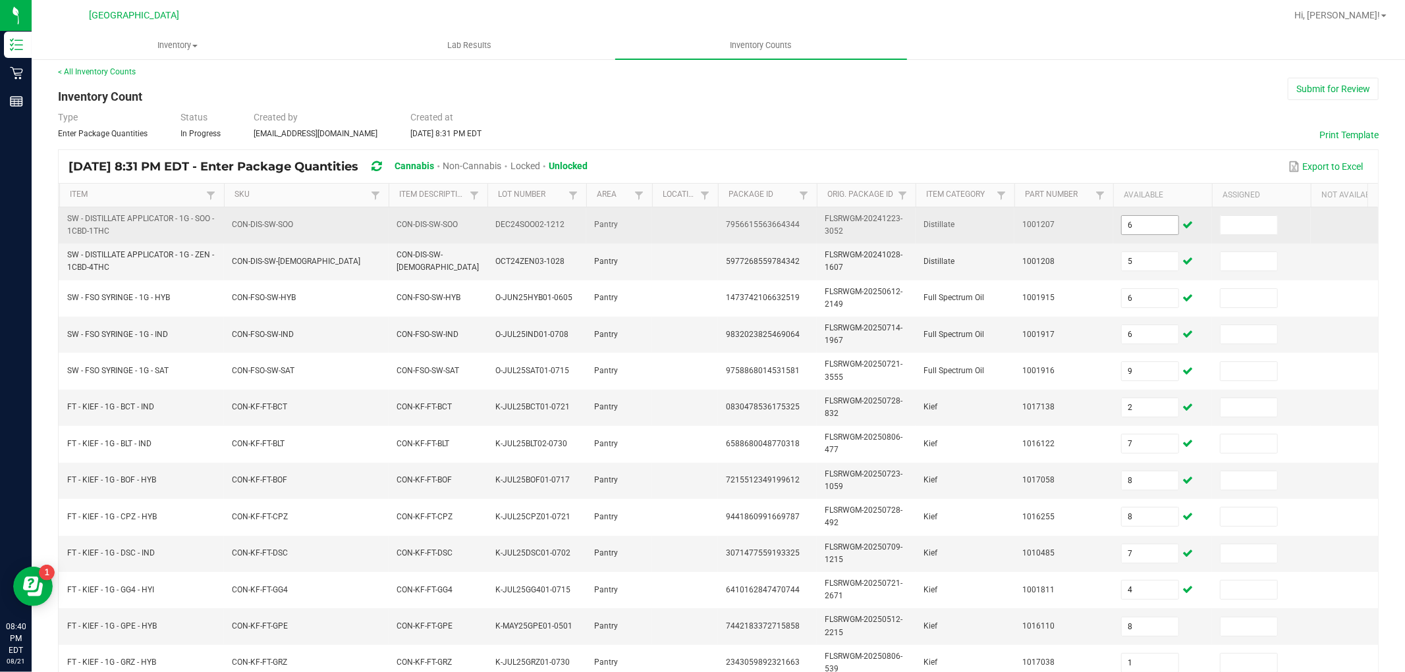
scroll to position [329, 0]
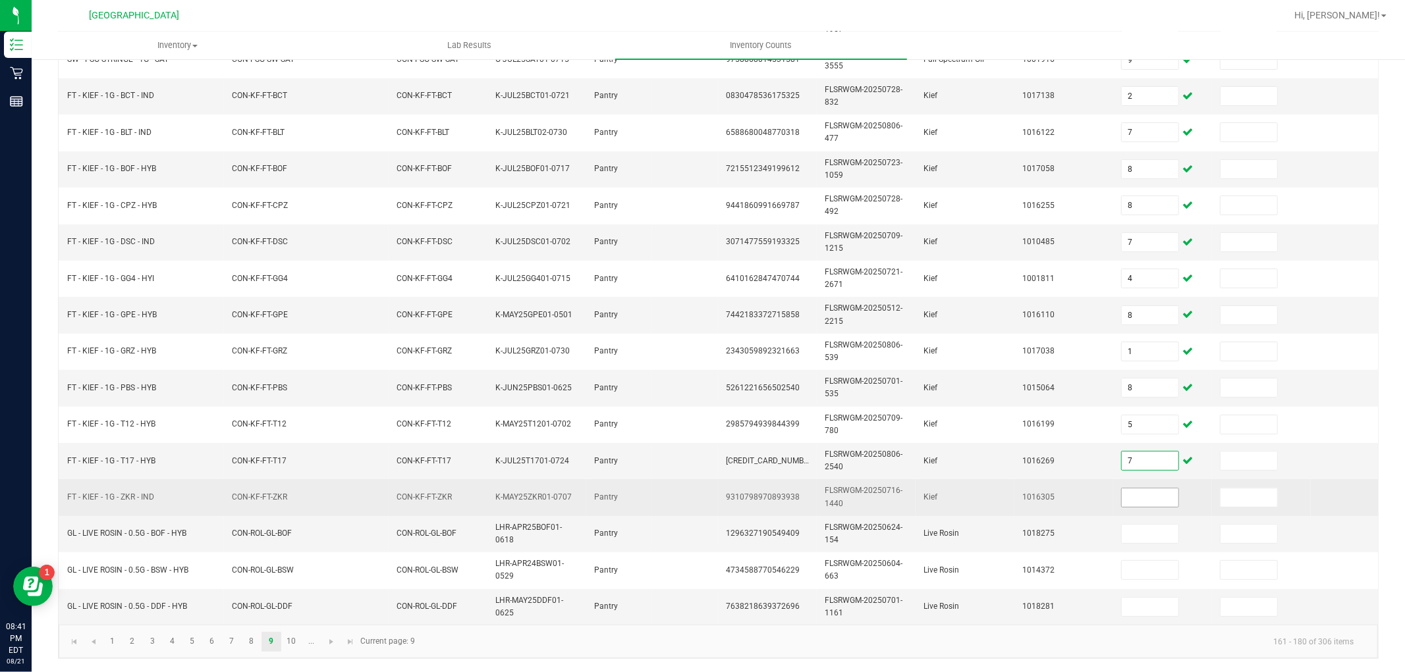
click at [1133, 489] on input at bounding box center [1149, 498] width 57 height 18
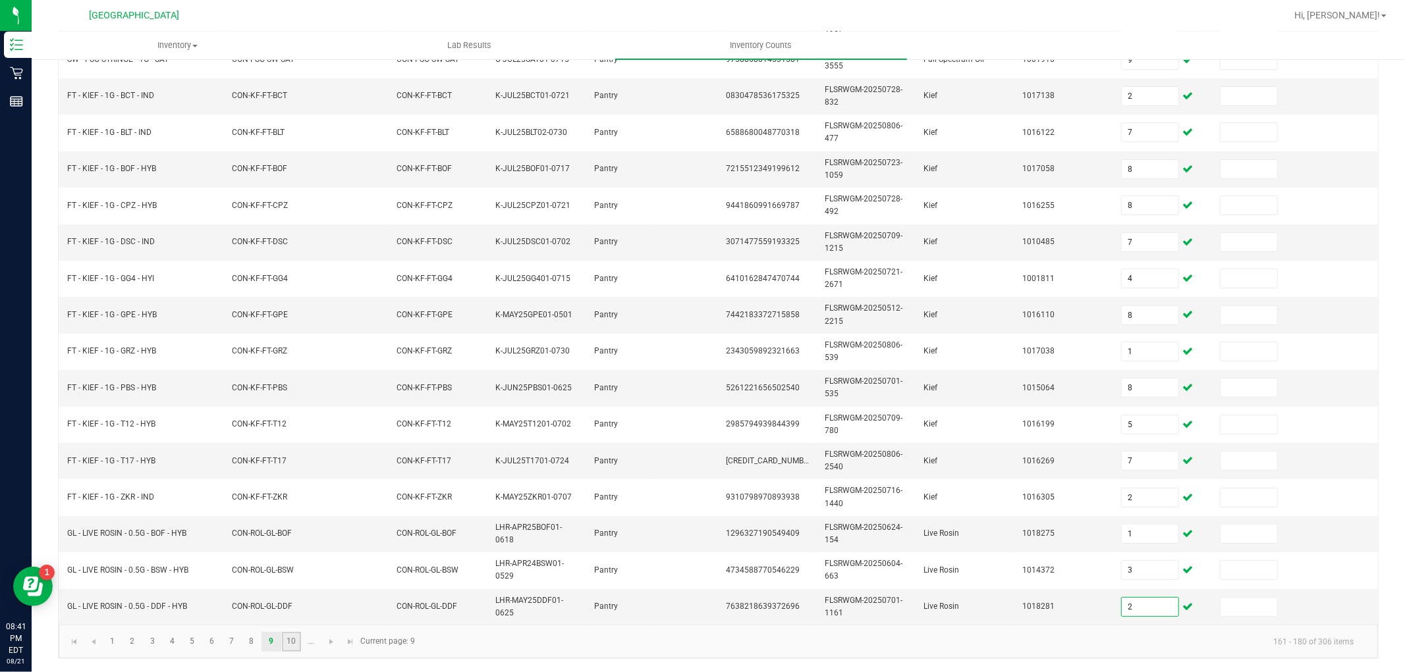
click at [294, 642] on link "10" at bounding box center [291, 642] width 19 height 20
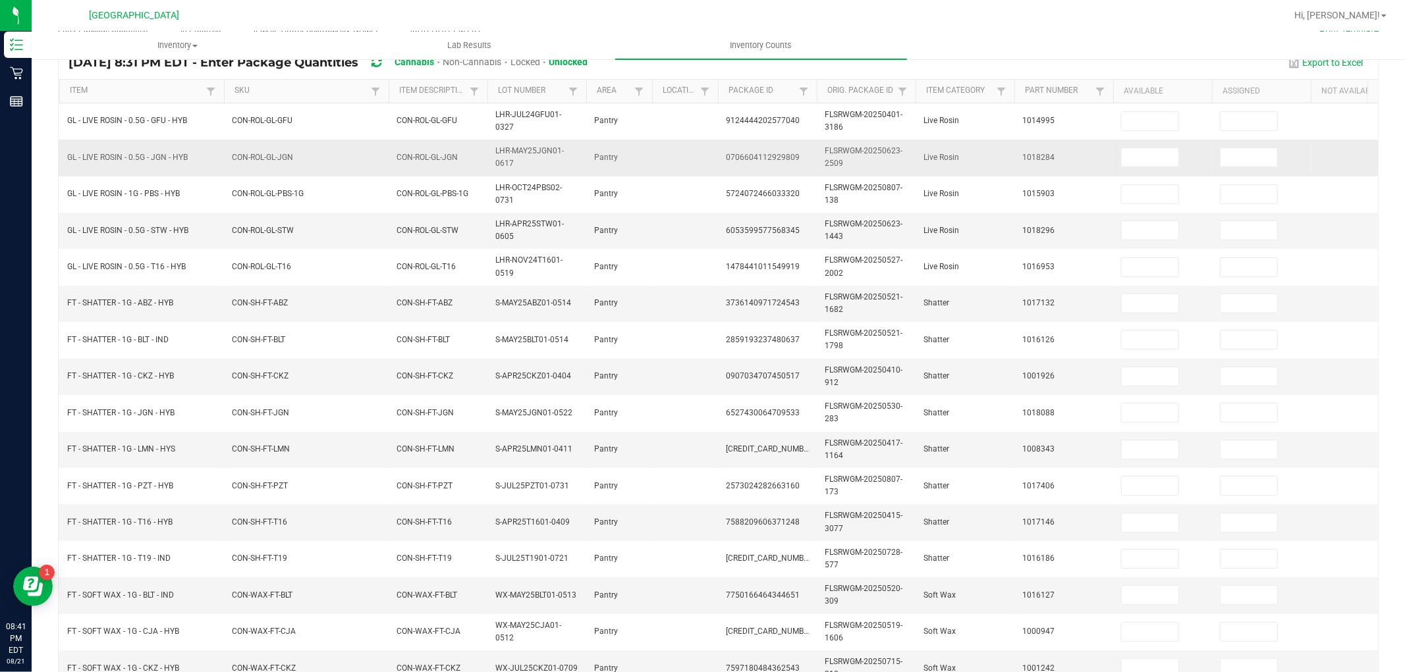
scroll to position [0, 0]
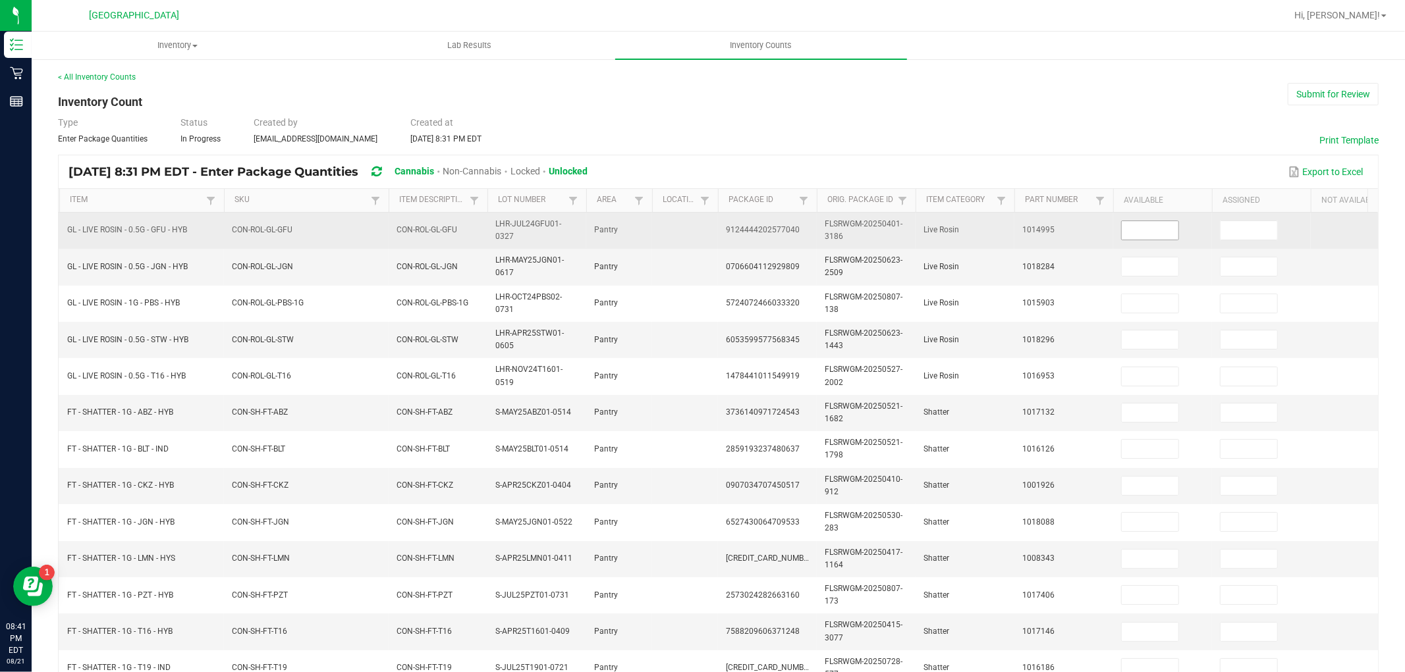
click at [1150, 235] on input at bounding box center [1149, 230] width 57 height 18
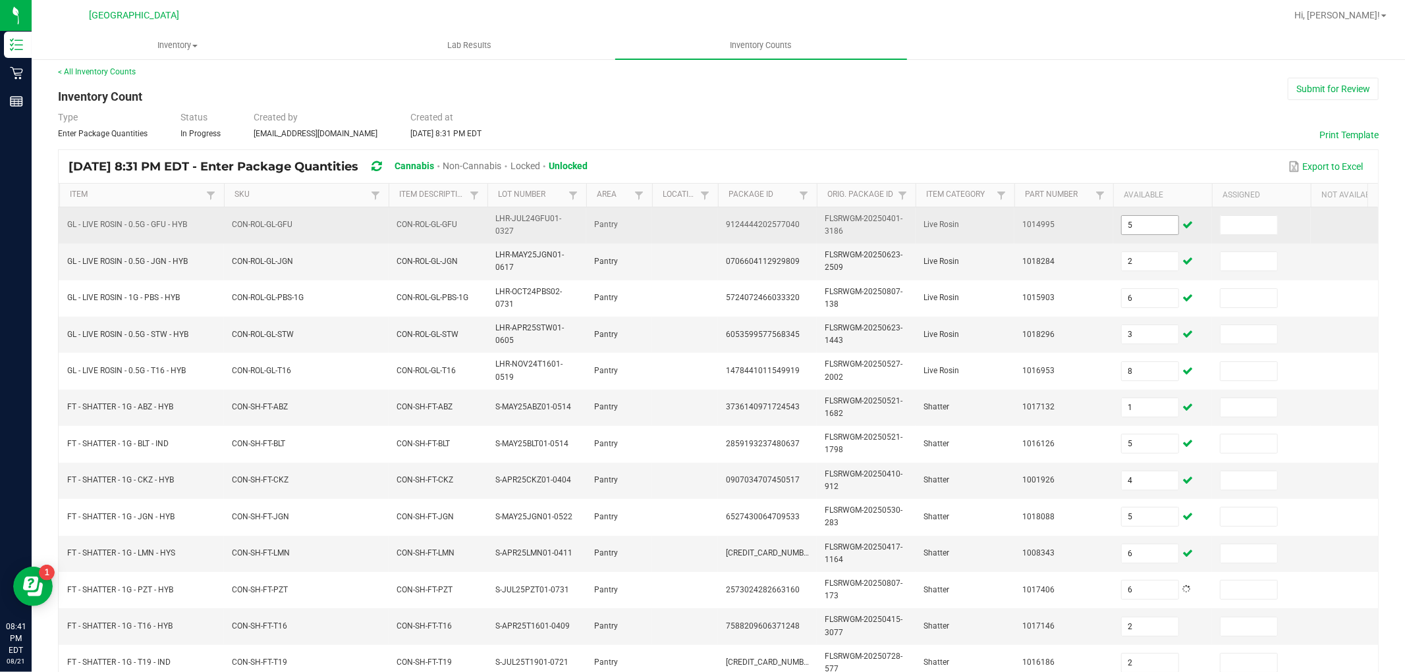
scroll to position [329, 0]
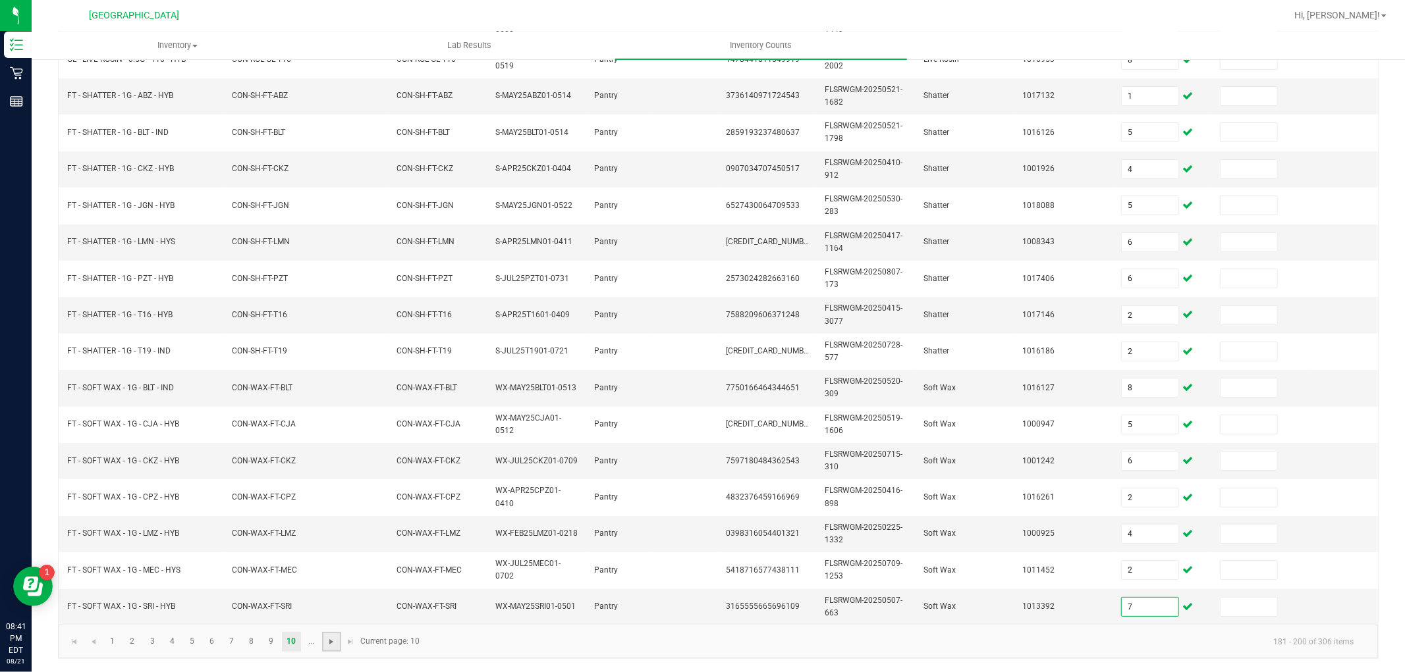
click at [331, 639] on span "Go to the next page" at bounding box center [331, 642] width 11 height 11
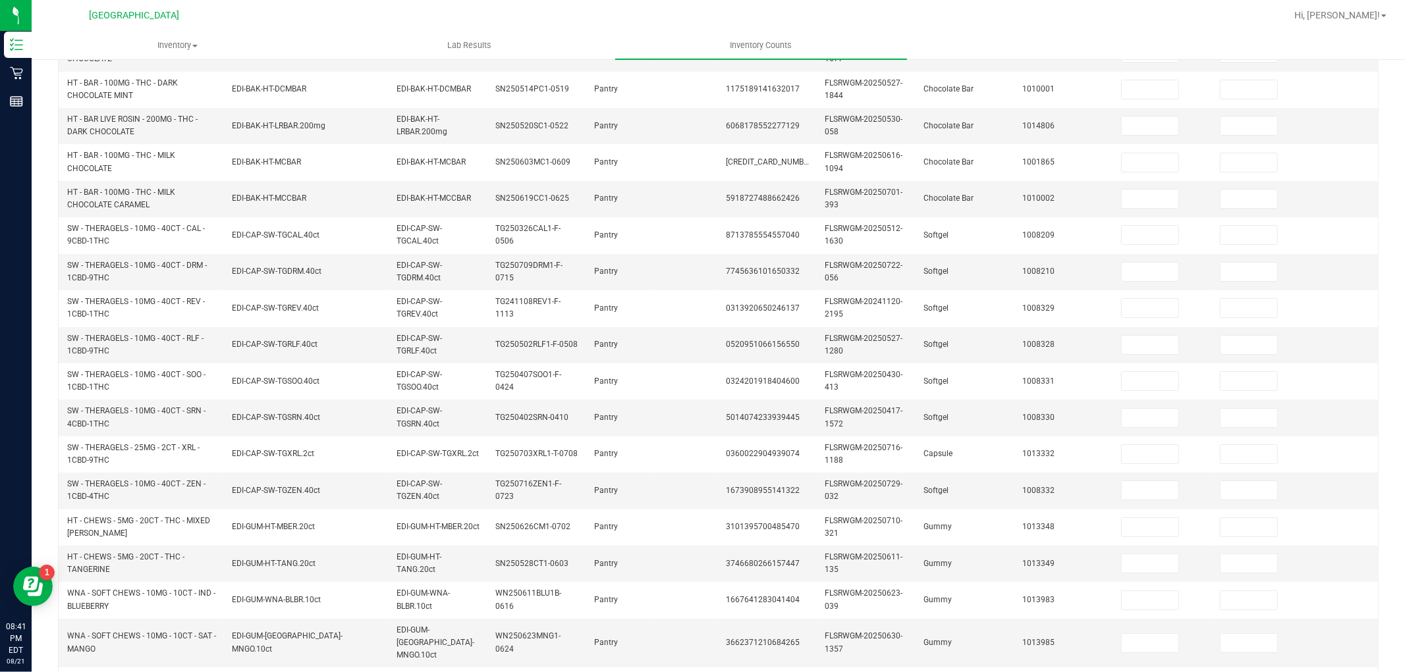
scroll to position [112, 0]
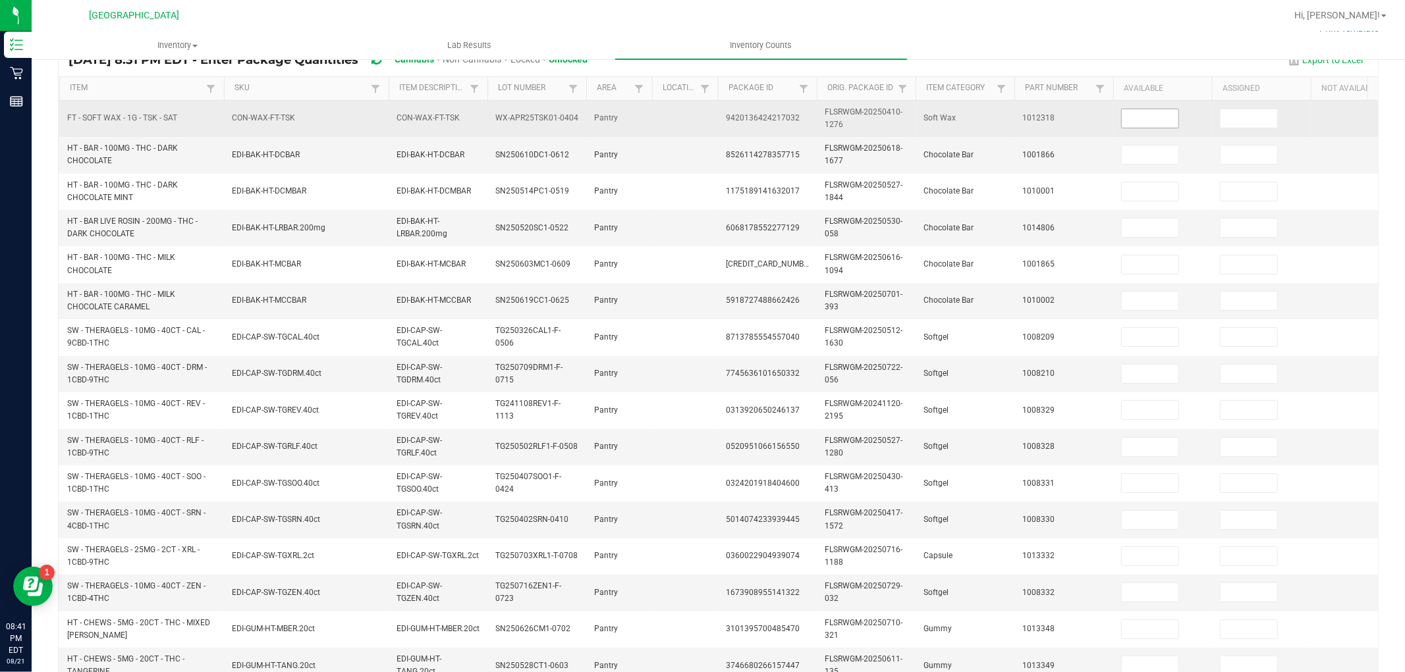
click at [1173, 122] on input at bounding box center [1149, 118] width 57 height 18
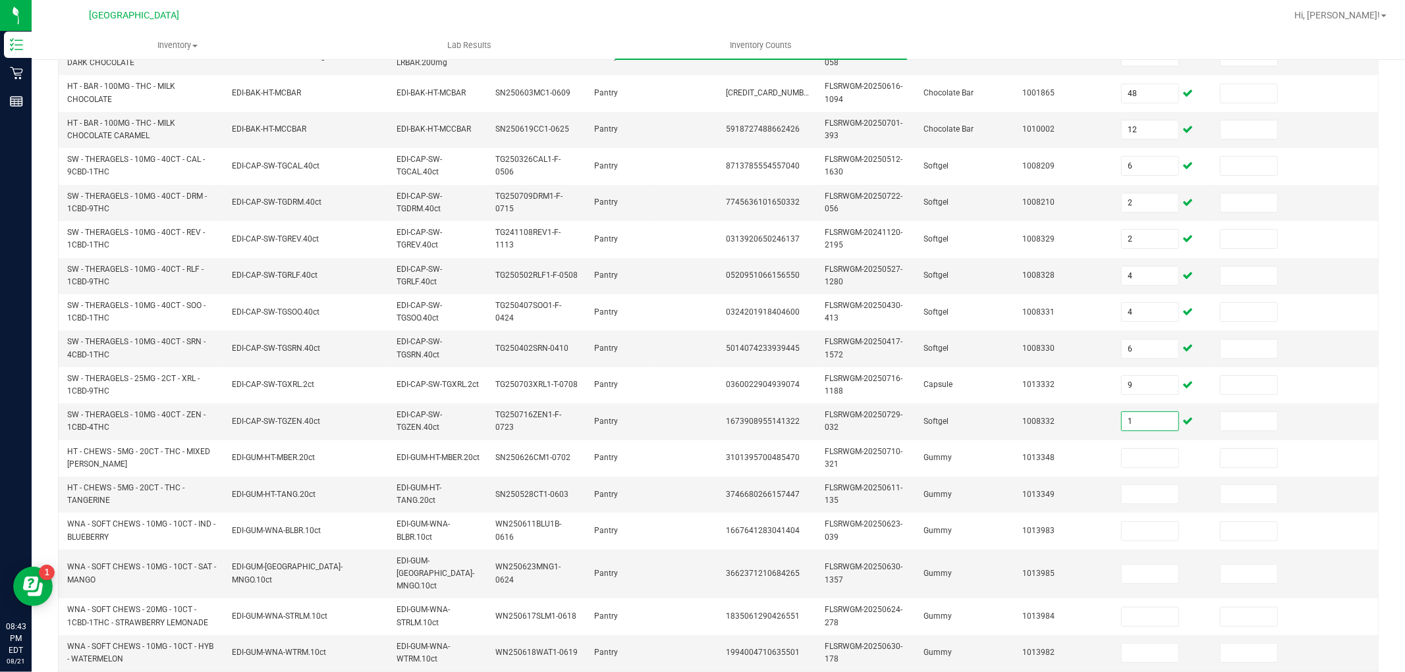
scroll to position [299, 0]
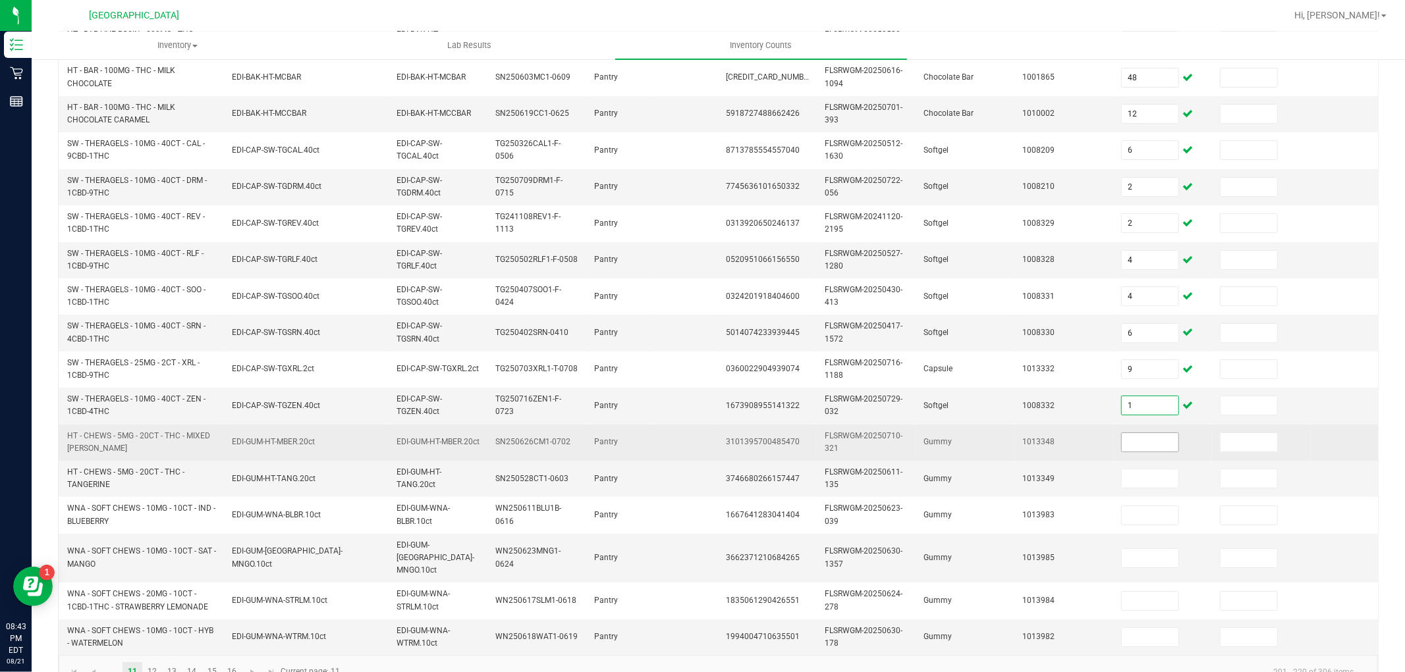
click at [1160, 445] on input at bounding box center [1149, 442] width 57 height 18
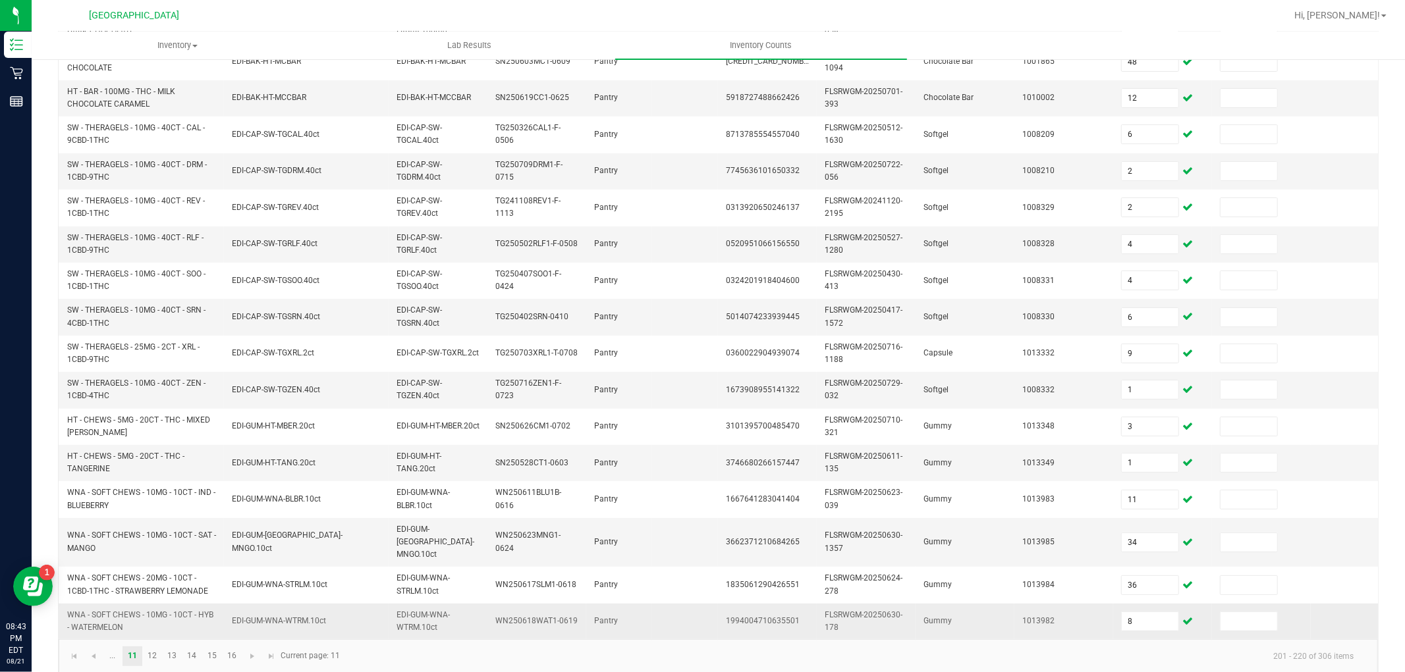
scroll to position [329, 0]
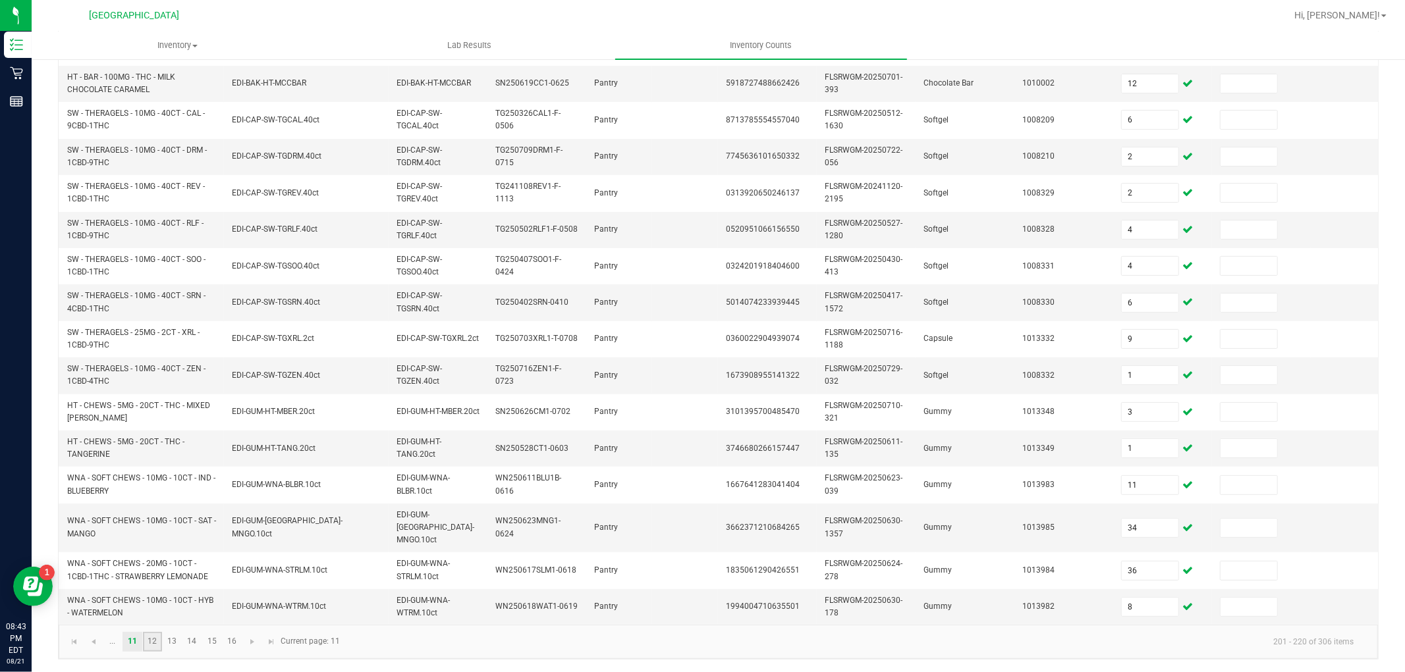
click at [153, 641] on link "12" at bounding box center [152, 642] width 19 height 20
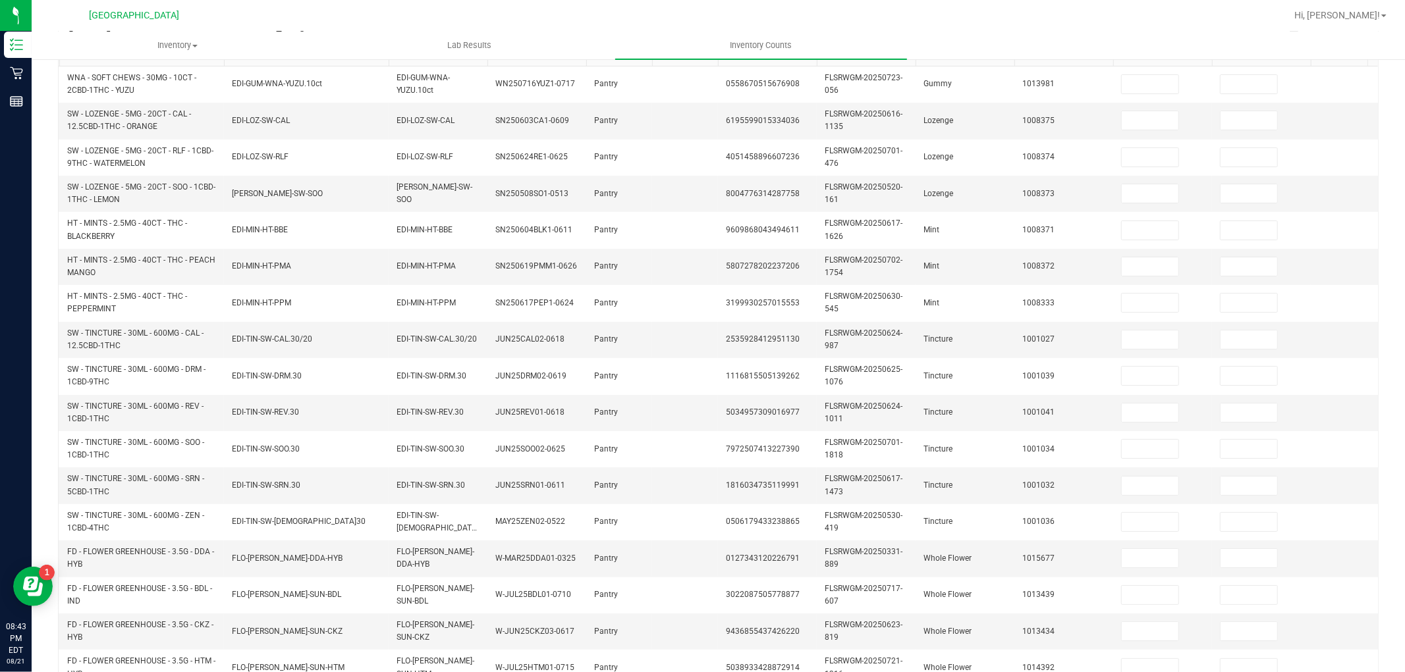
scroll to position [0, 0]
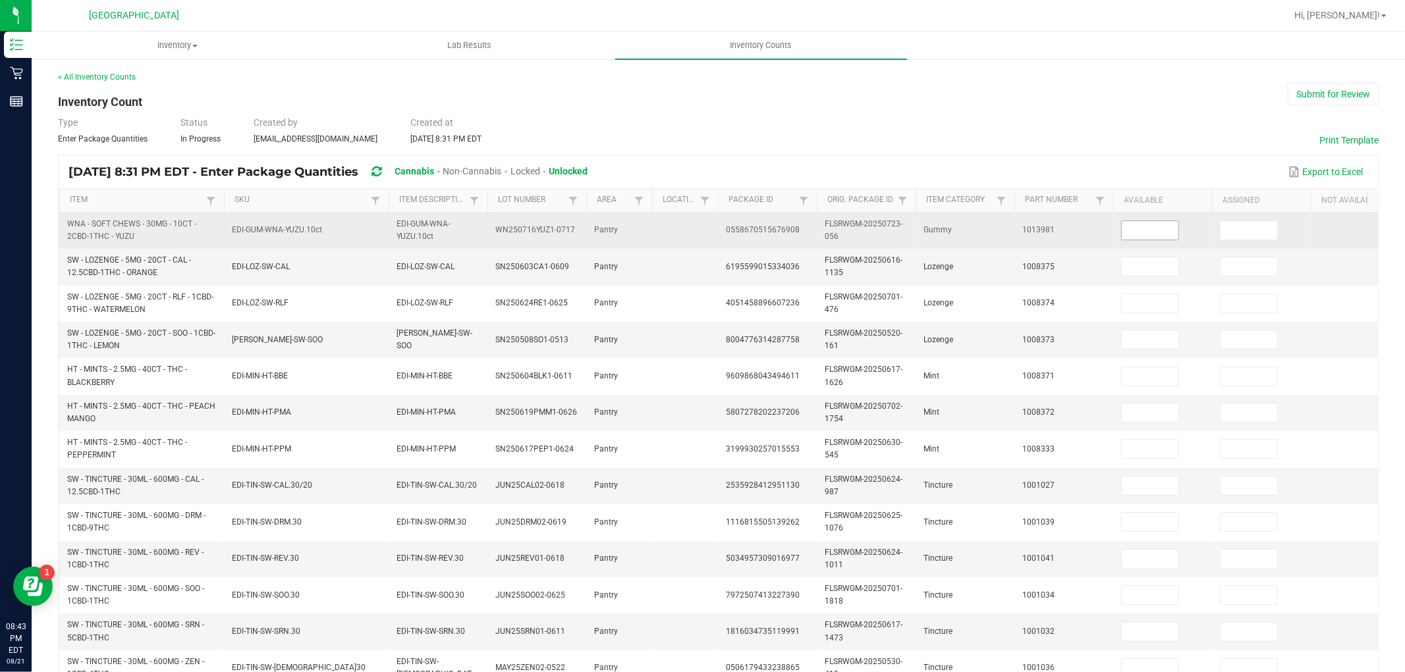
click at [1154, 229] on input at bounding box center [1149, 230] width 57 height 18
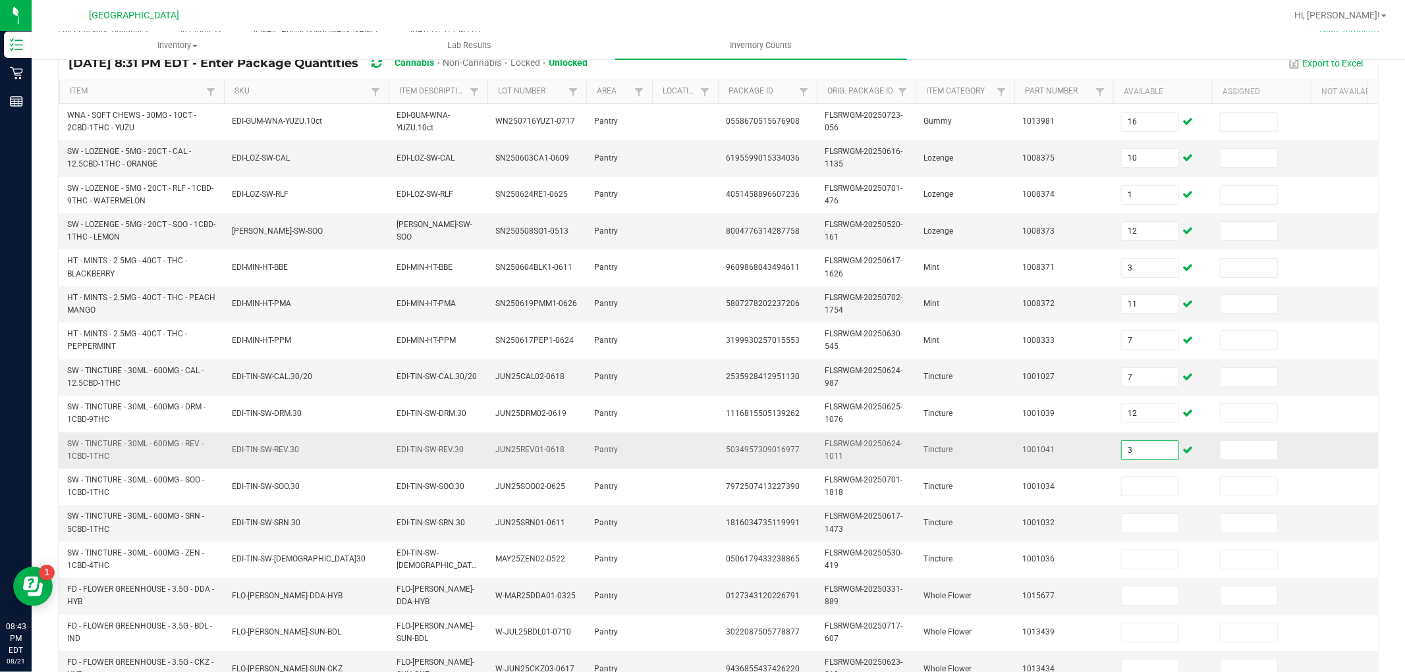
scroll to position [182, 0]
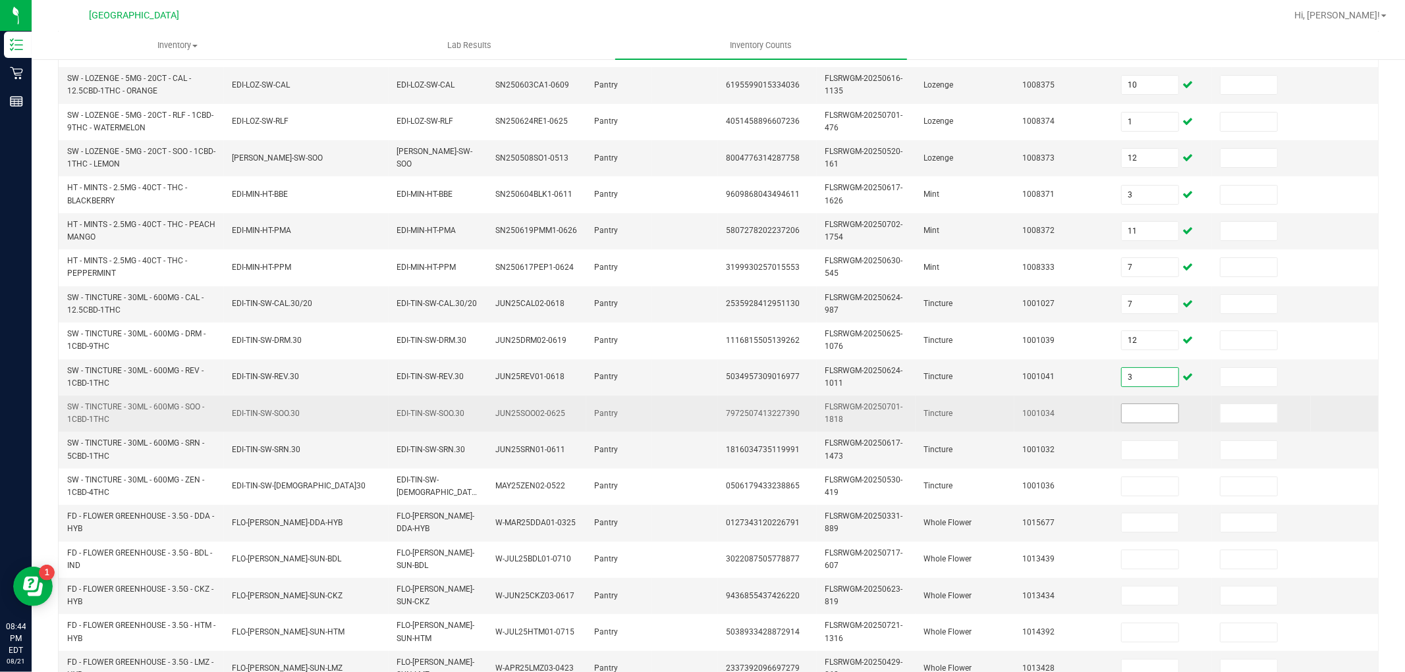
click at [1141, 408] on input at bounding box center [1149, 413] width 57 height 18
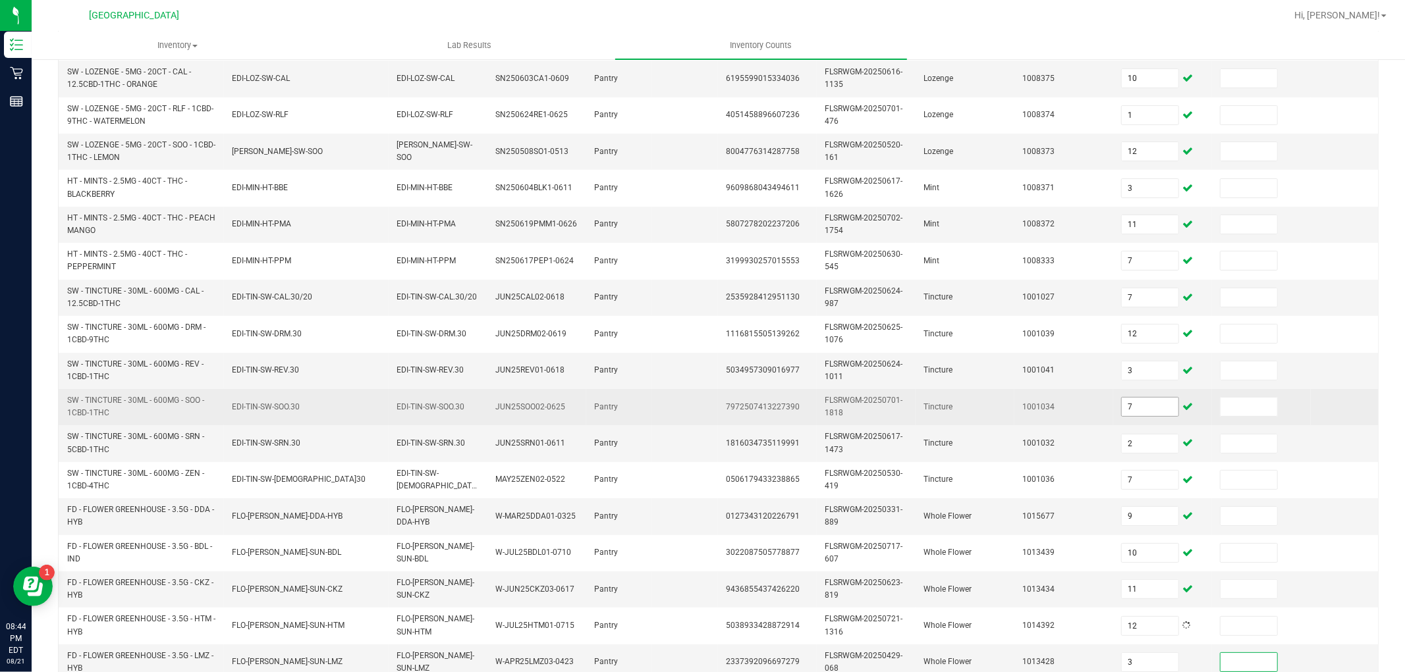
scroll to position [329, 0]
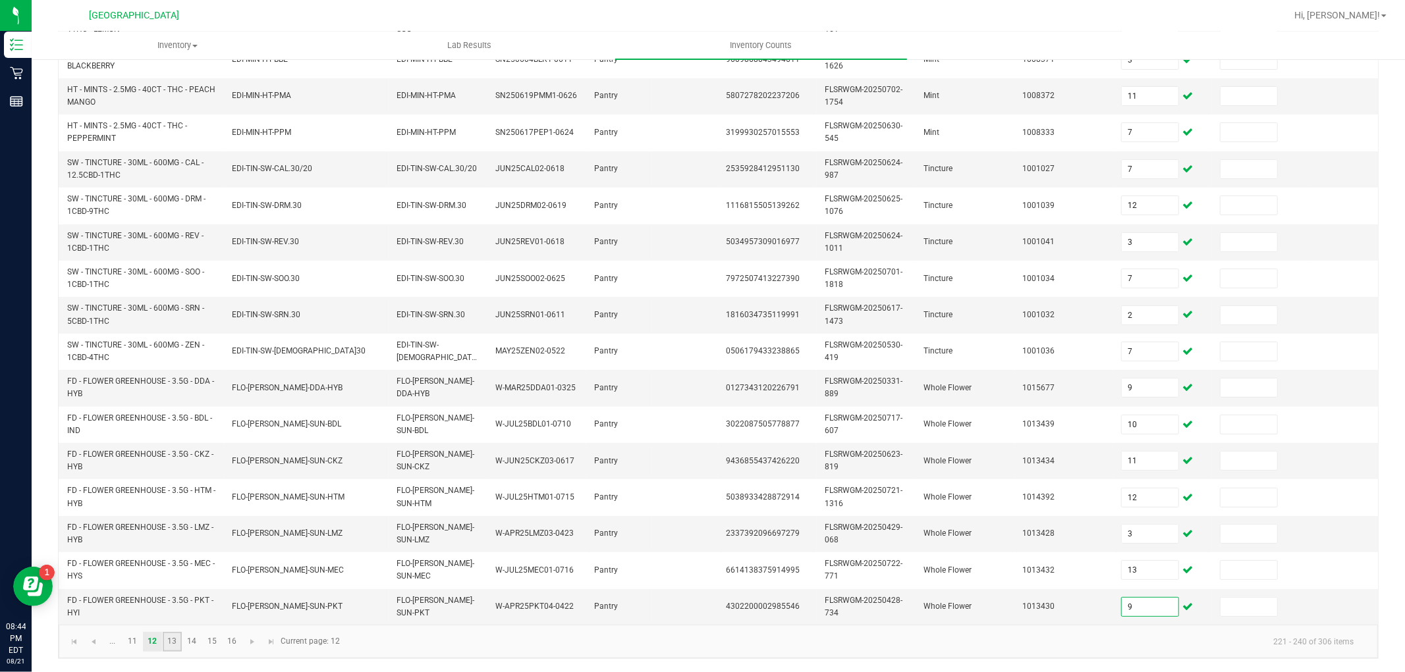
click at [169, 637] on link "13" at bounding box center [172, 642] width 19 height 20
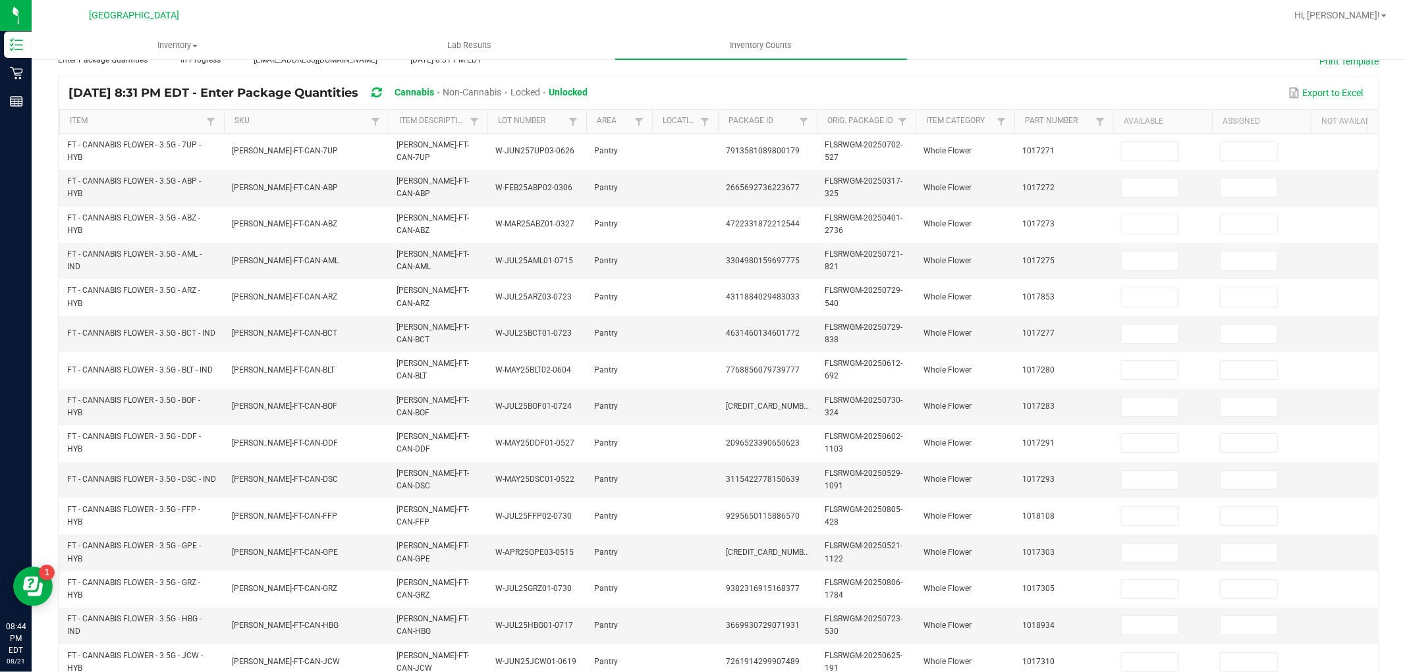
scroll to position [0, 0]
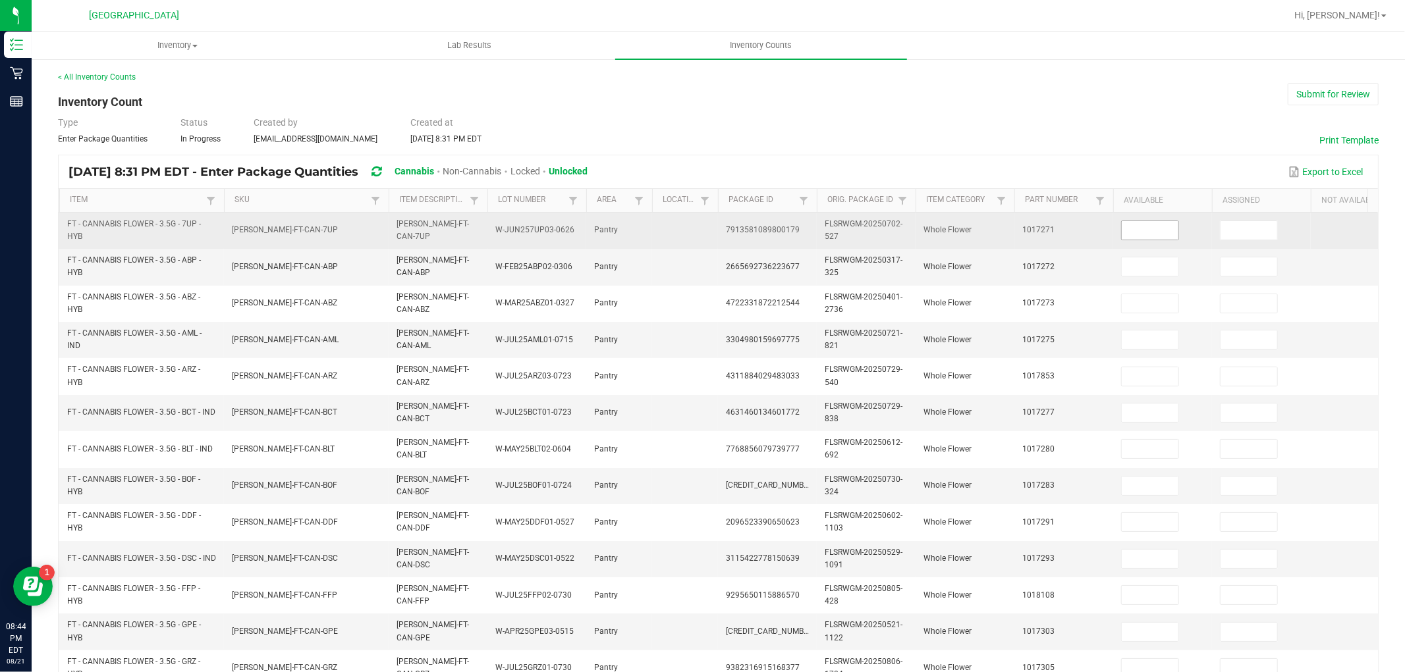
click at [1162, 227] on input at bounding box center [1149, 230] width 57 height 18
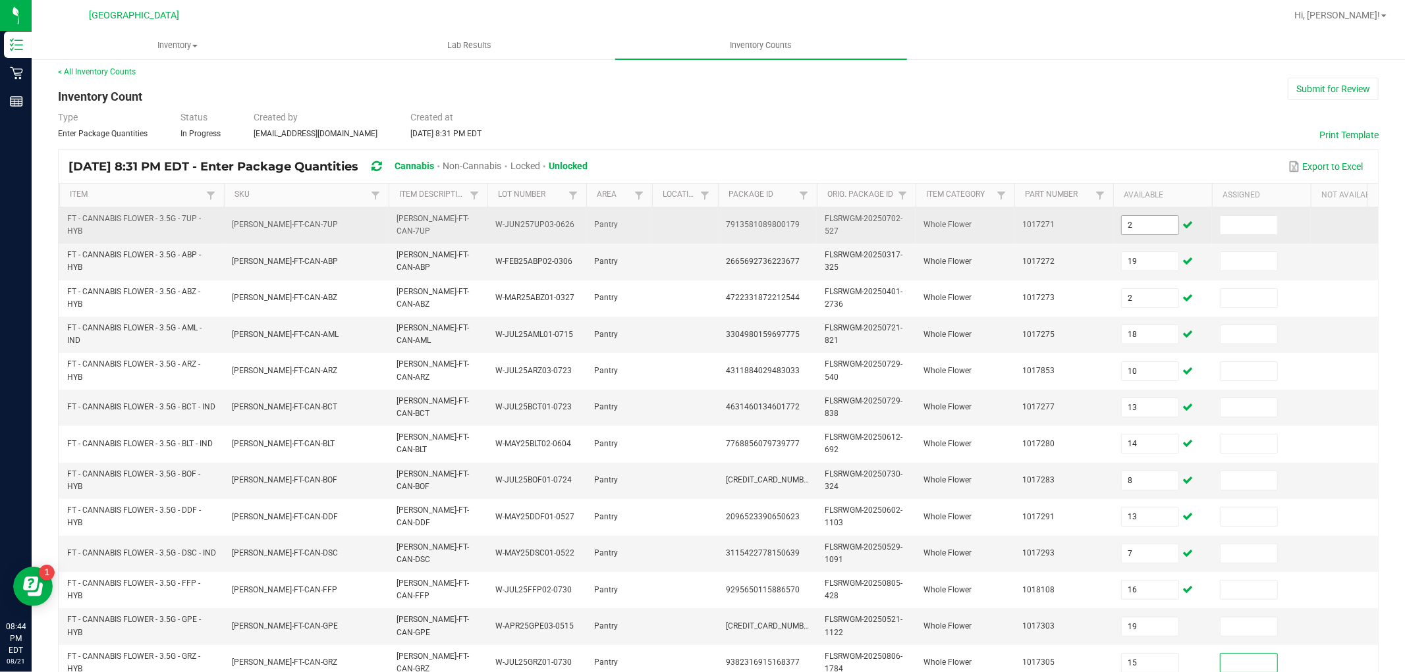
scroll to position [329, 0]
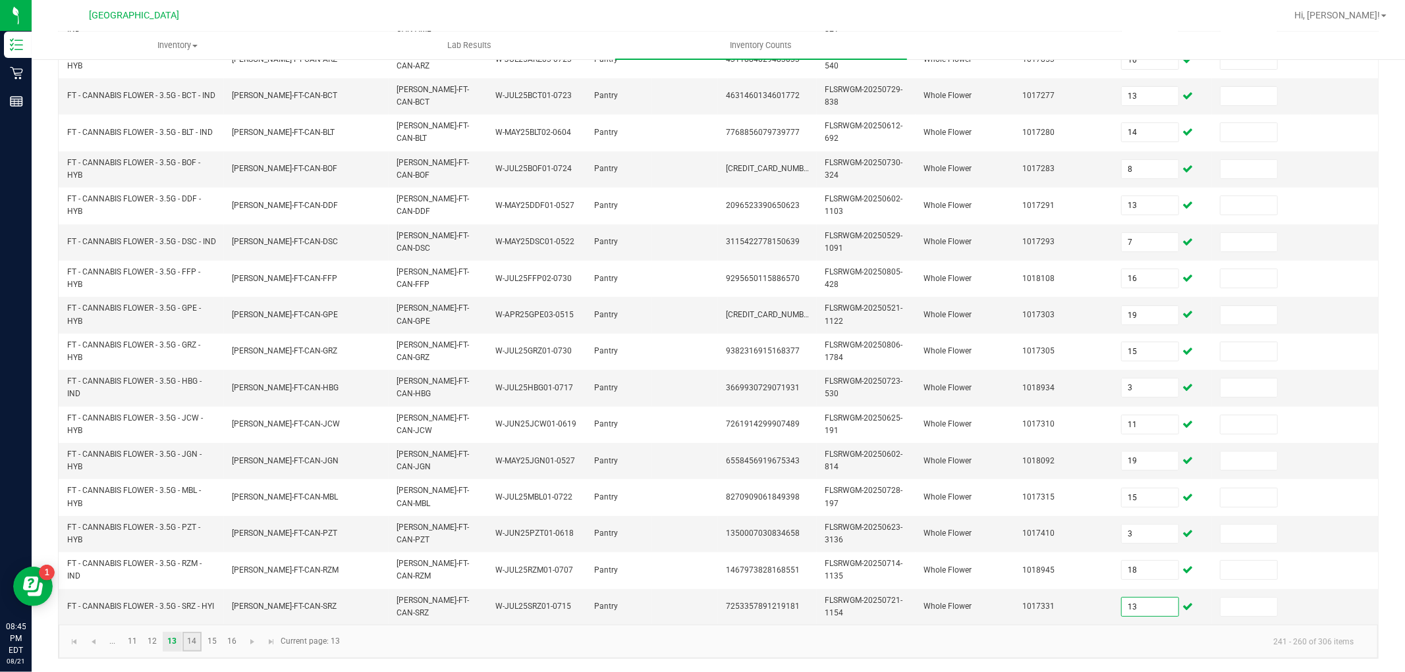
click at [192, 644] on link "14" at bounding box center [191, 642] width 19 height 20
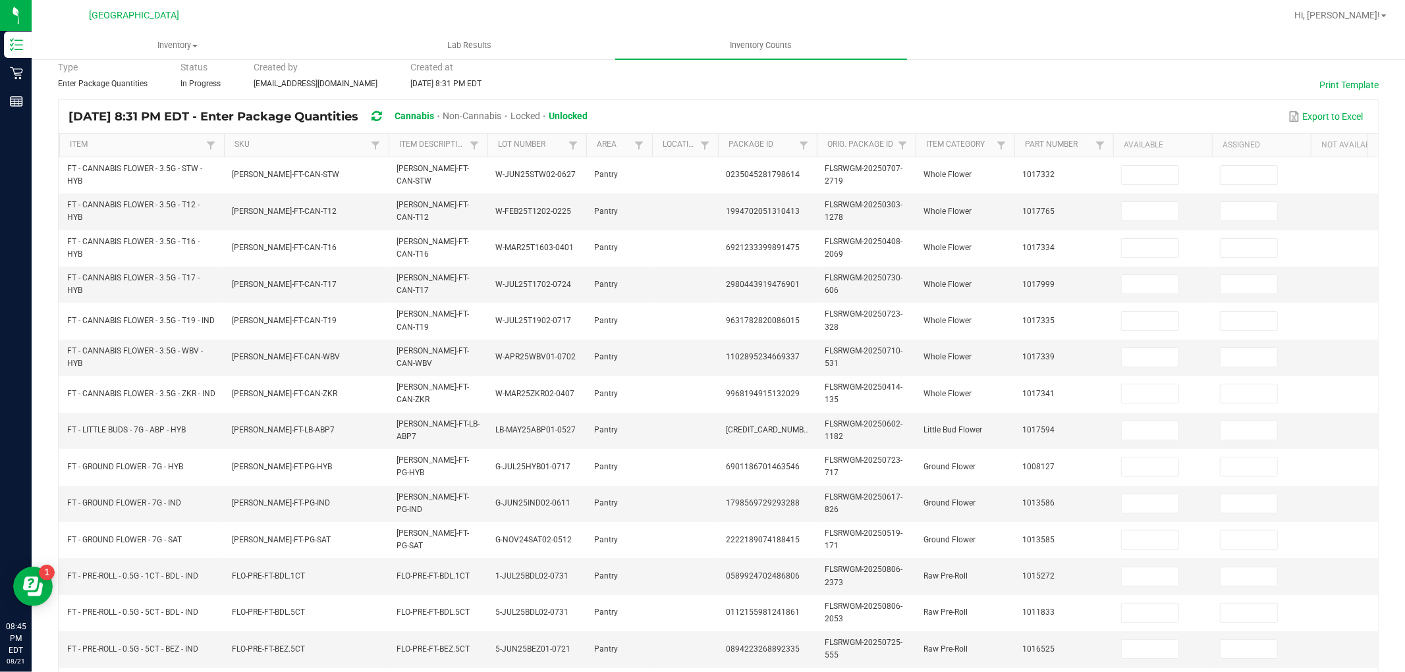
scroll to position [0, 0]
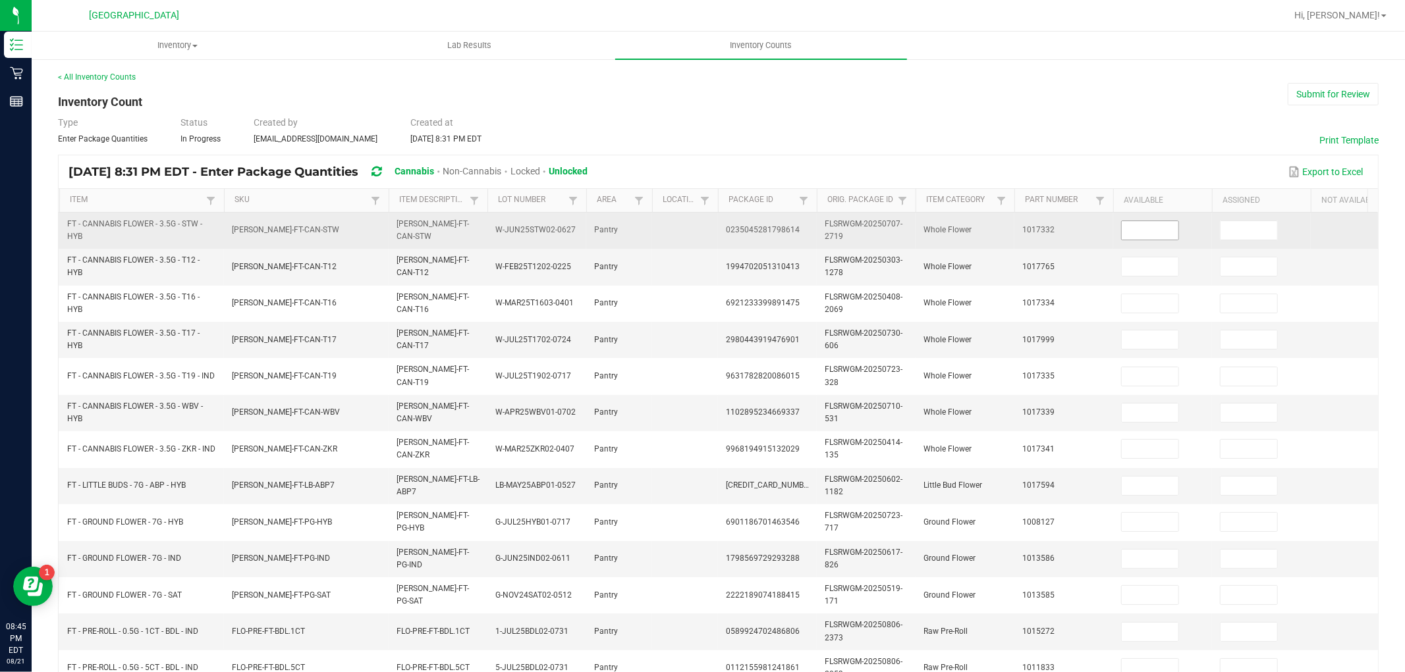
click at [1139, 229] on input at bounding box center [1149, 230] width 57 height 18
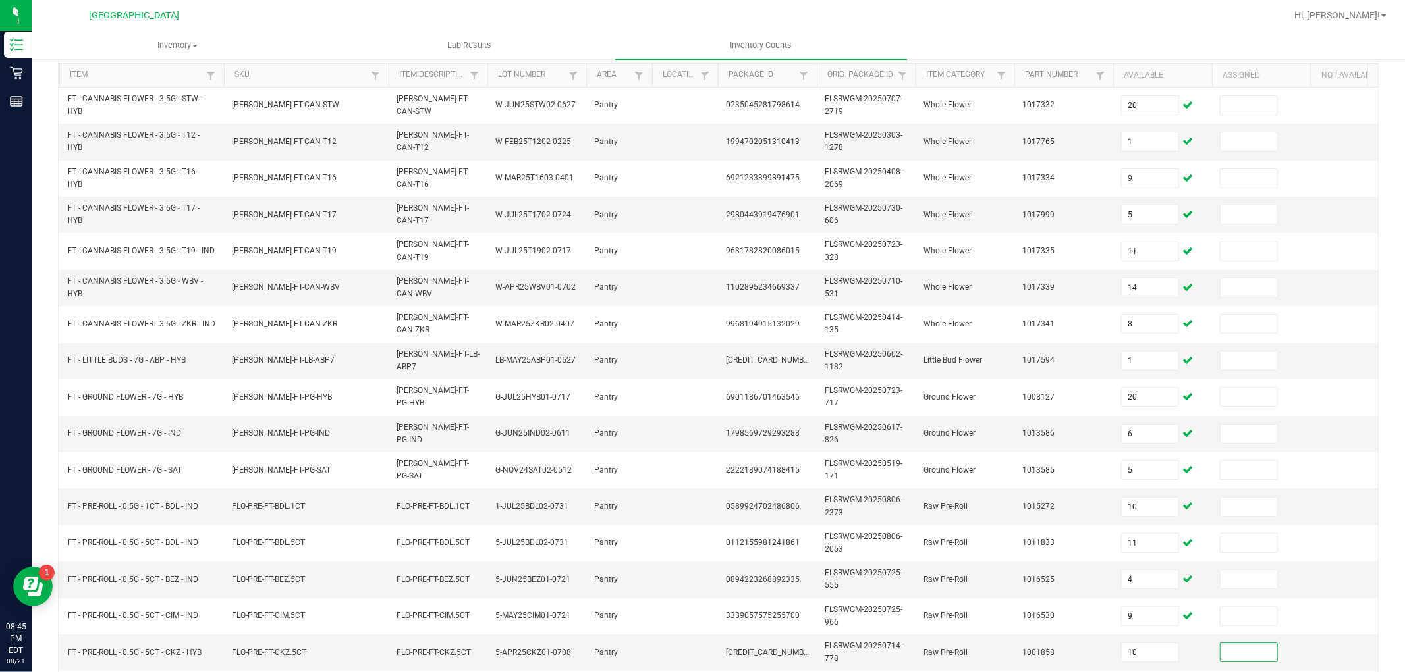
scroll to position [329, 0]
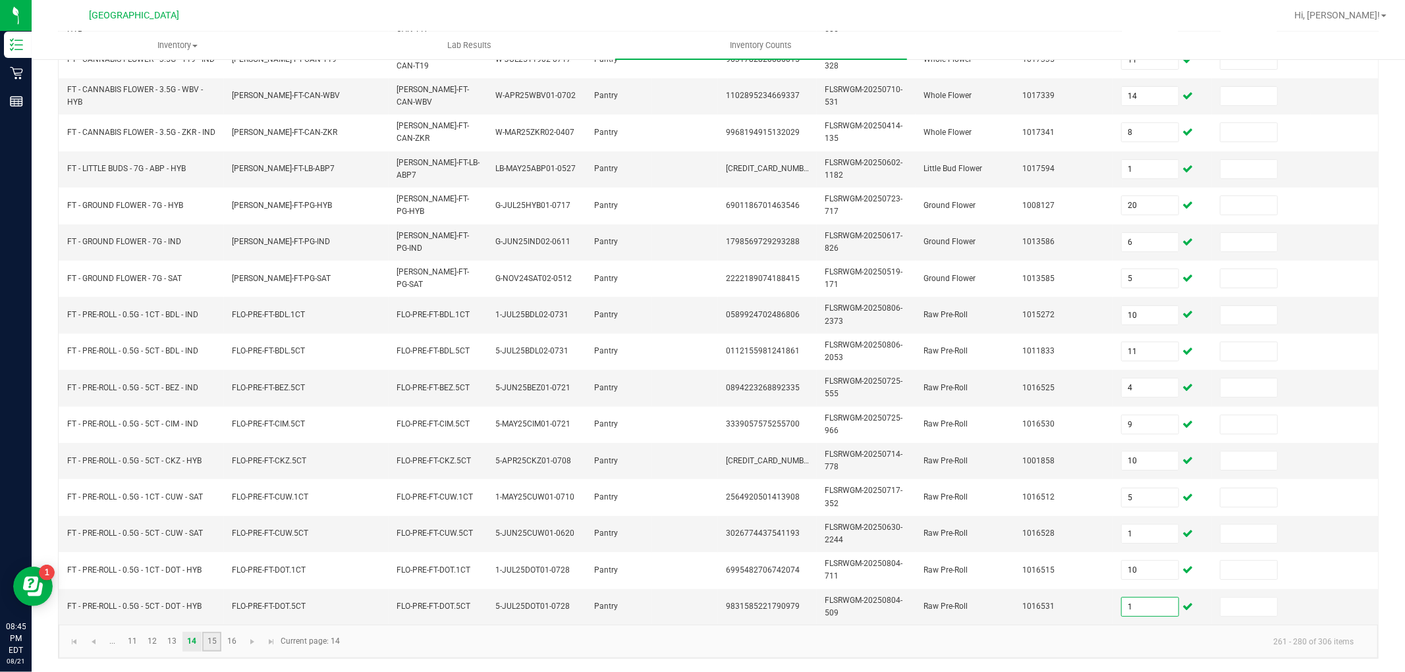
click at [211, 634] on link "15" at bounding box center [211, 642] width 19 height 20
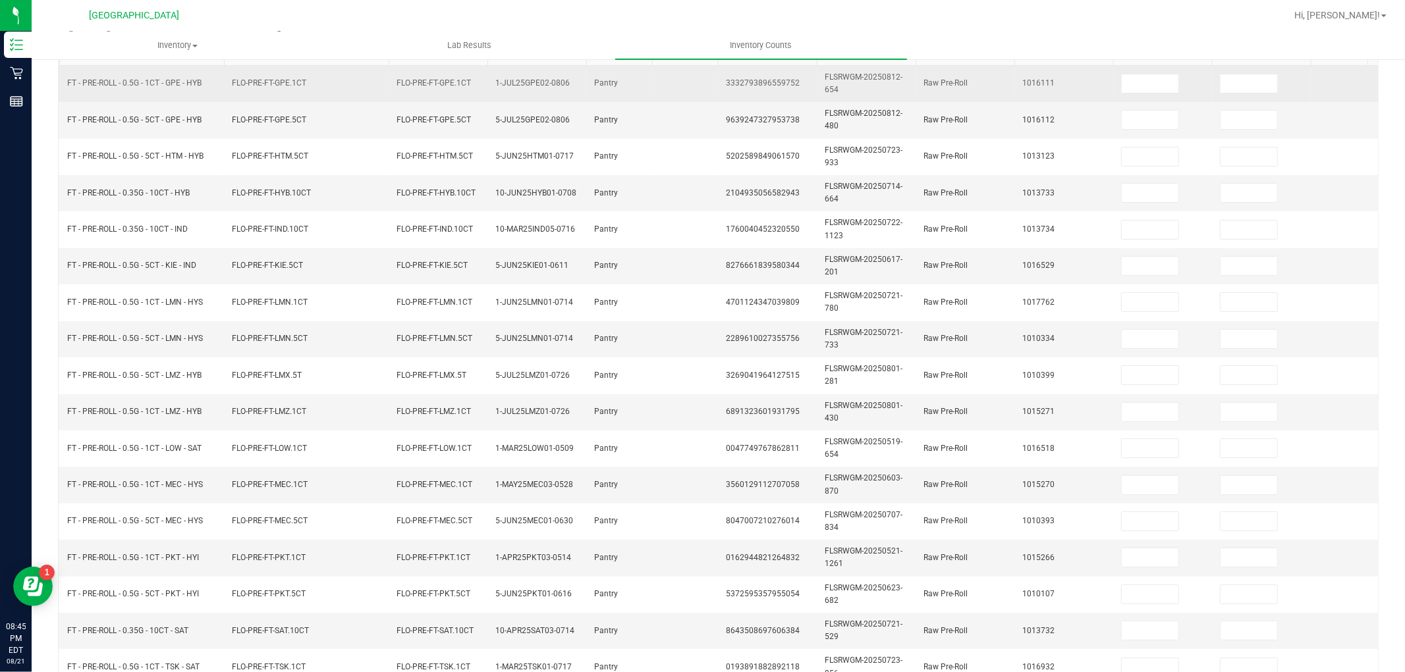
scroll to position [0, 0]
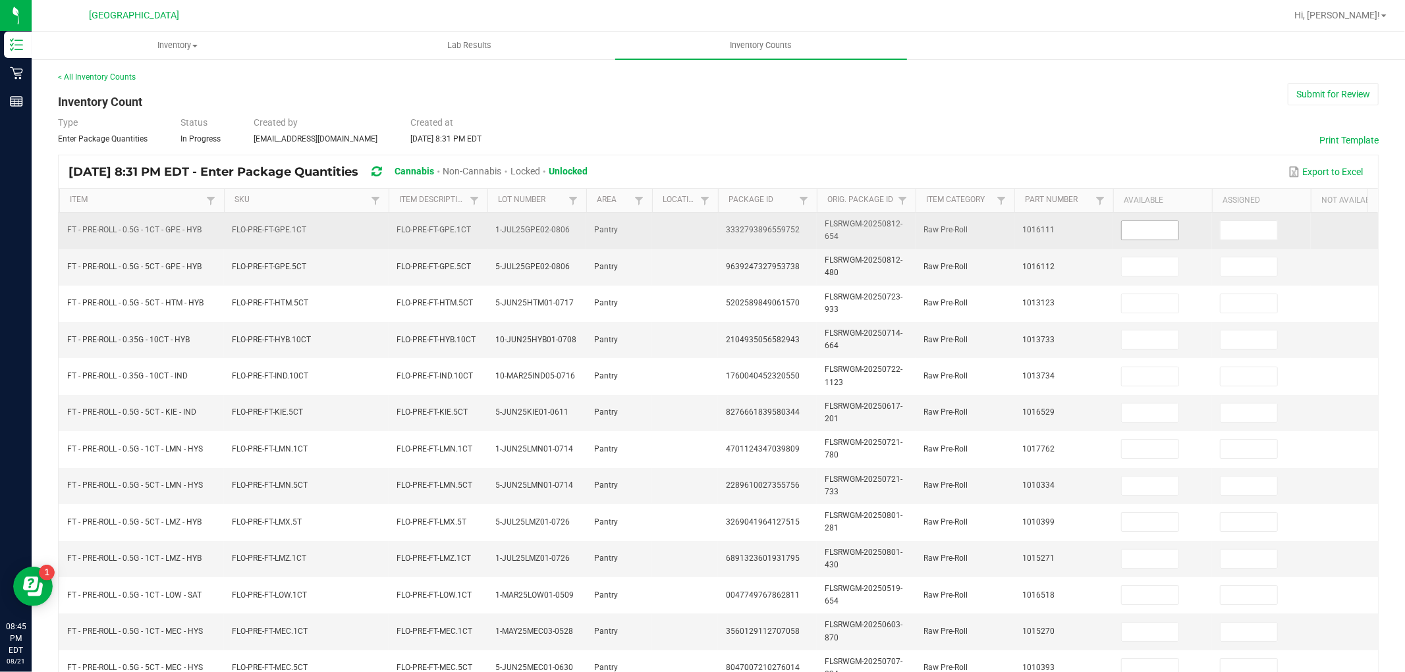
click at [1162, 227] on input at bounding box center [1149, 230] width 57 height 18
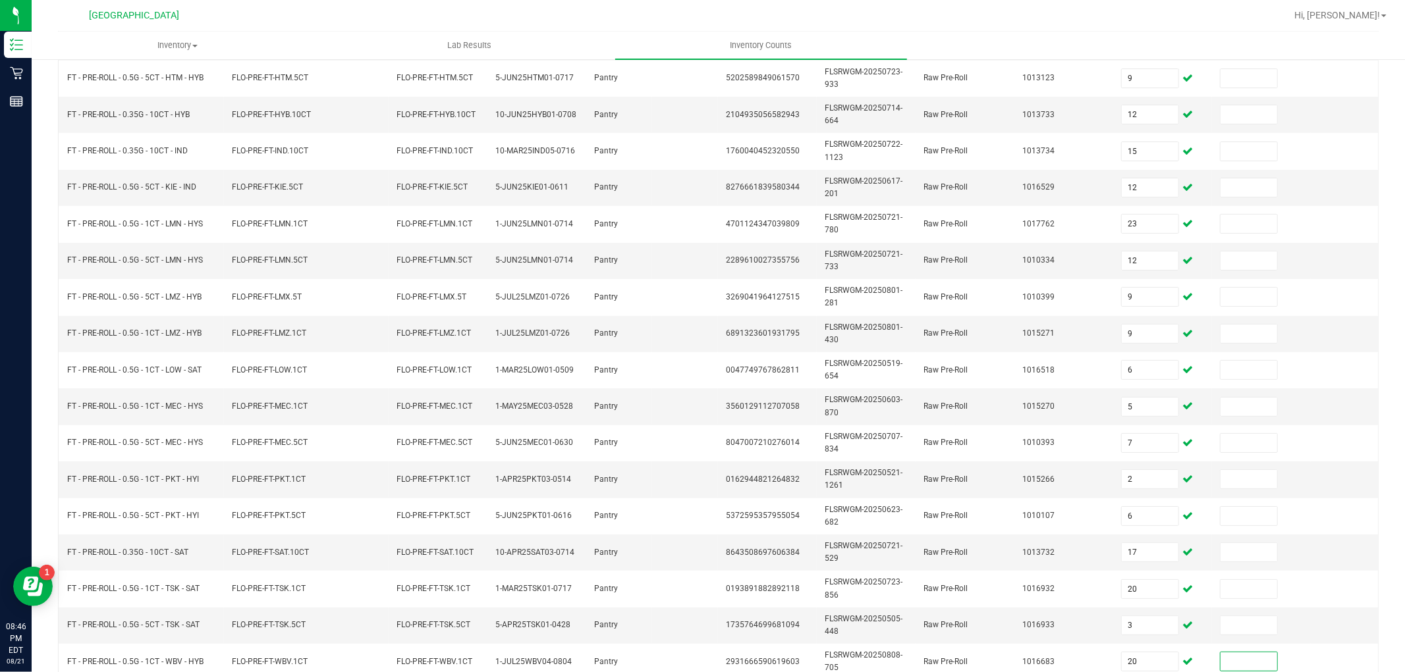
scroll to position [329, 0]
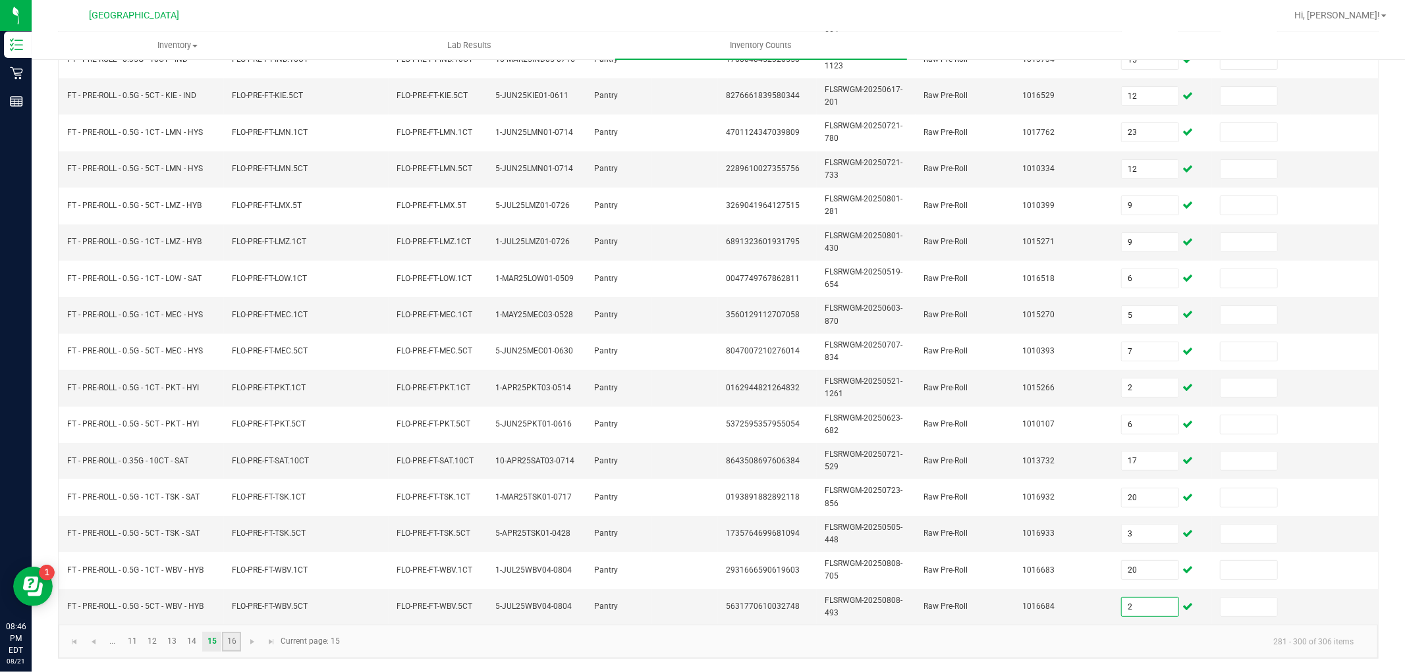
click at [237, 639] on link "16" at bounding box center [231, 642] width 19 height 20
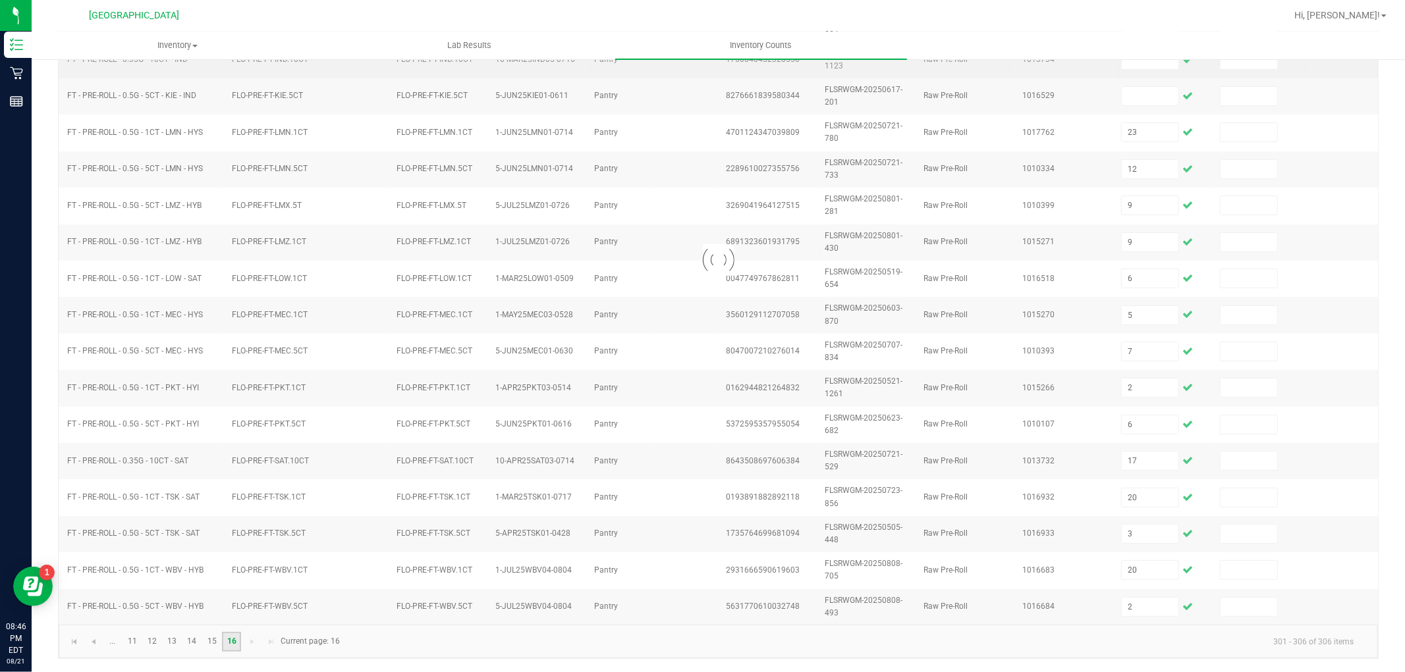
scroll to position [0, 0]
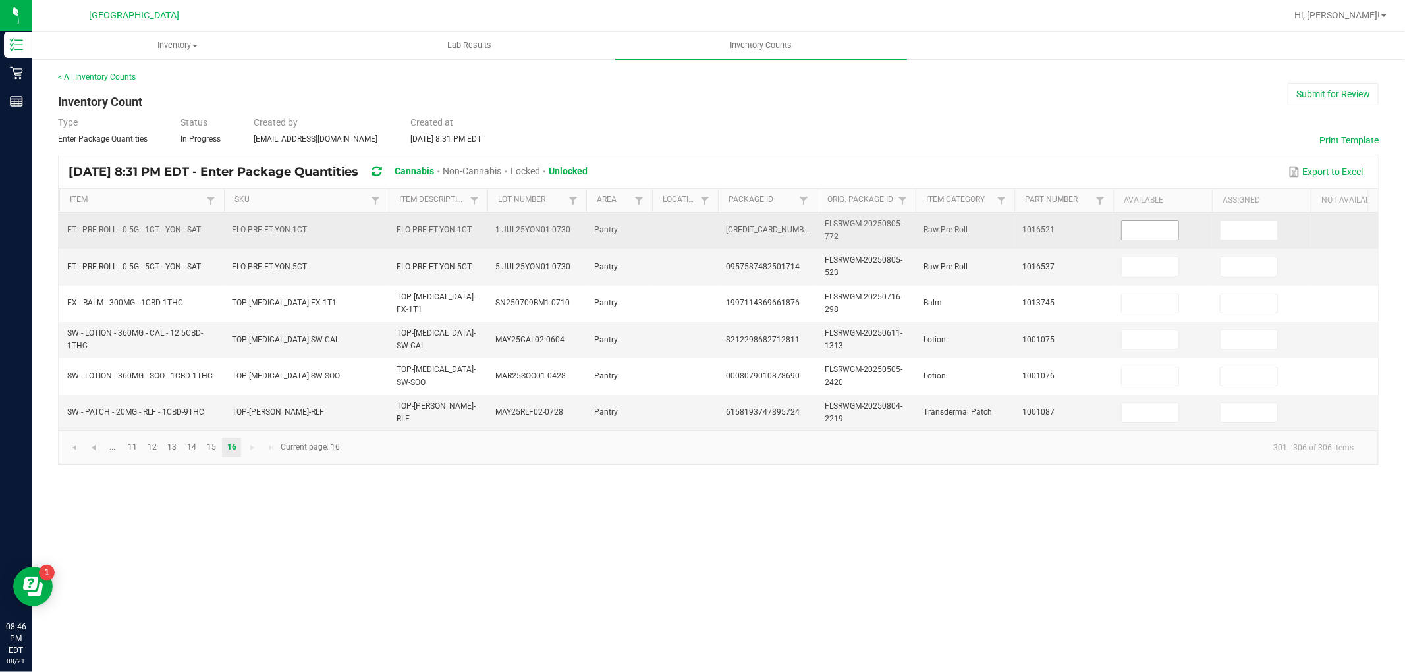
click at [1152, 228] on input at bounding box center [1149, 230] width 57 height 18
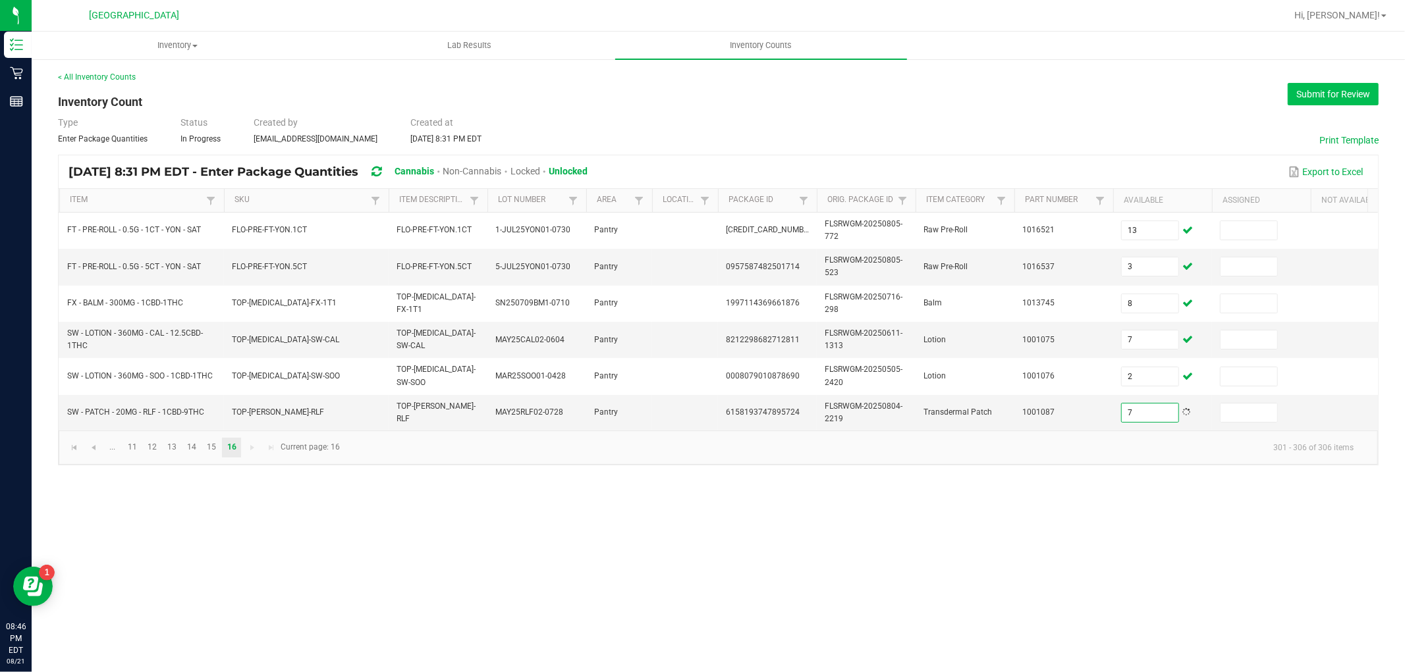
click at [1361, 90] on button "Submit for Review" at bounding box center [1332, 94] width 91 height 22
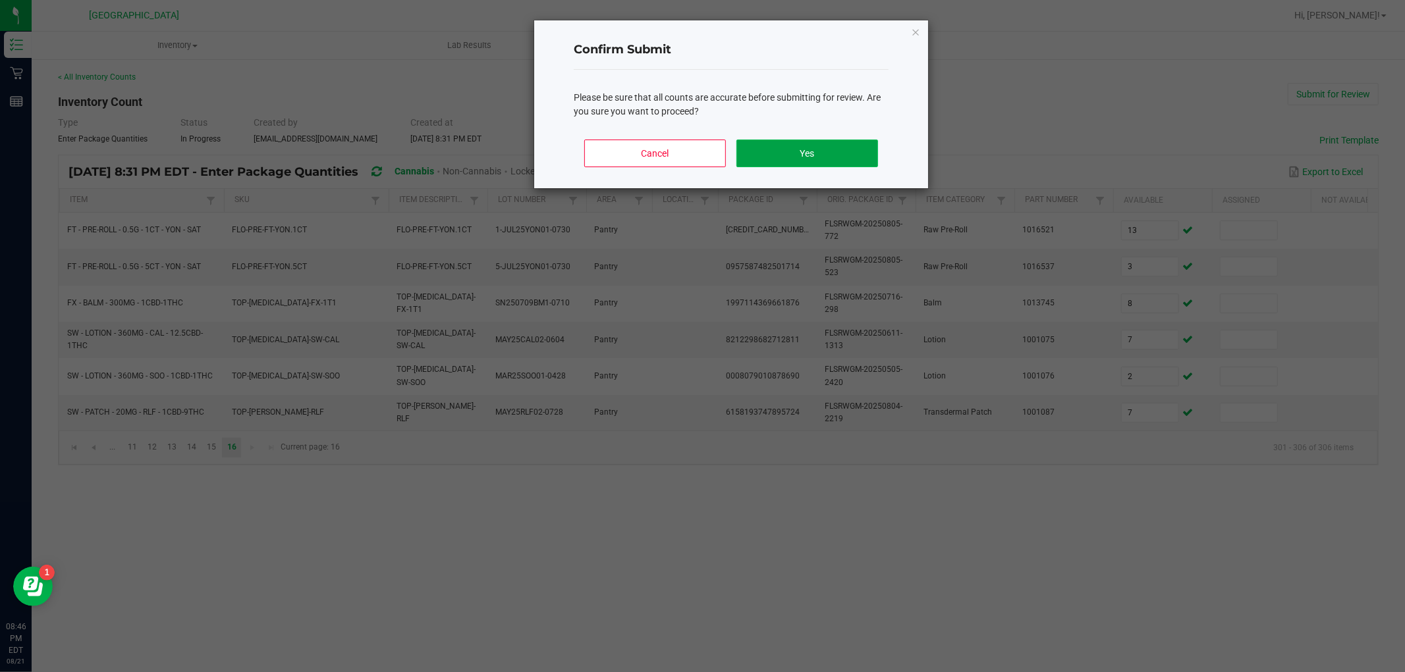
click at [840, 155] on button "Yes" at bounding box center [807, 154] width 142 height 28
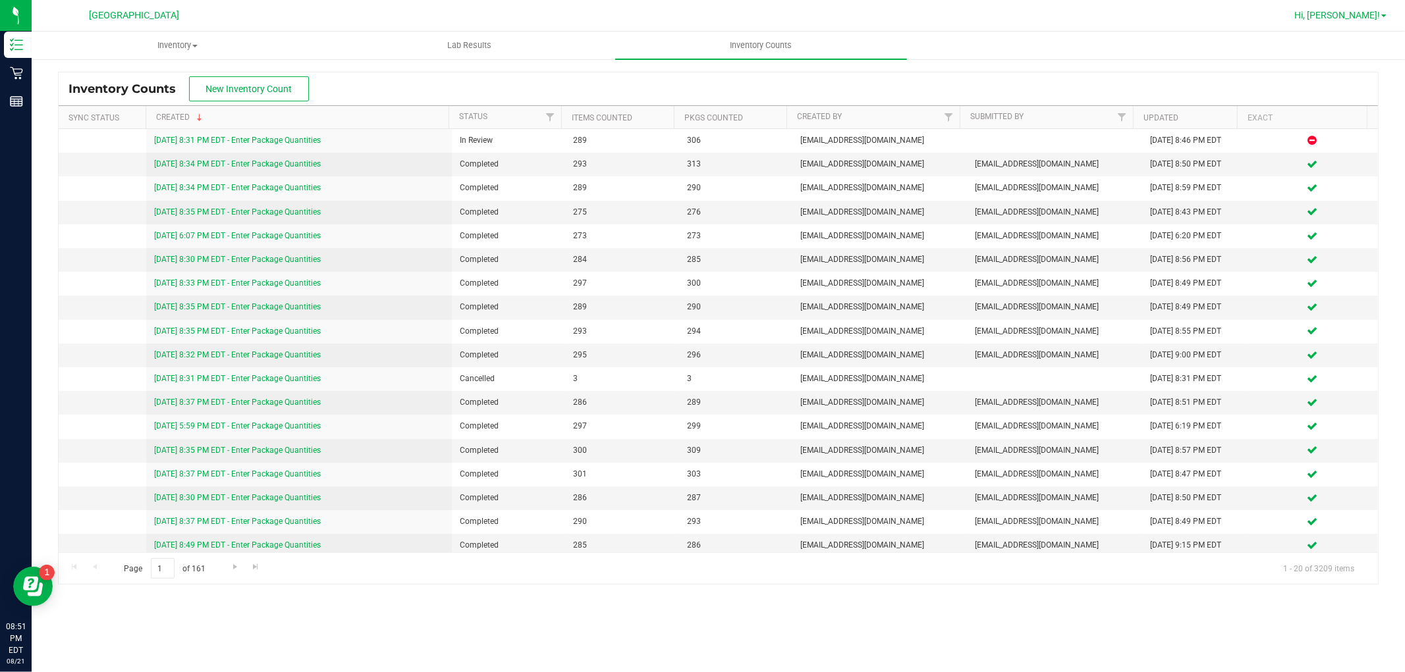
click at [1378, 14] on span "Hi, [PERSON_NAME]!" at bounding box center [1337, 15] width 86 height 11
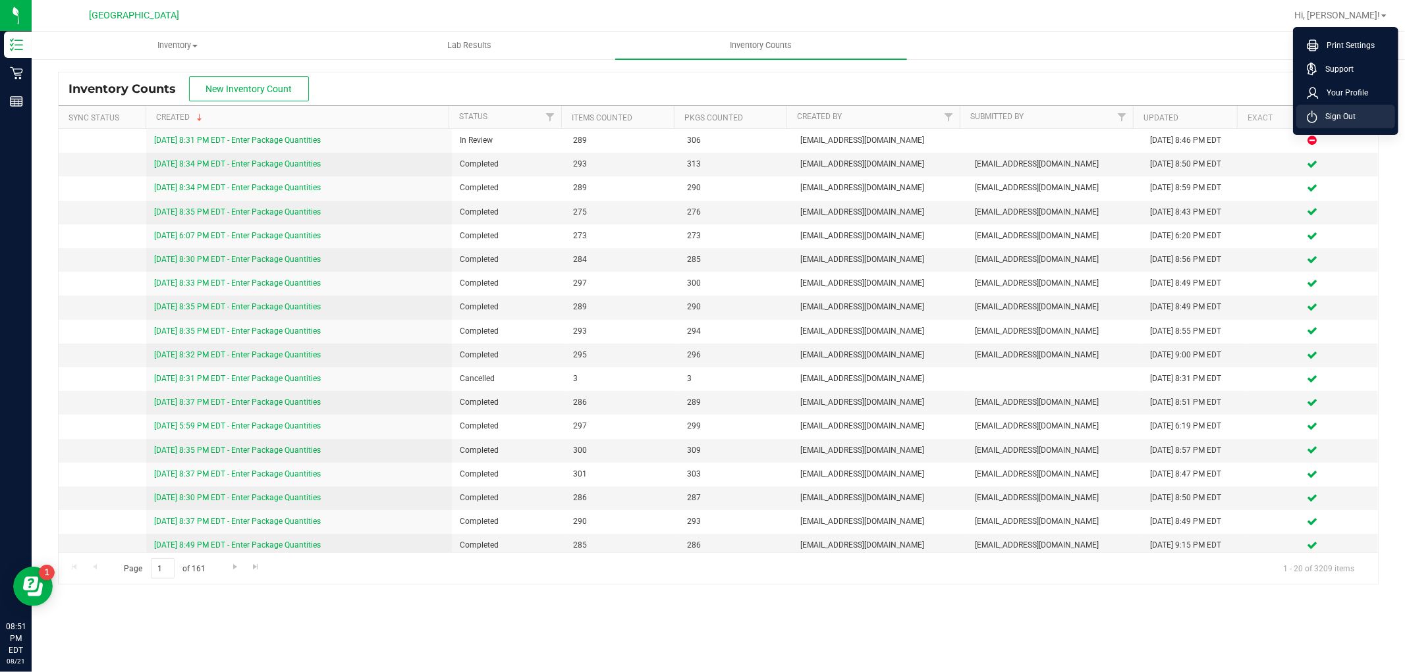
click at [1355, 113] on li "Sign Out" at bounding box center [1345, 117] width 99 height 24
